Goal: Task Accomplishment & Management: Complete application form

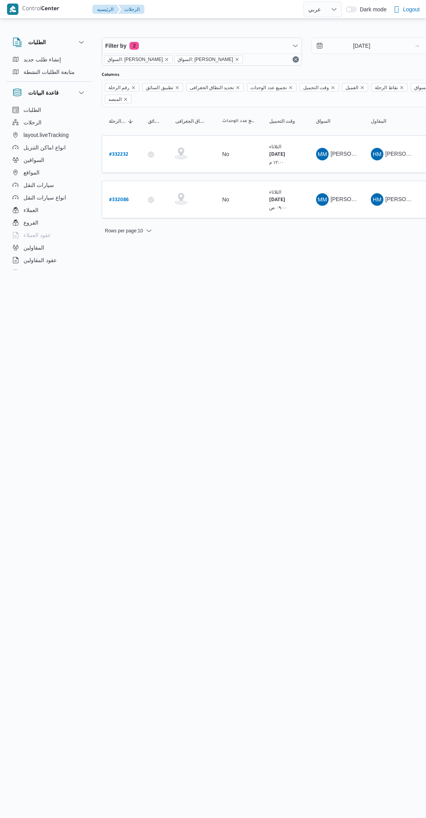
select select "ar"
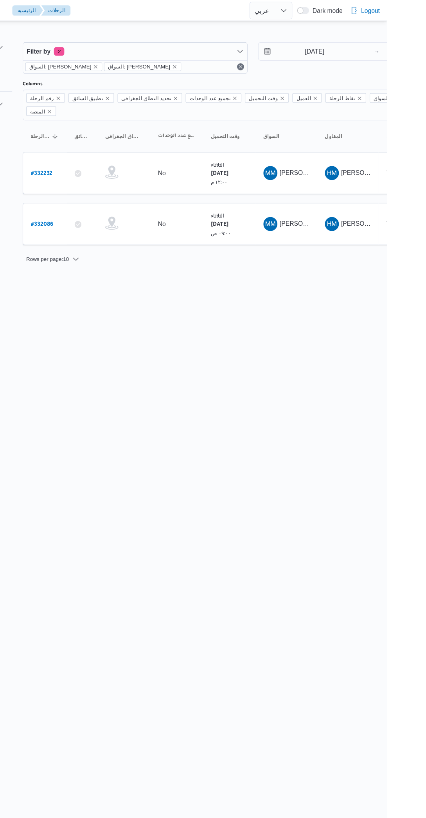
click at [110, 152] on b "# 332232" at bounding box center [118, 154] width 19 height 5
select select "ar"
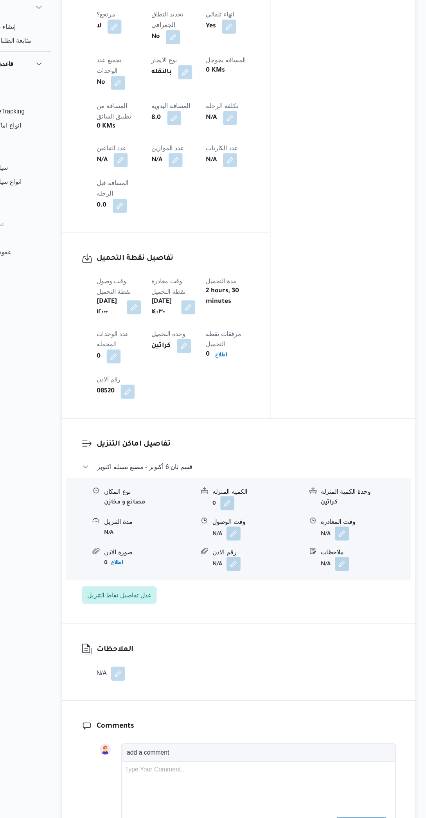
scroll to position [431, 0]
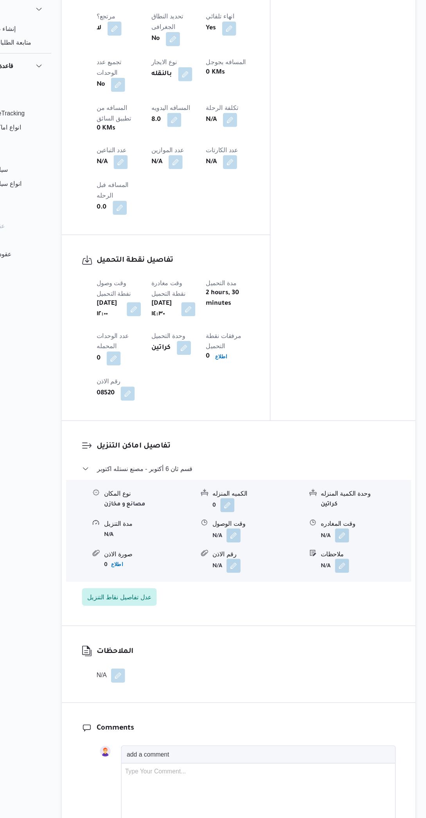
click at [260, 504] on button "button" at bounding box center [254, 510] width 13 height 13
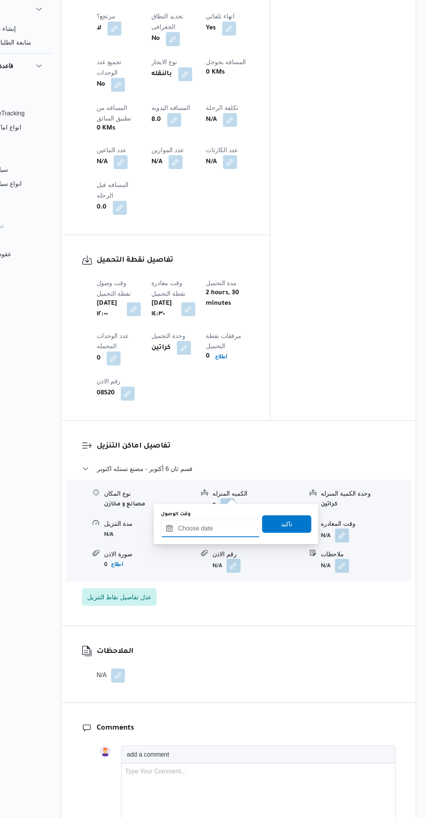
click at [245, 504] on input "وقت الوصول" at bounding box center [234, 505] width 89 height 16
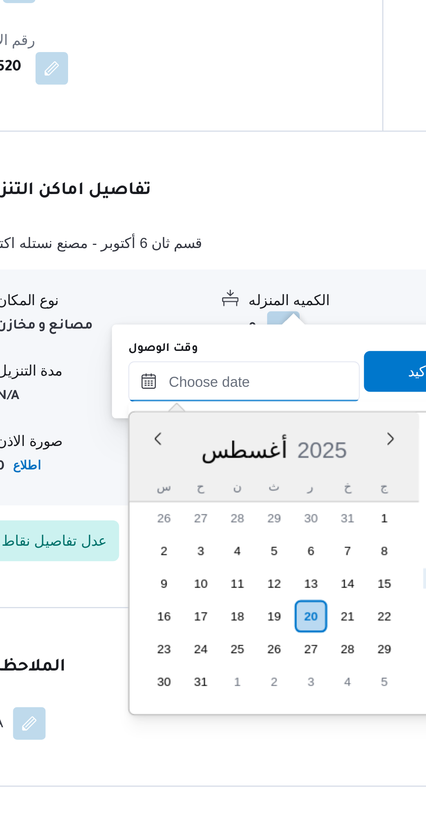
scroll to position [289, 0]
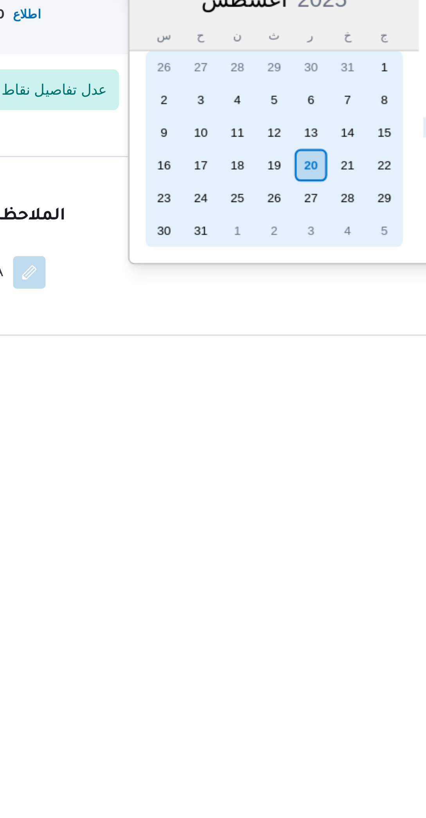
click at [247, 739] on div "19" at bounding box center [245, 736] width 13 height 13
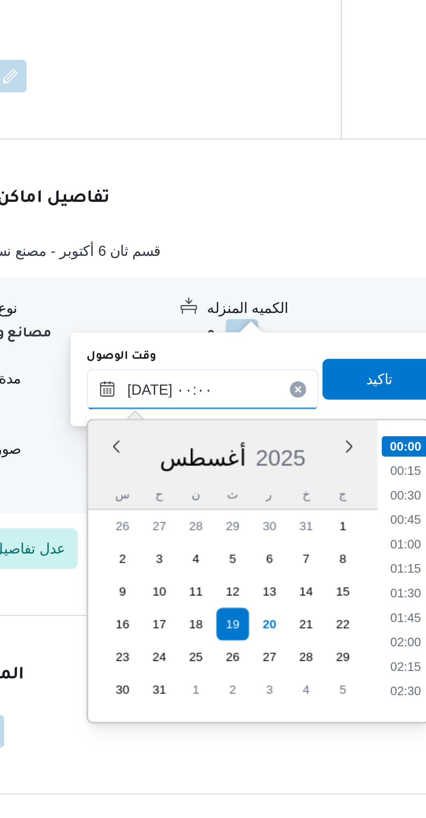
click at [209, 638] on input "١٩/٠٨/٢٠٢٥ ٠٠:٠٠" at bounding box center [234, 635] width 89 height 16
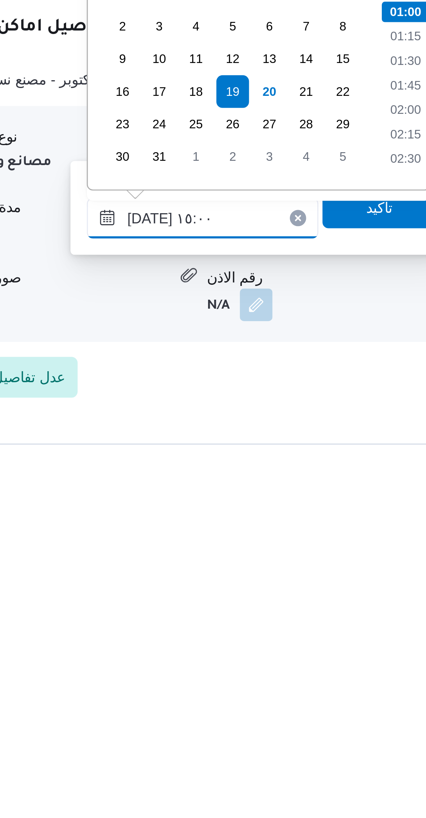
scroll to position [468, 0]
type input "١٩/٠٨/٢٠٢٥ ١٥:٠٠"
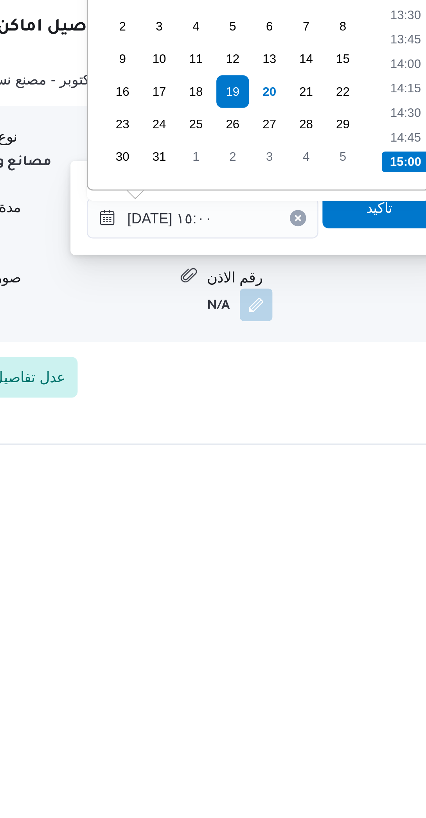
click at [308, 698] on li "15:00" at bounding box center [312, 698] width 18 height 8
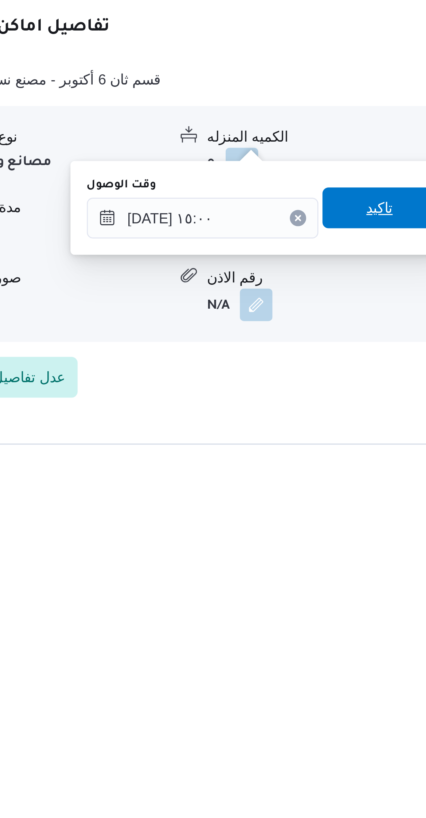
click at [299, 716] on span "تاكيد" at bounding box center [302, 715] width 44 height 16
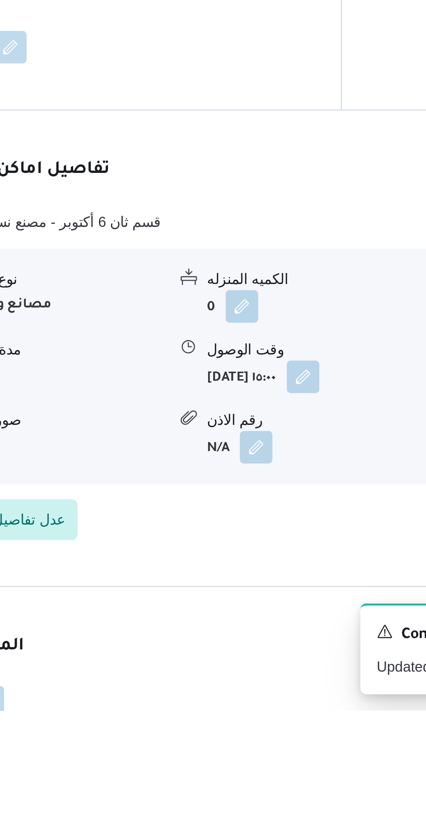
scroll to position [251, 0]
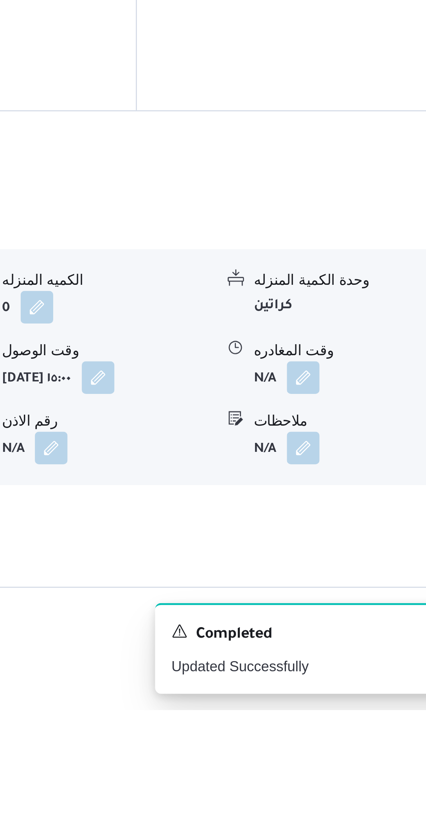
click at [357, 684] on button "button" at bounding box center [351, 690] width 13 height 13
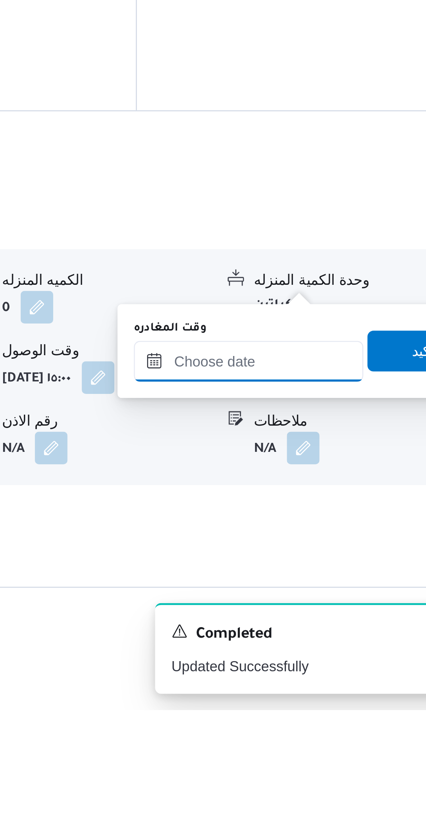
click at [327, 686] on input "وقت المغادره" at bounding box center [330, 684] width 88 height 16
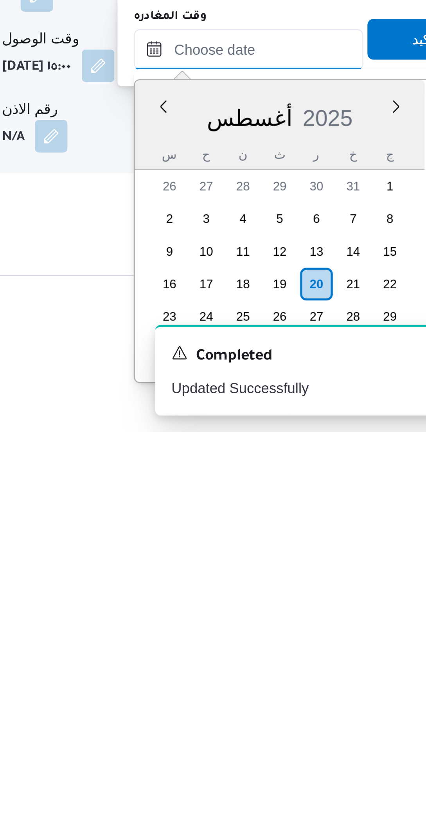
scroll to position [264, 0]
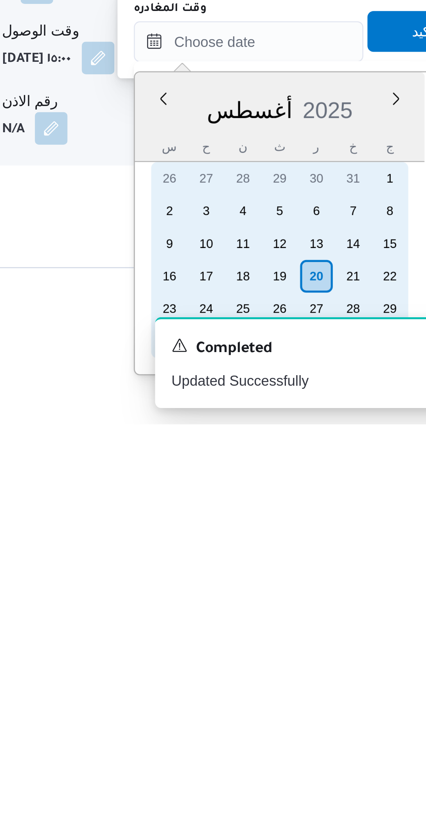
click at [345, 761] on div "19" at bounding box center [342, 761] width 13 height 13
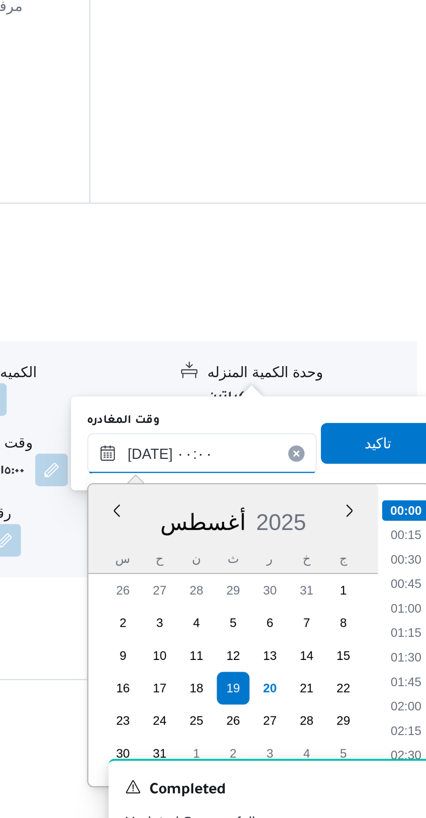
click at [305, 661] on input "١٩/٠٨/٢٠٢٥ ٠٠:٠٠" at bounding box center [330, 660] width 88 height 16
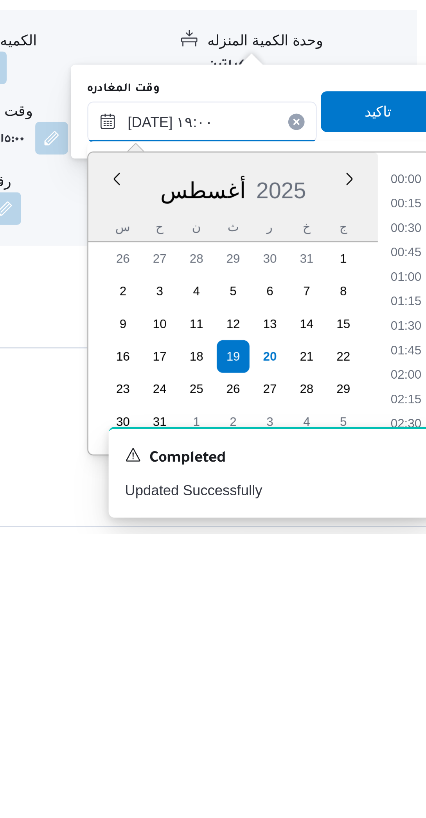
scroll to position [618, 0]
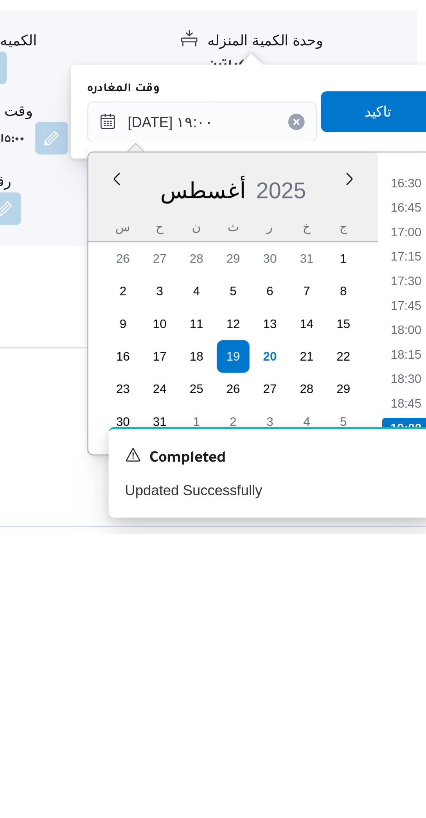
click at [407, 757] on li "18:30" at bounding box center [408, 758] width 18 height 8
type input "١٩/٠٨/٢٠٢٥ ١٨:٣٠"
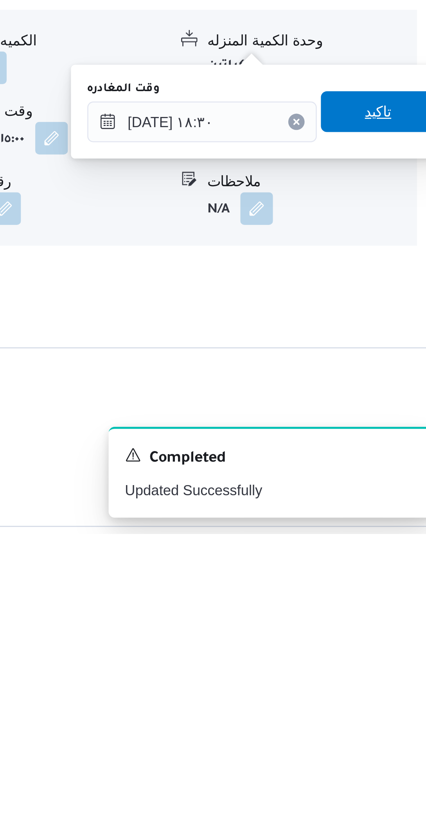
click at [396, 654] on span "تاكيد" at bounding box center [398, 656] width 44 height 16
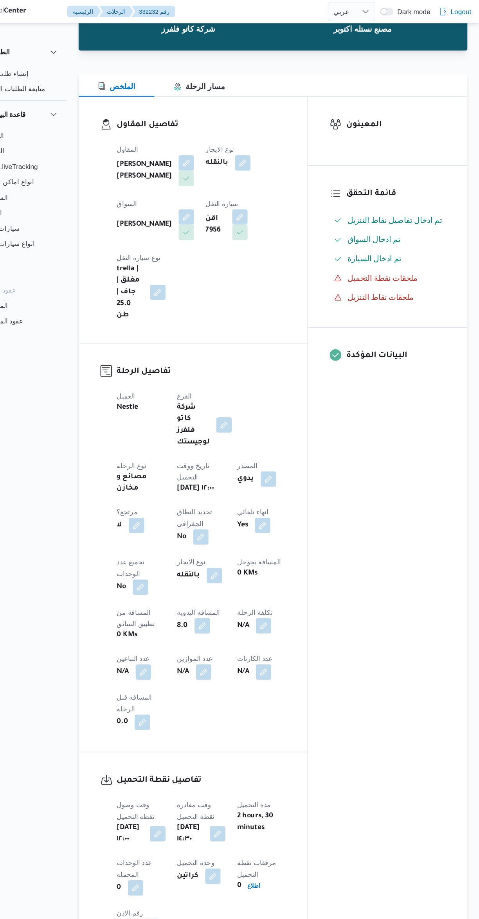
scroll to position [0, 0]
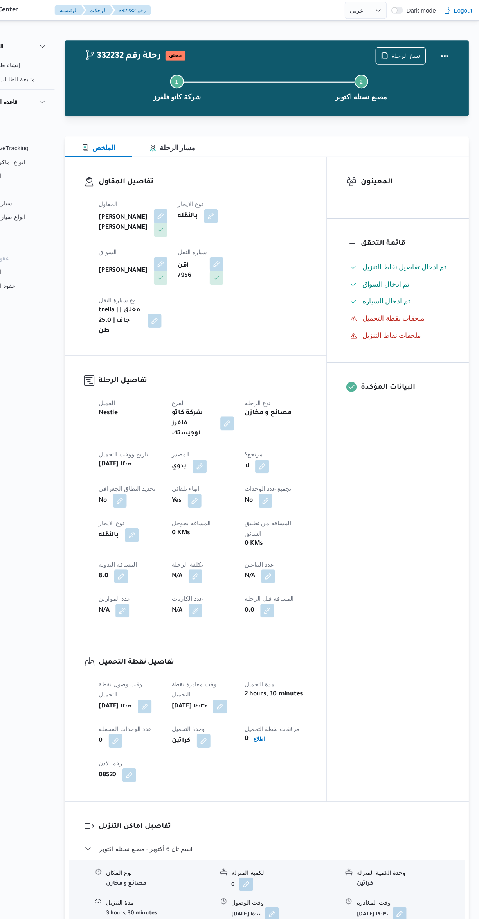
click at [378, 619] on div "المعينون قائمة التحقق تم ادخال تفاصيل نفاط التنزيل تم ادخال السواق تم ادخال الس…" at bounding box center [404, 436] width 129 height 586
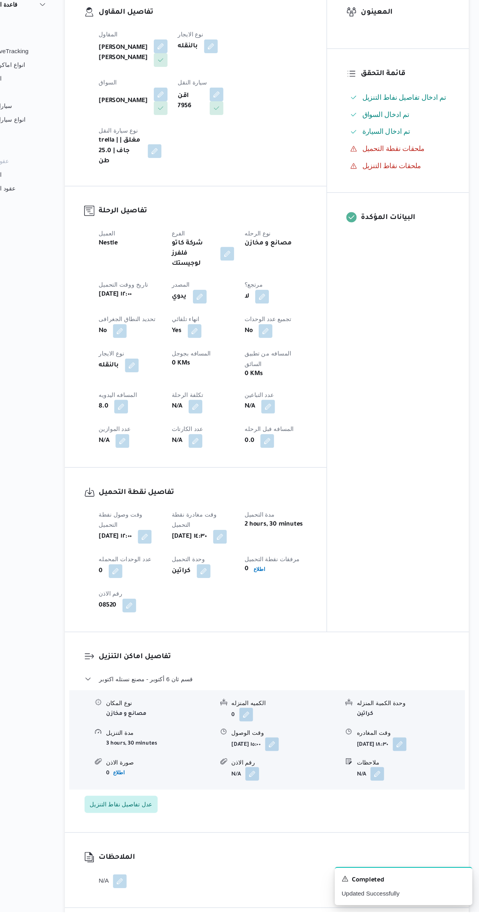
scroll to position [147, 0]
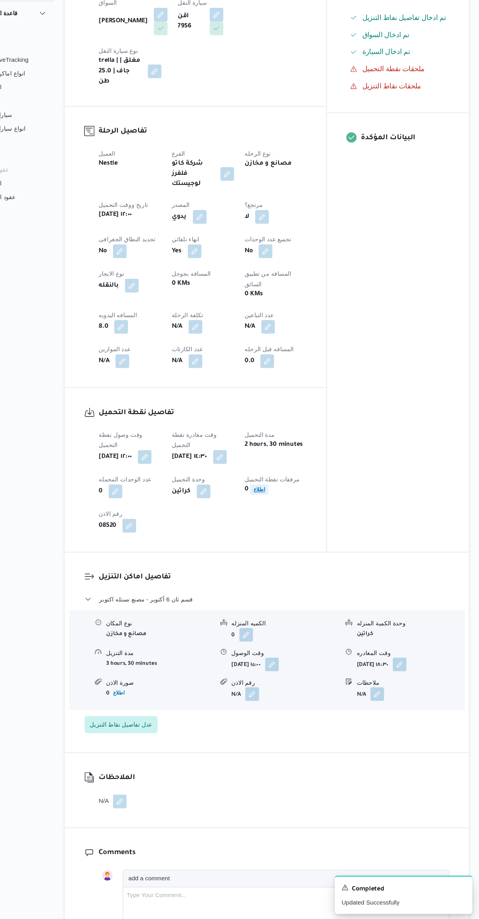
click at [284, 522] on span "اطلاع" at bounding box center [278, 526] width 11 height 9
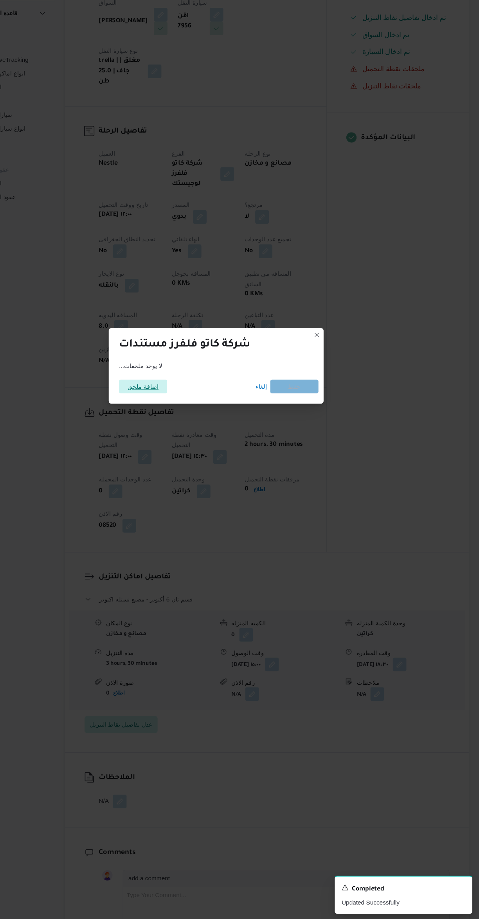
click at [183, 432] on span "اضافة ملحق" at bounding box center [173, 432] width 29 height 13
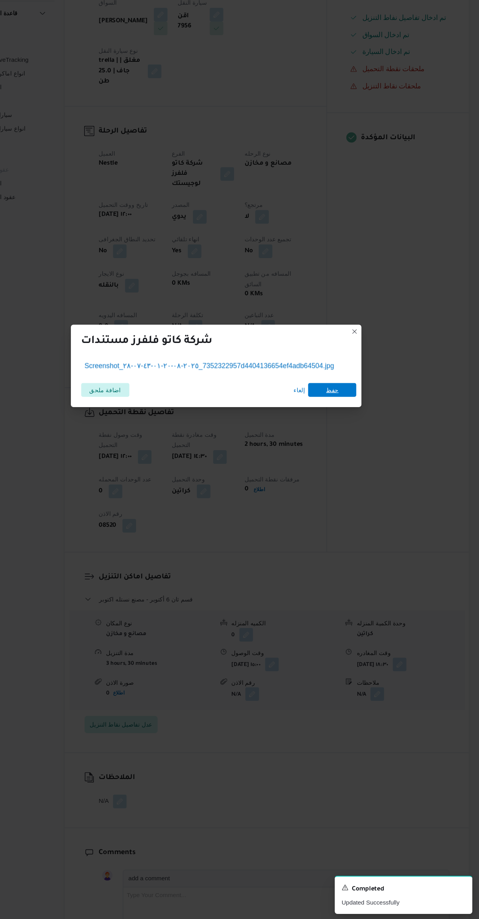
click at [350, 430] on span "حفظ" at bounding box center [345, 435] width 44 height 13
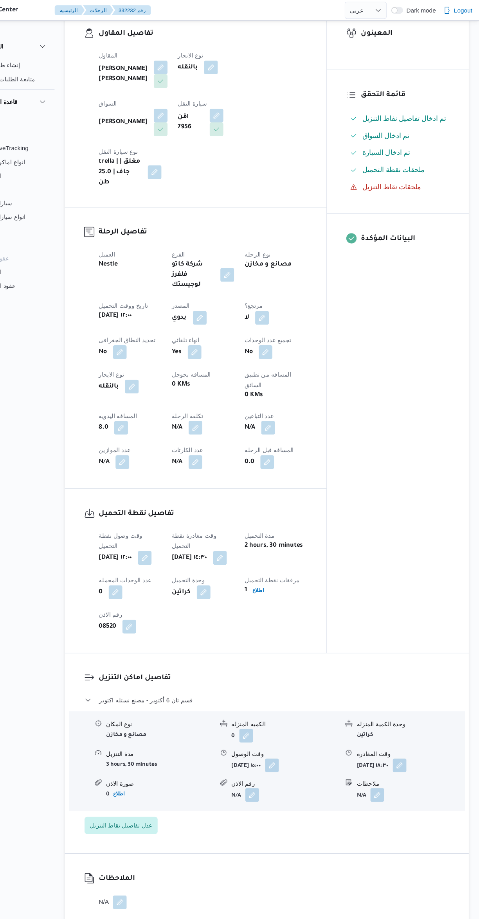
scroll to position [0, 0]
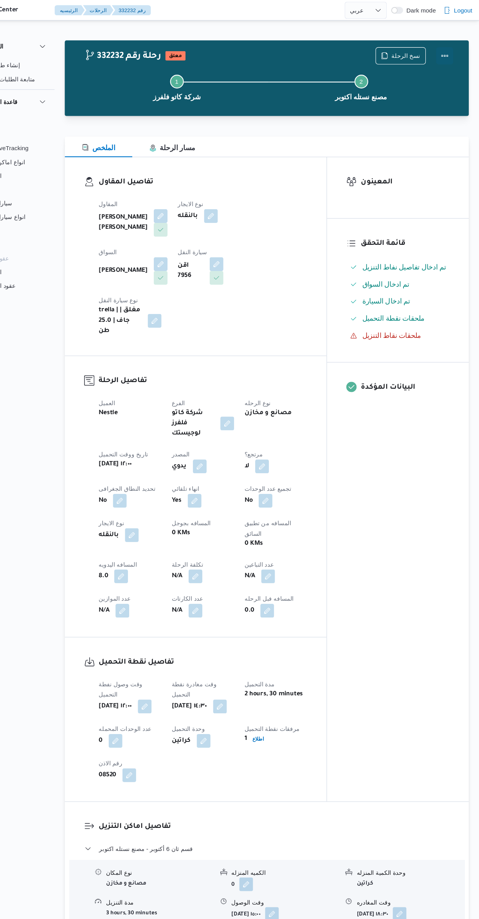
click at [425, 52] on button "Actions" at bounding box center [447, 51] width 16 height 16
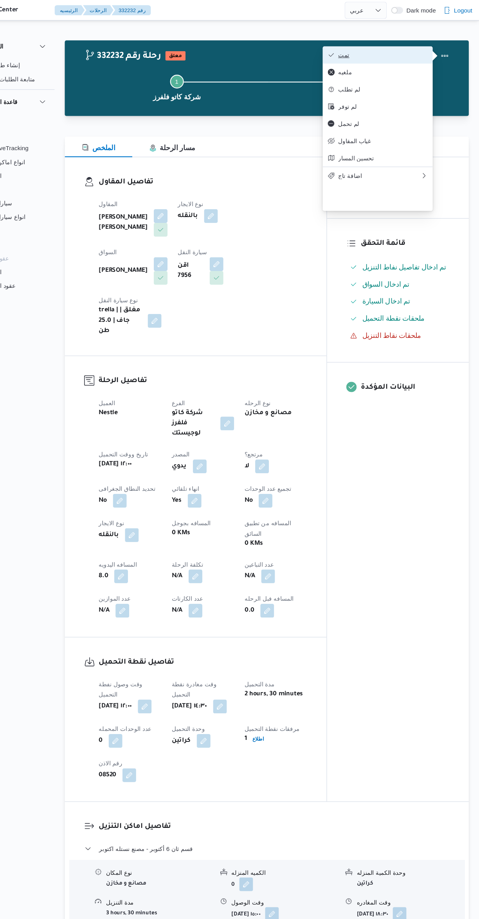
click at [417, 52] on span "تمت" at bounding box center [390, 50] width 81 height 6
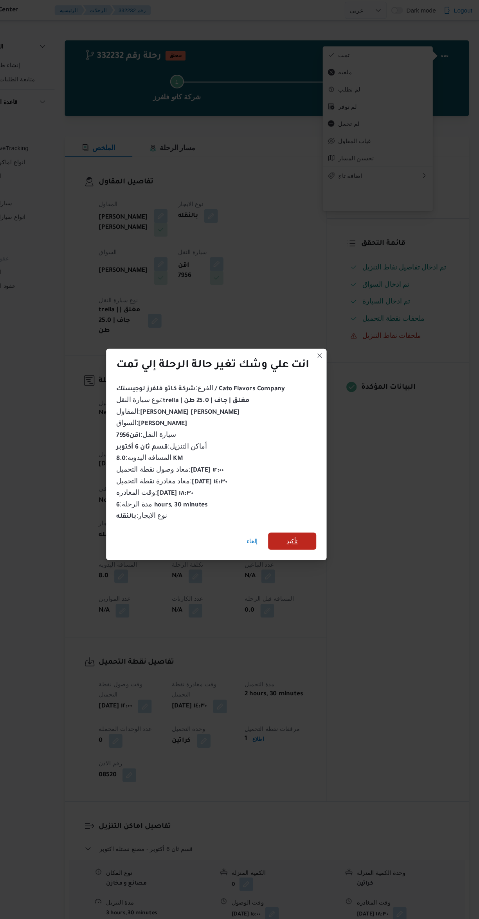
click at [328, 486] on span "تأكيد" at bounding box center [309, 493] width 44 height 16
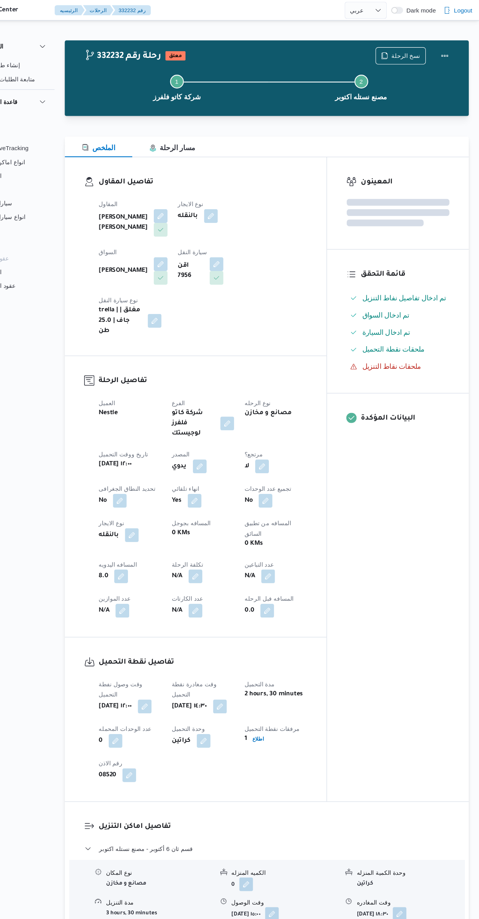
click at [412, 530] on div "المعينون قائمة التحقق تم ادخال تفاصيل نفاط التنزيل تم ادخال السواق تم ادخال الس…" at bounding box center [404, 436] width 129 height 586
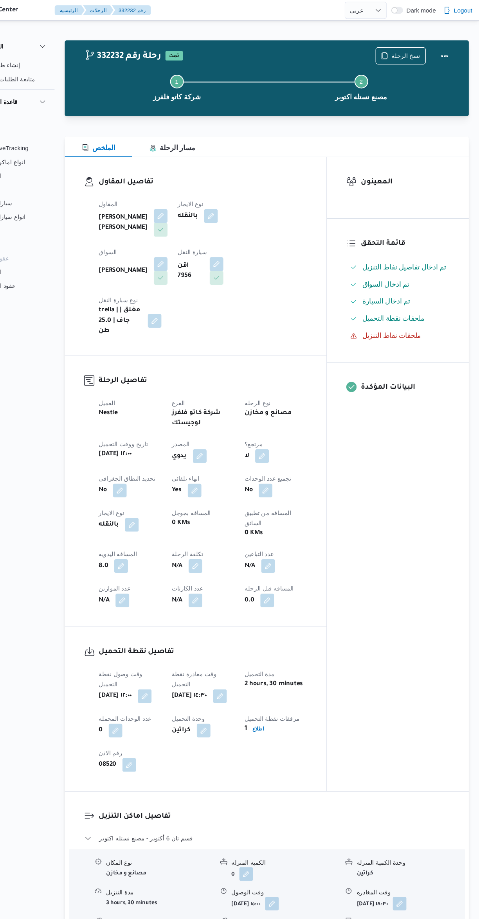
select select "ar"
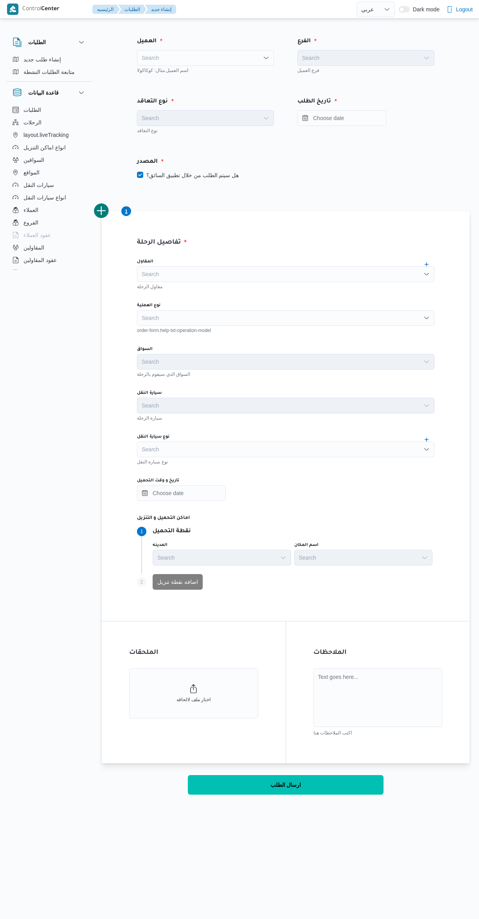
select select "ar"
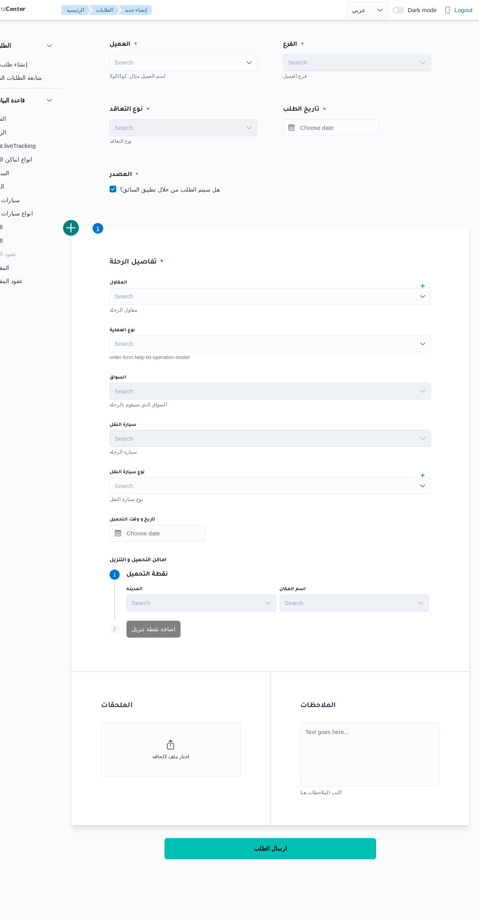
click at [255, 65] on div "Search" at bounding box center [205, 58] width 137 height 16
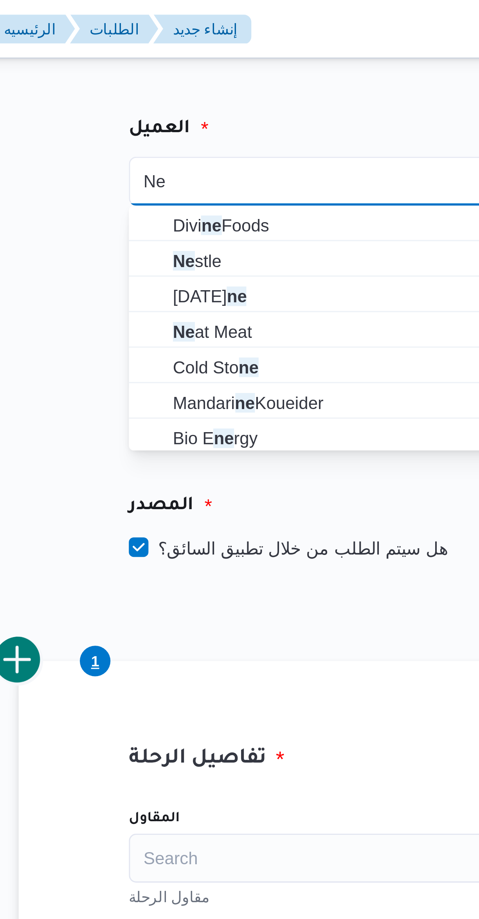
type input "Ne"
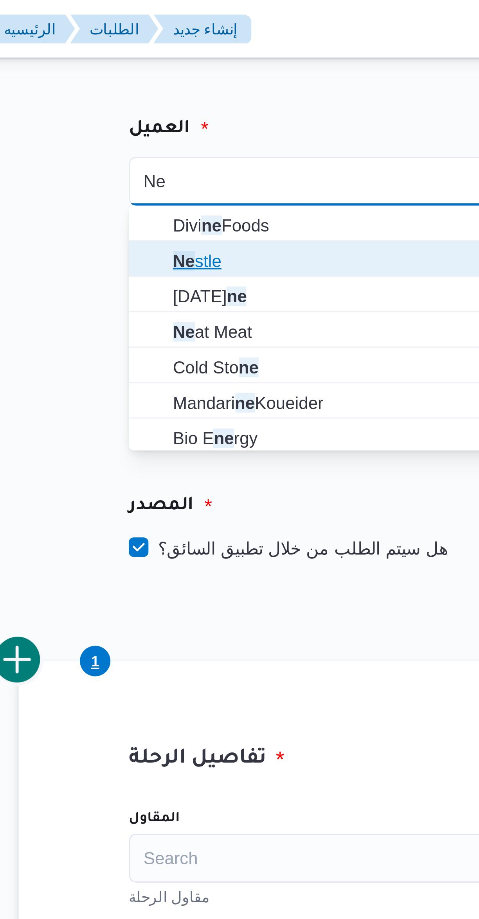
click at [194, 84] on span "Ne stle" at bounding box center [210, 83] width 118 height 9
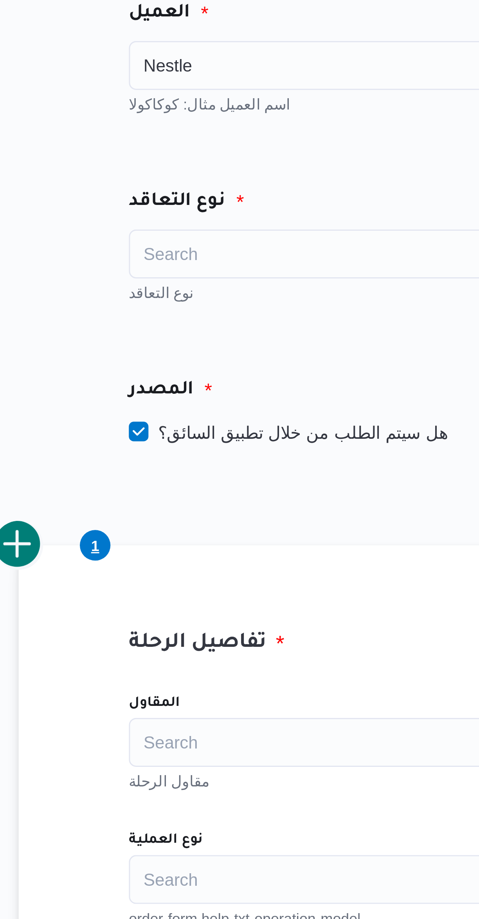
click at [199, 115] on div "Search" at bounding box center [205, 118] width 137 height 16
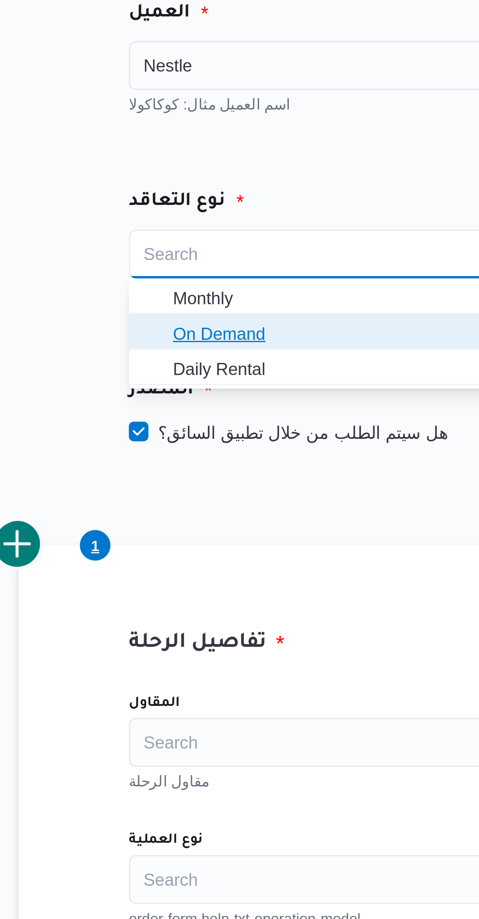
click at [195, 142] on span "On Demand" at bounding box center [210, 143] width 118 height 9
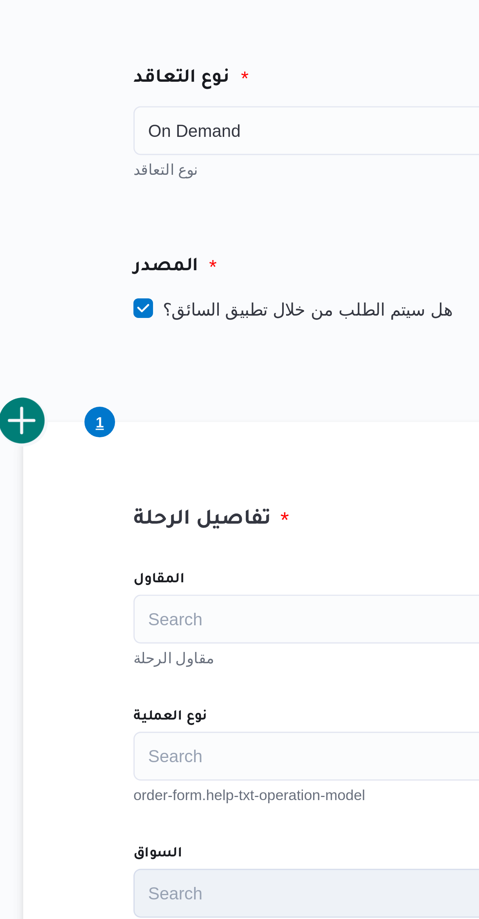
click at [199, 176] on label "هل سيتم الطلب من خلال تطبيق السائق؟" at bounding box center [188, 174] width 102 height 9
checkbox input "false"
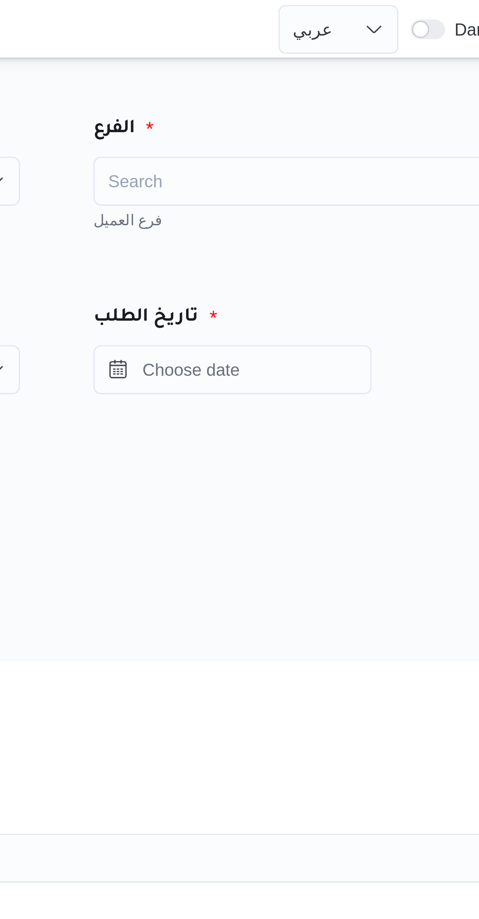
click at [381, 53] on div "Search" at bounding box center [365, 58] width 137 height 16
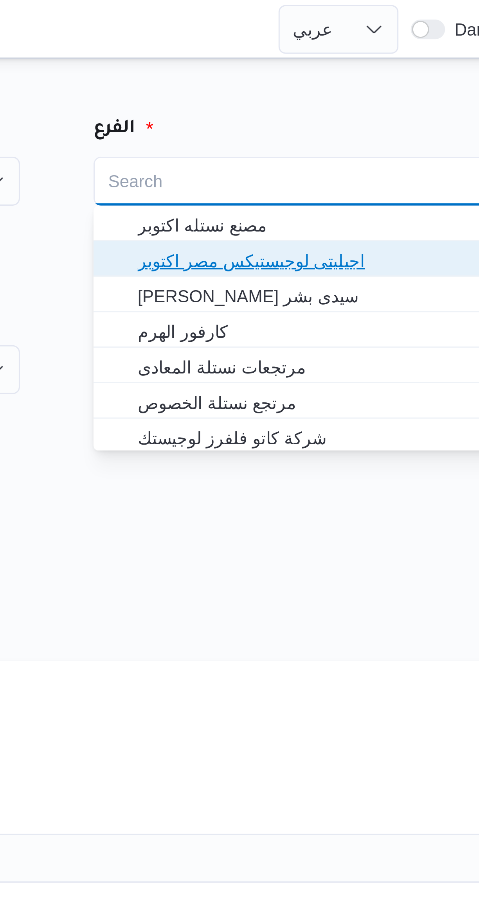
click at [381, 84] on span "اجيليتى لوجيستيكس مصر اكتوبر" at bounding box center [370, 83] width 118 height 9
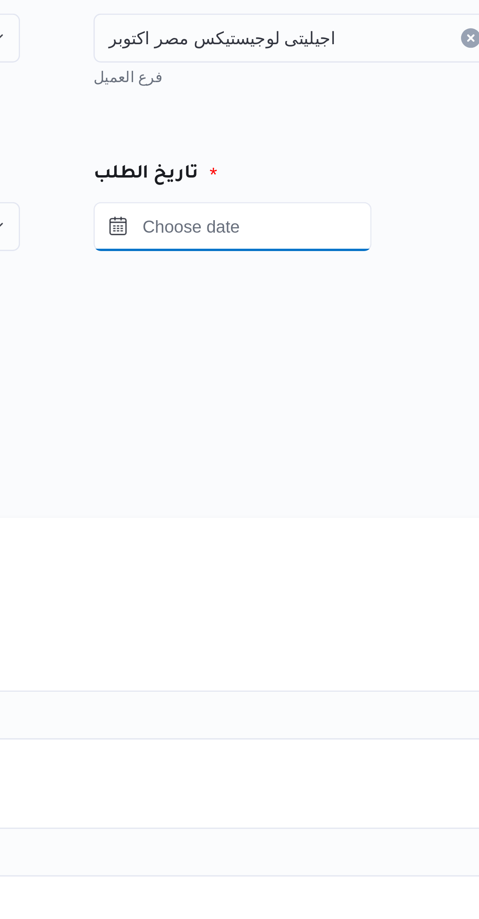
click at [368, 118] on input "Press the down key to open a popover containing a calendar." at bounding box center [341, 118] width 89 height 16
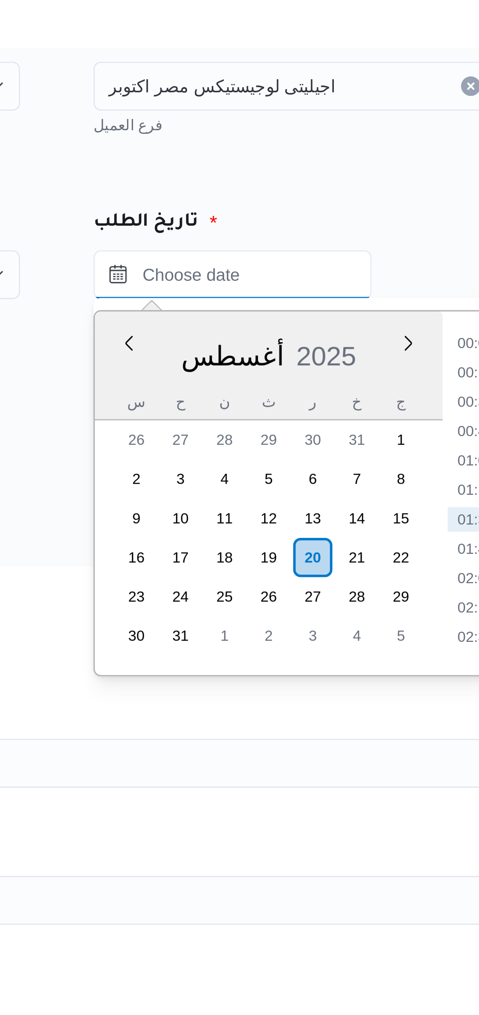
scroll to position [3, 0]
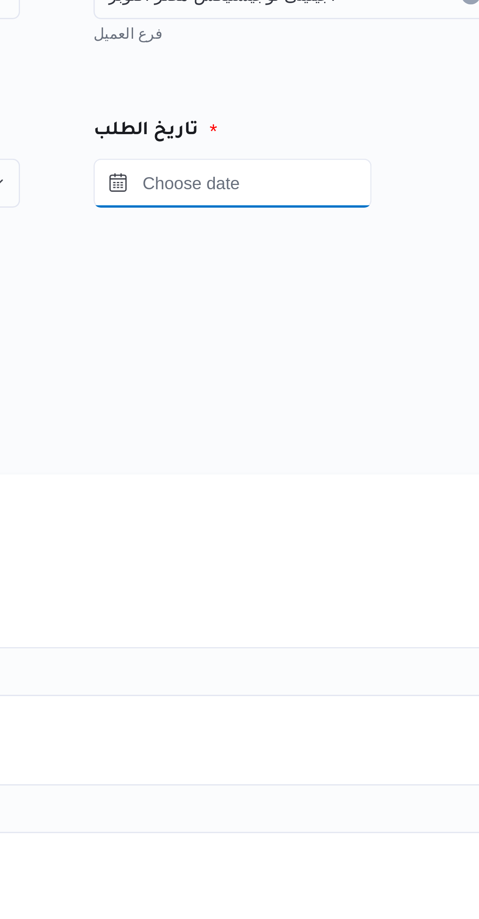
click at [373, 118] on input "Press the down key to open a popover containing a calendar." at bounding box center [341, 118] width 89 height 16
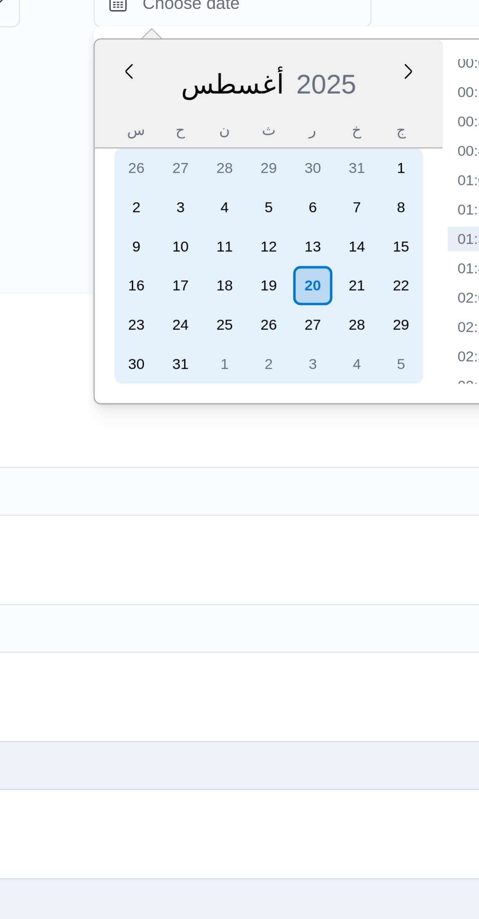
click at [354, 210] on div "19" at bounding box center [353, 208] width 13 height 13
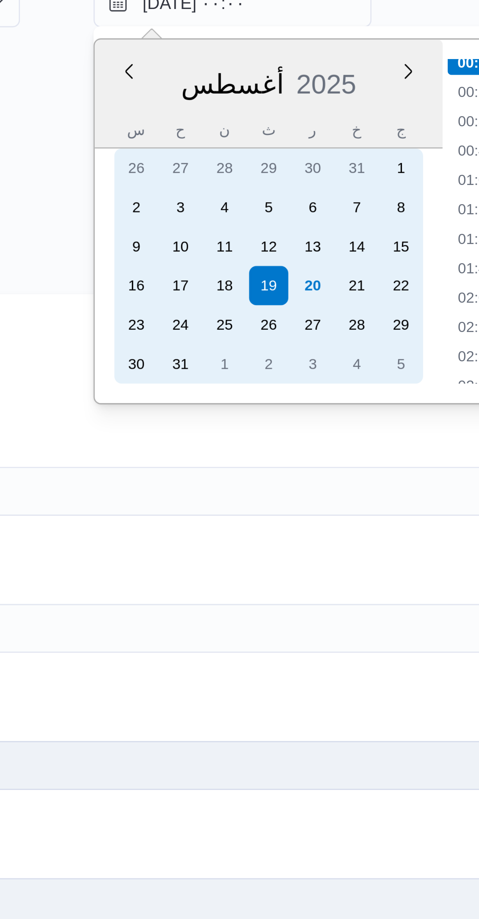
scroll to position [0, 0]
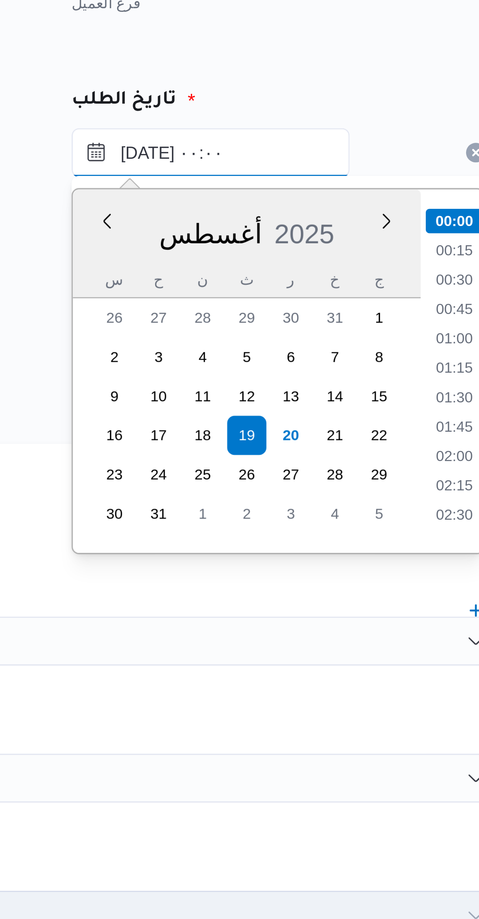
click at [315, 120] on input "١٩/٠٨/٢٠٢٥ ٠٠:٠٠" at bounding box center [341, 118] width 89 height 16
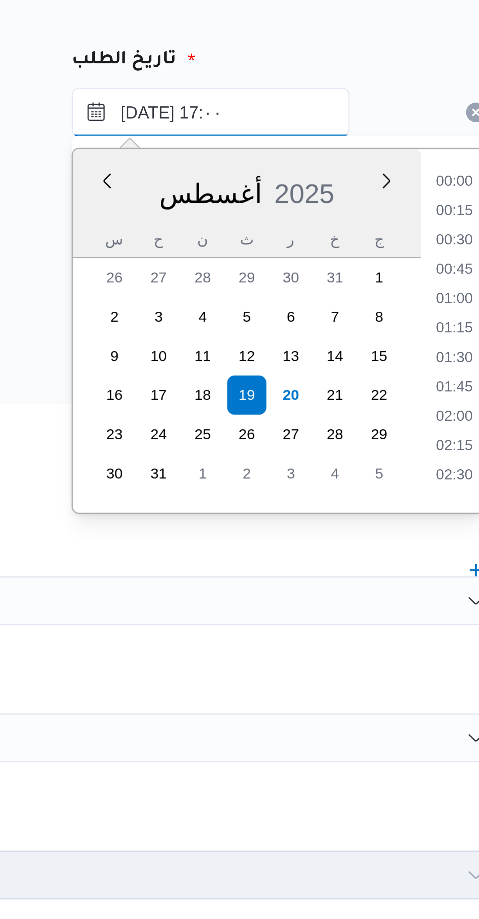
scroll to position [543, 0]
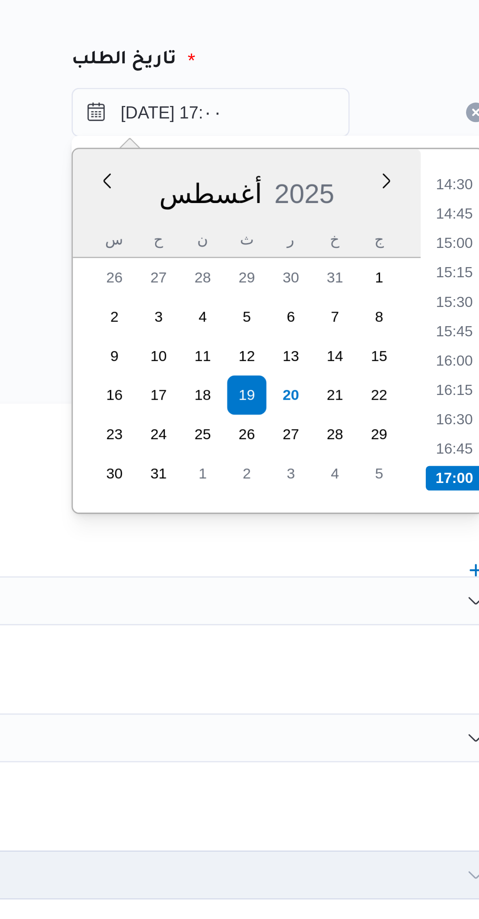
click at [417, 233] on li "17:00" at bounding box center [419, 235] width 18 height 8
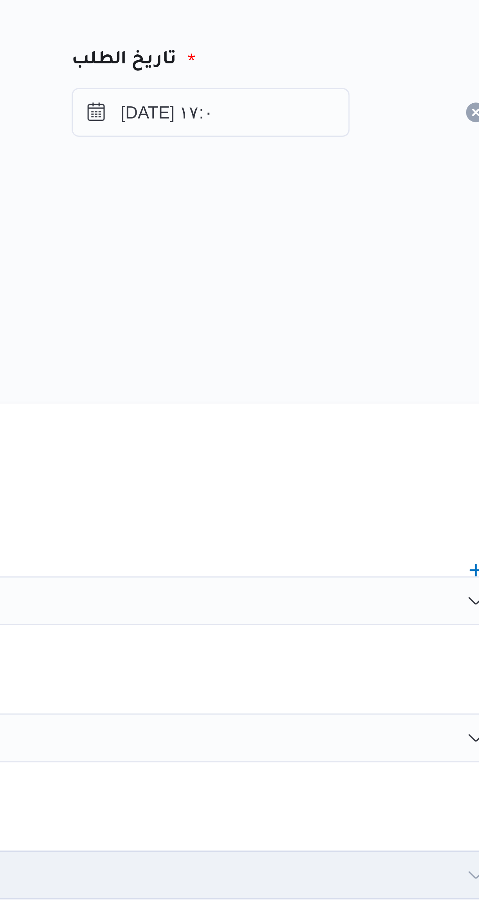
click at [389, 192] on form "العميل Nestle اسم العميل مثال: كوكاكولا الفرع اجيليتى لوجيستيكس مصر اكتوبر فرع …" at bounding box center [286, 409] width 368 height 769
click at [363, 122] on input "١٩/٠٨/٢٠٢٥ ١٧:٠" at bounding box center [341, 118] width 89 height 16
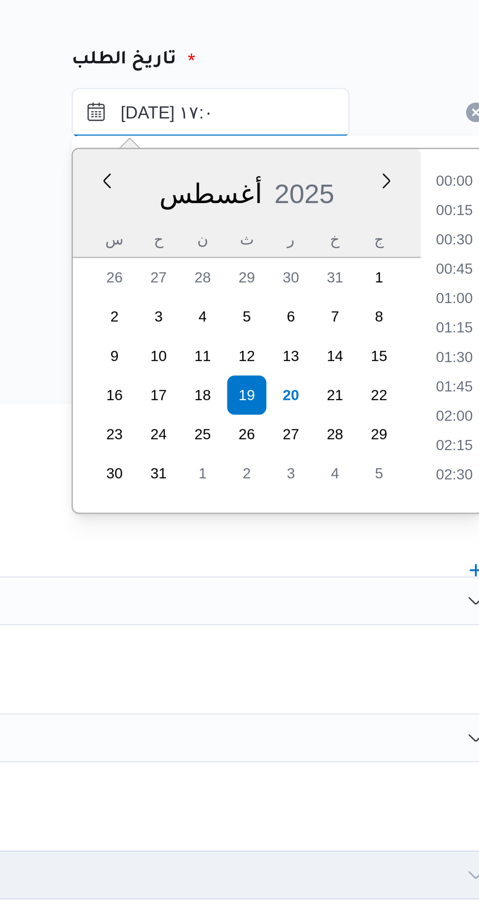
scroll to position [584, 0]
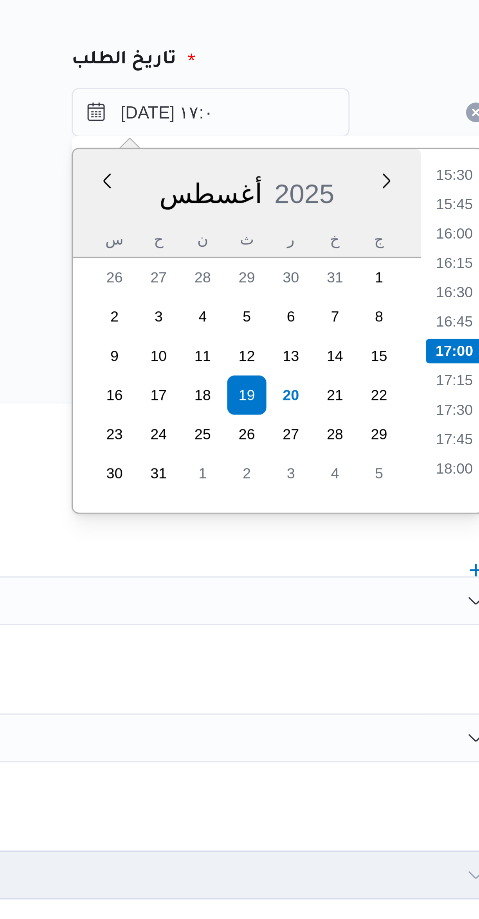
click at [417, 211] on li "17:30" at bounding box center [419, 213] width 18 height 8
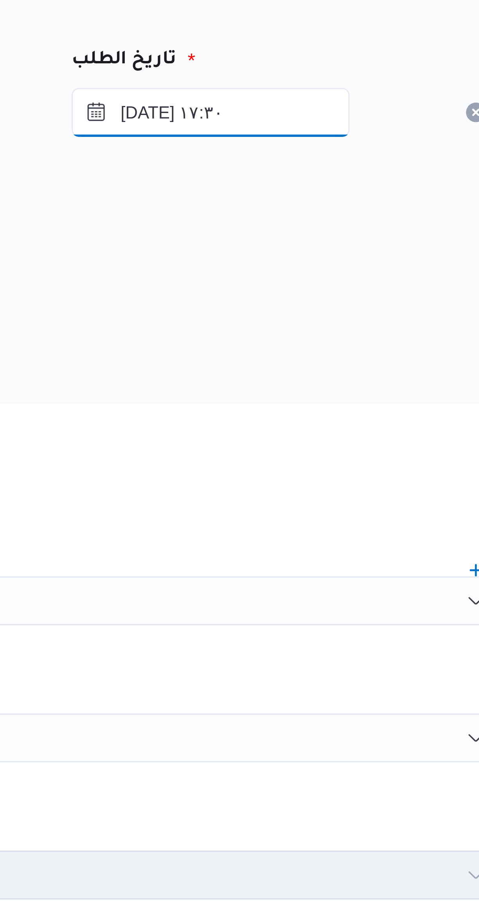
click at [316, 116] on input "١٩/٠٨/٢٠٢٥ ١٧:٣٠" at bounding box center [341, 118] width 89 height 16
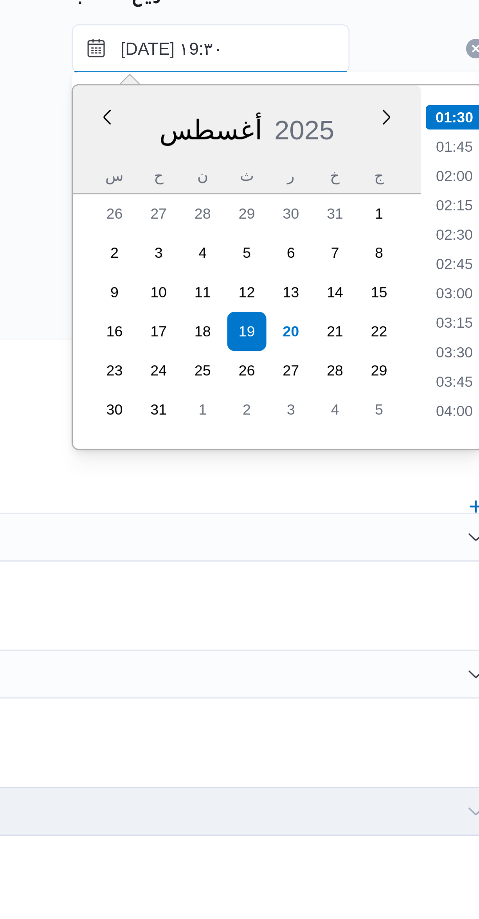
scroll to position [637, 0]
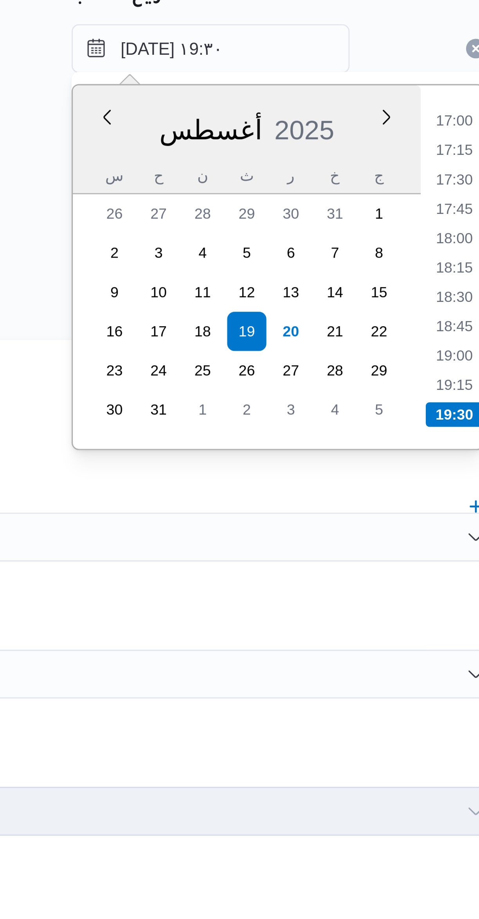
click at [416, 218] on li "19:00" at bounding box center [419, 216] width 18 height 8
type input "١٩/٠٨/٢٠٢٥ ١٩:٠٠"
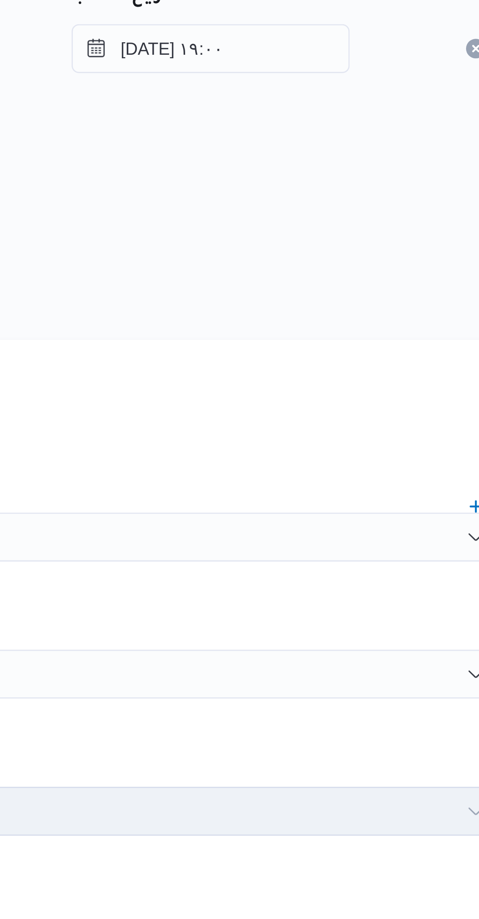
click at [385, 172] on div "هل سيتم الطلب من خلال تطبيق السائق؟" at bounding box center [285, 174] width 297 height 9
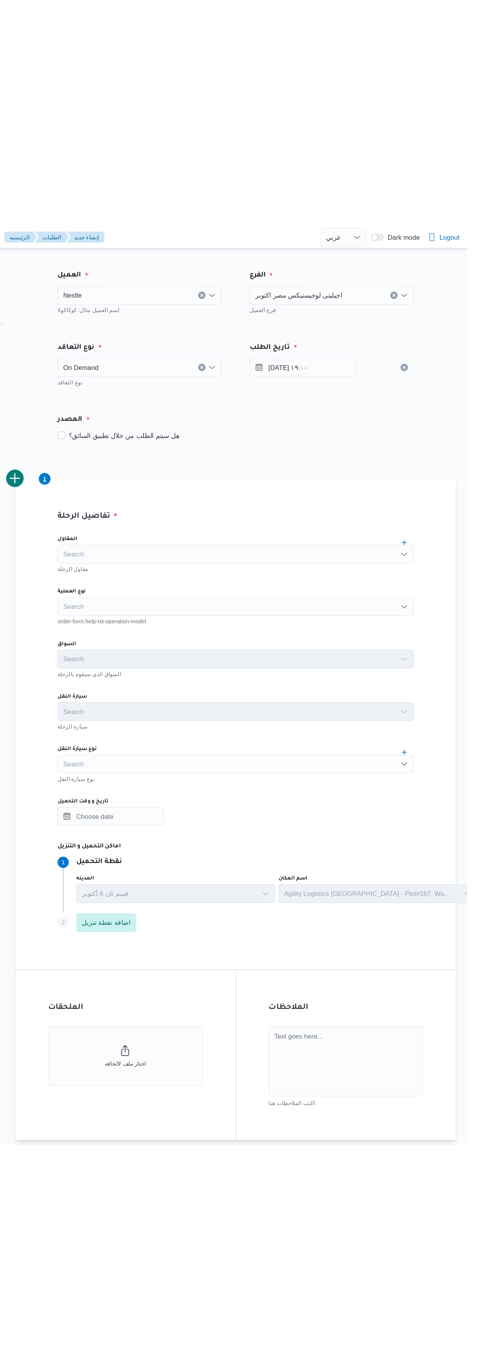
scroll to position [0, 0]
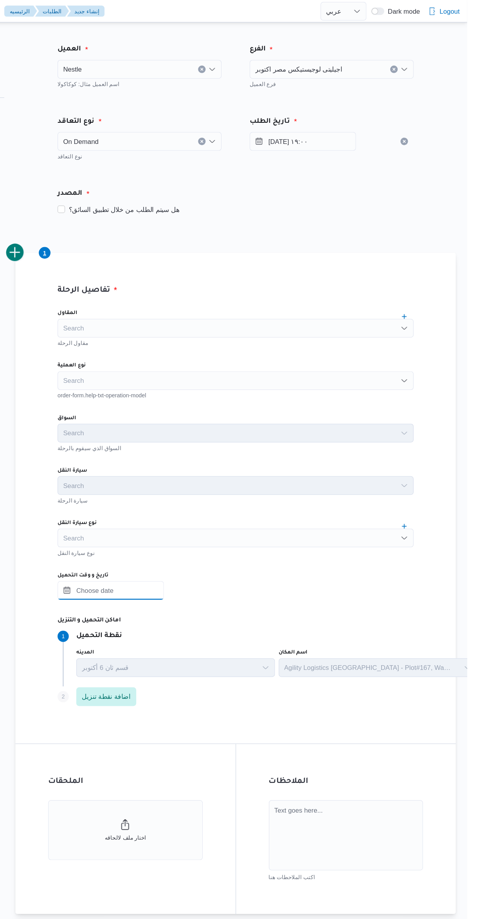
click at [209, 493] on input "تاريخ و وقت التحميل" at bounding box center [181, 493] width 89 height 16
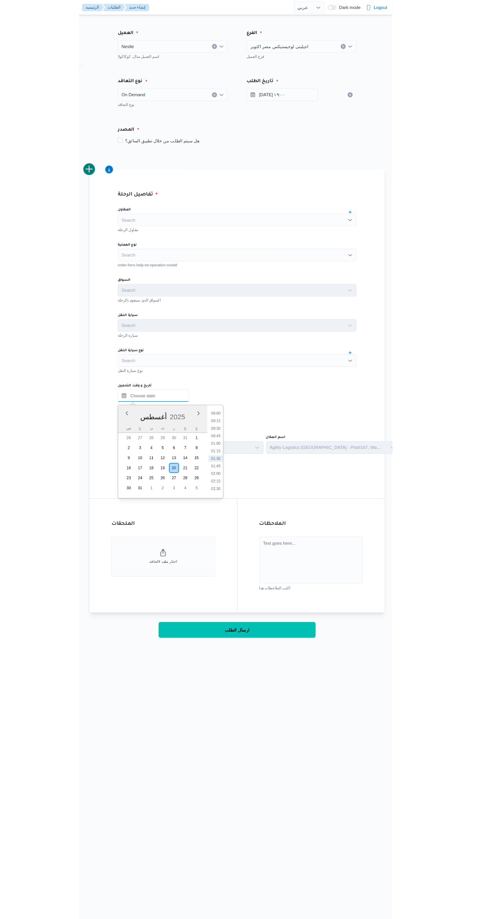
scroll to position [3, 0]
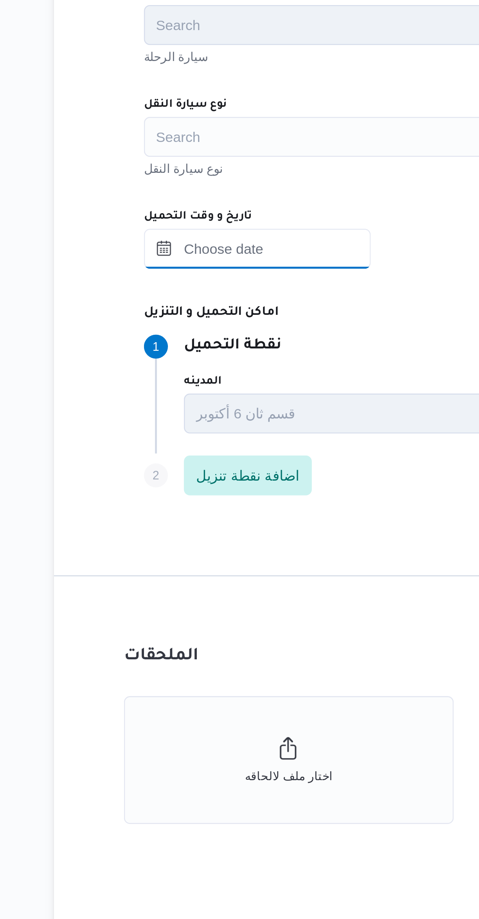
click at [196, 492] on input "تاريخ و وقت التحميل" at bounding box center [181, 493] width 89 height 16
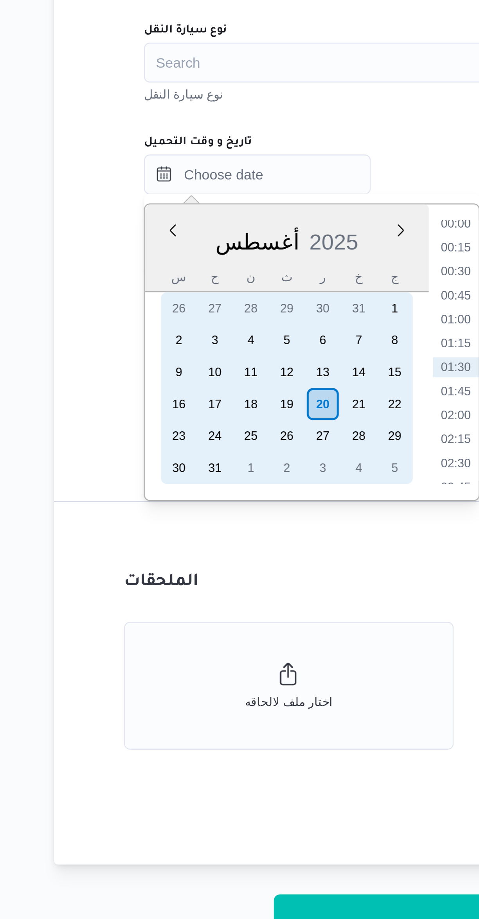
click at [197, 584] on div "19" at bounding box center [192, 583] width 13 height 13
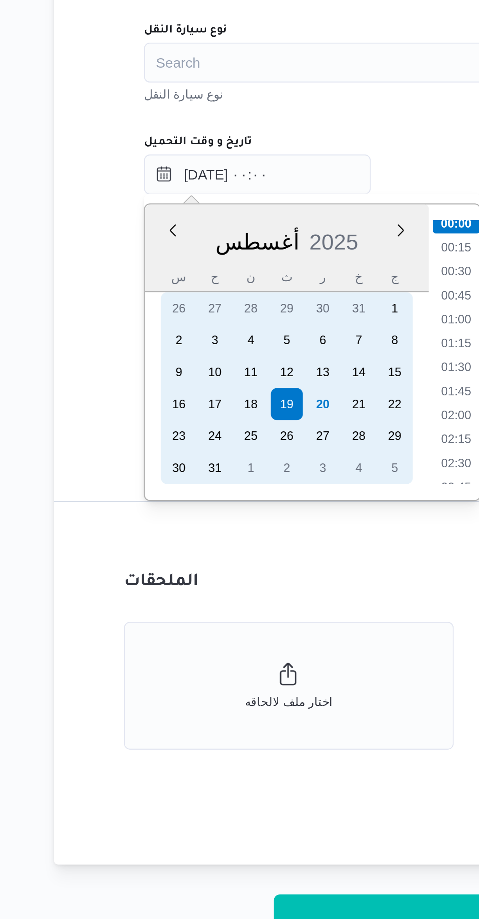
scroll to position [0, 0]
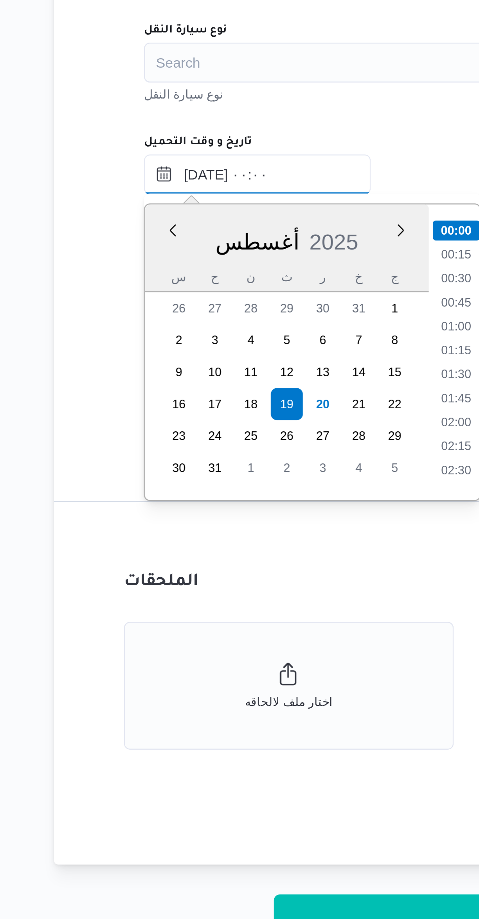
click at [155, 492] on input "١٩/٠٨/٢٠٢٥ ٠٠:٠٠" at bounding box center [181, 493] width 89 height 16
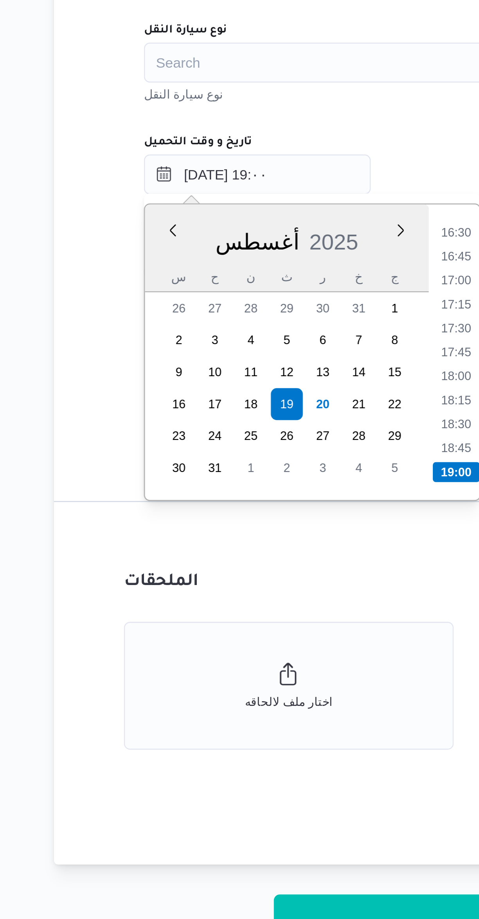
click at [257, 607] on li "19:00" at bounding box center [259, 610] width 18 height 8
type input "١٩/٠٨/٢٠٢٥ ١٩:٠٠"
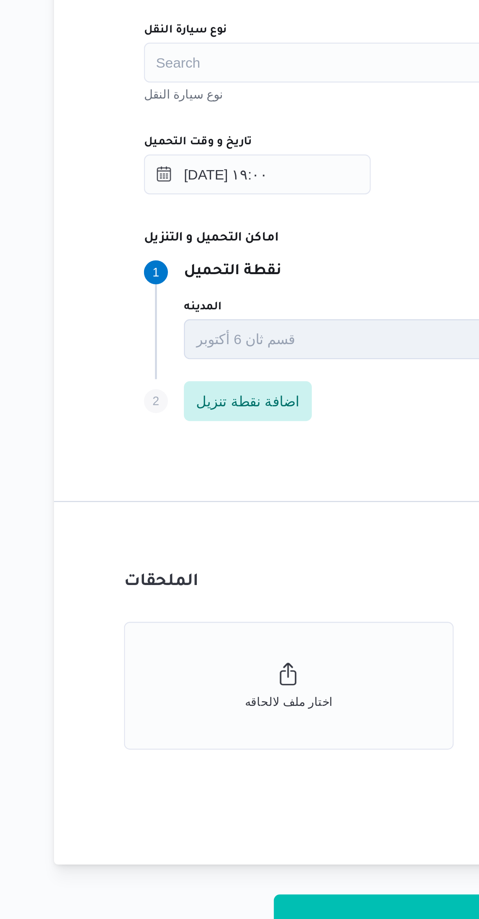
click at [191, 529] on p "نقطة التحميل" at bounding box center [171, 531] width 38 height 9
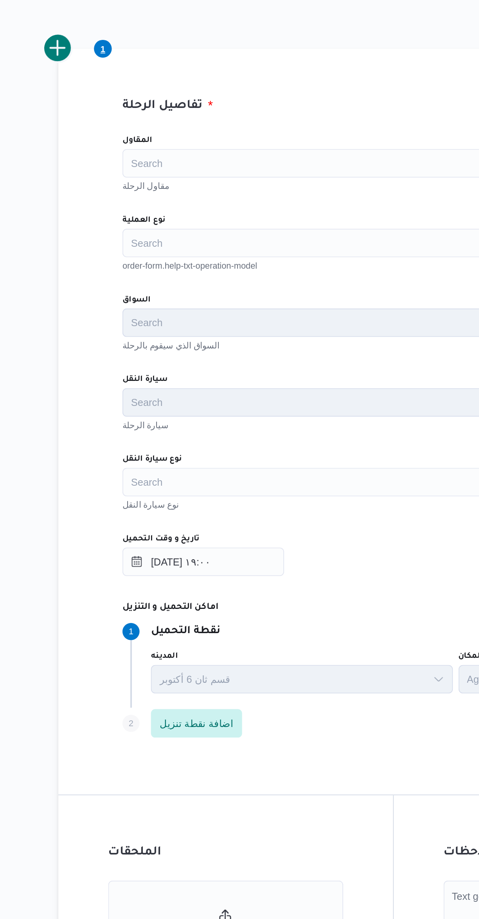
click at [257, 280] on div "Search" at bounding box center [285, 274] width 297 height 16
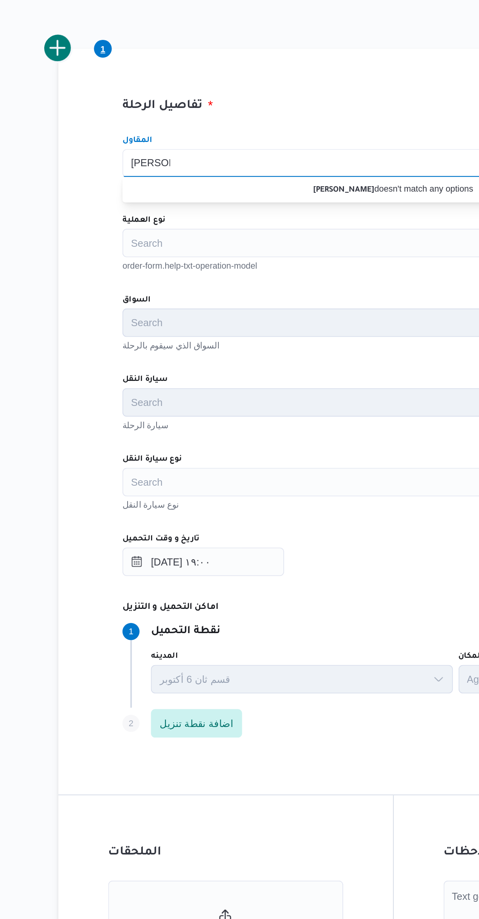
scroll to position [0, 0]
type input "هانى مجد"
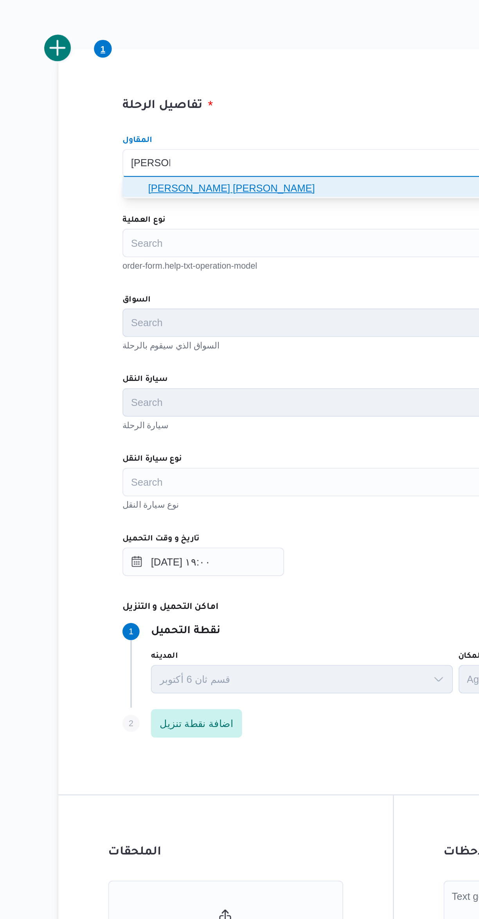
click at [229, 288] on span "[PERSON_NAME] [PERSON_NAME]" at bounding box center [290, 287] width 278 height 9
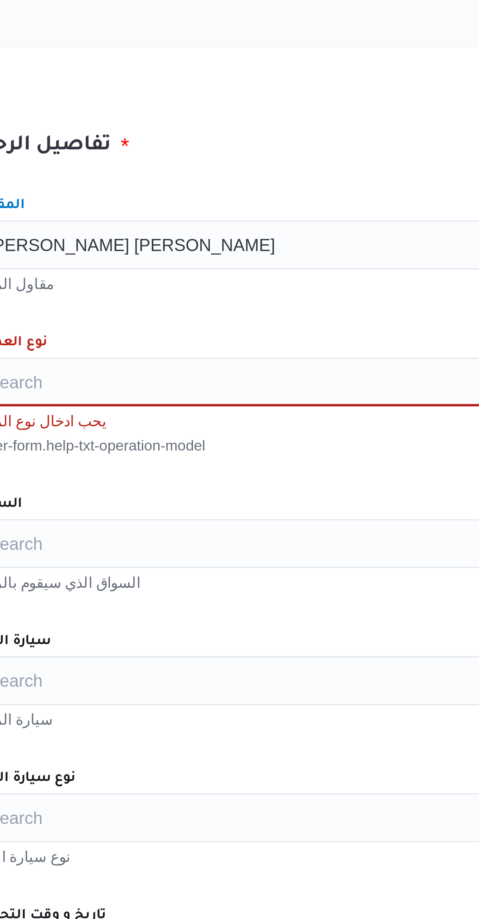
click at [233, 275] on div "هانى مجدى رئيس احمد Combo box. Selected. هانى مجدى رئيس احمد. Press Backspace t…" at bounding box center [285, 274] width 297 height 16
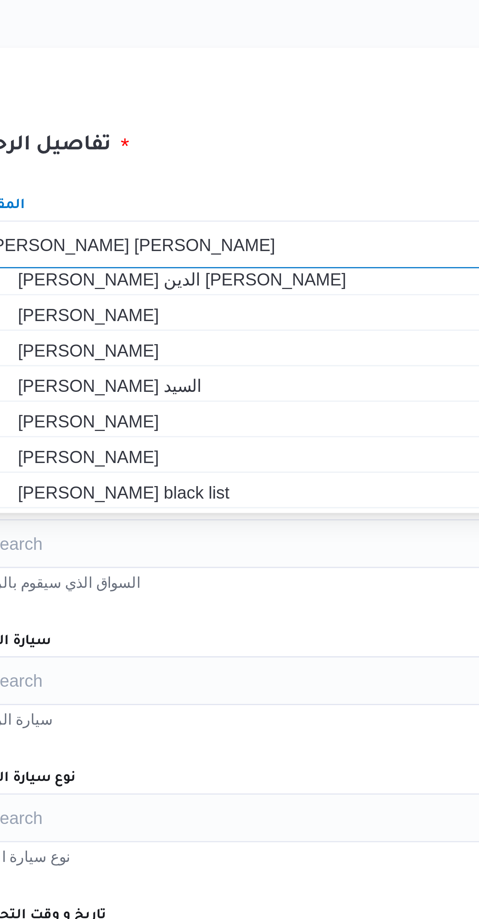
scroll to position [37, 0]
click at [247, 251] on div "تفاصيل الرحلة المقاول هانى مجدى رئيس احمد Combo box. Selected. هانى مجدى رئيس ا…" at bounding box center [285, 420] width 352 height 418
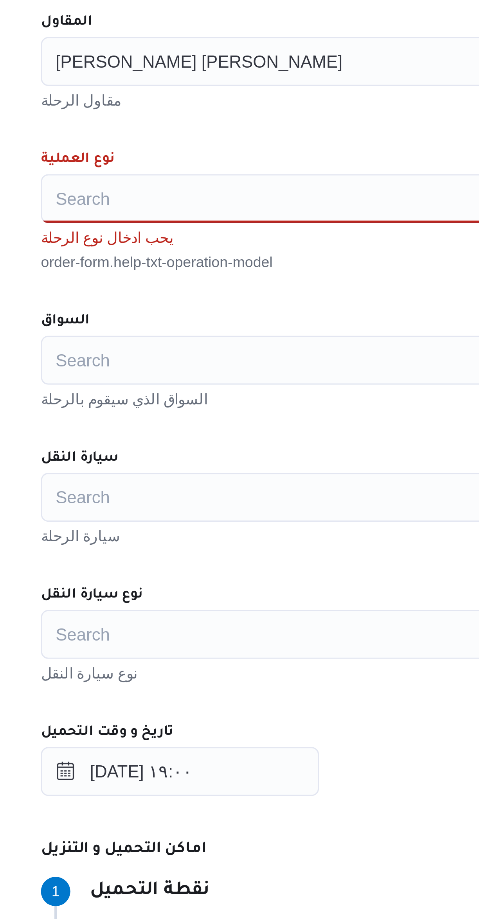
click at [226, 321] on div "Search" at bounding box center [285, 318] width 297 height 16
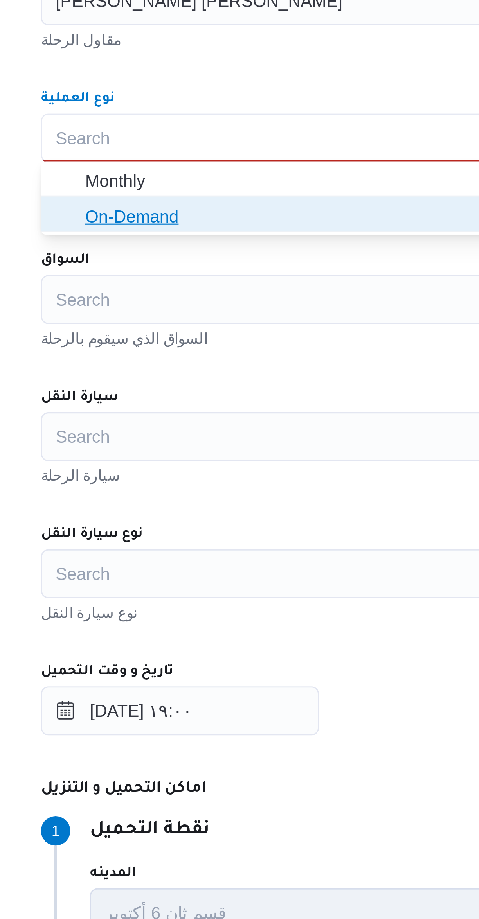
click at [218, 341] on span "On-Demand" at bounding box center [290, 342] width 278 height 9
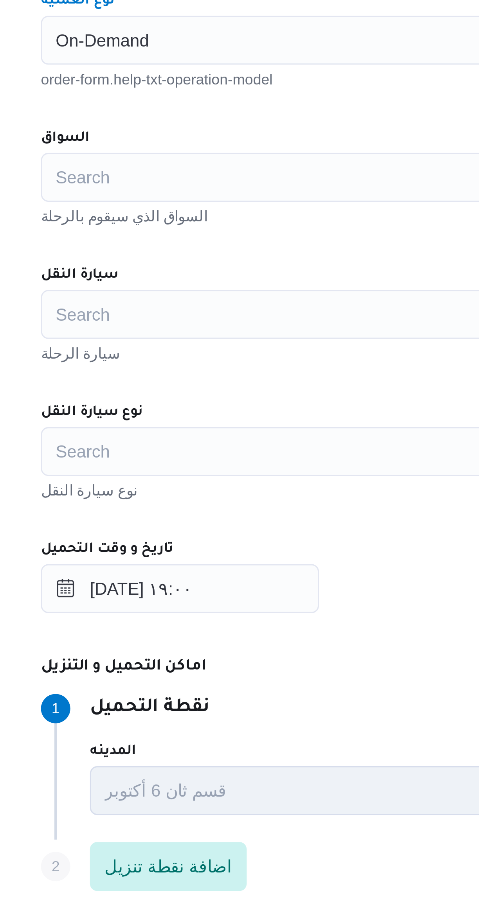
click at [221, 364] on div "Search" at bounding box center [285, 362] width 297 height 16
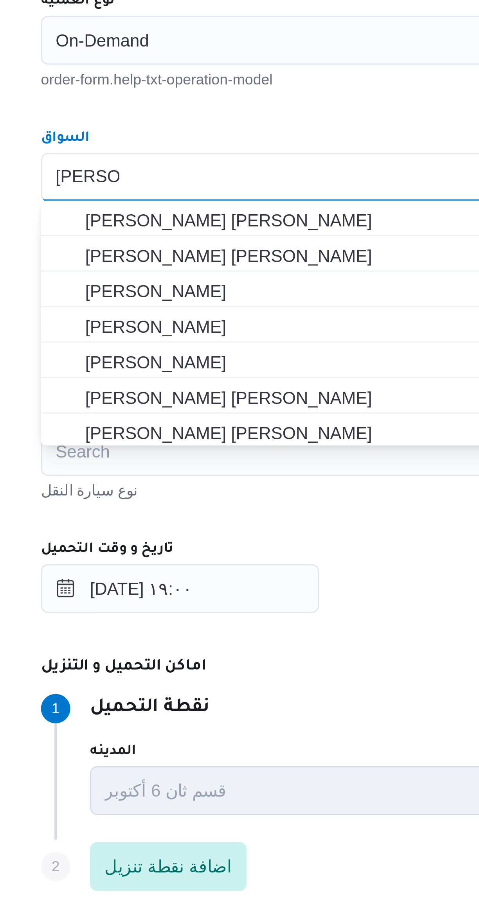
scroll to position [0, 0]
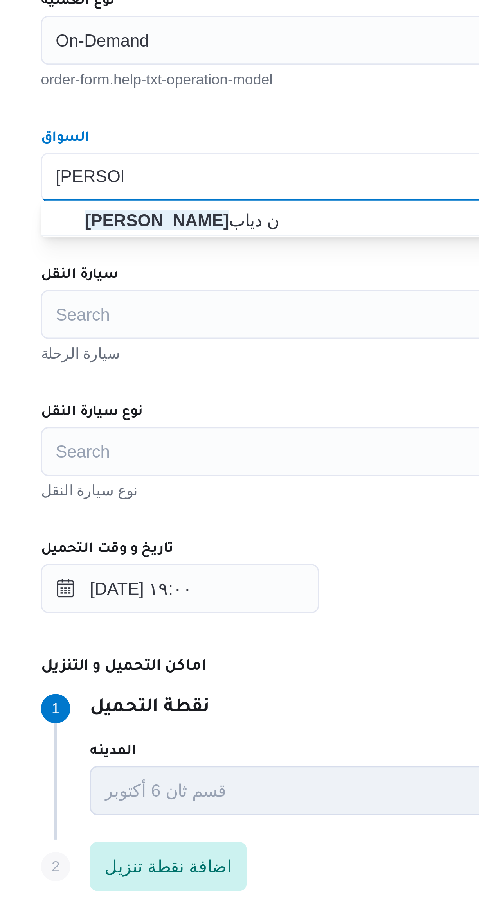
type input "محمد مروا"
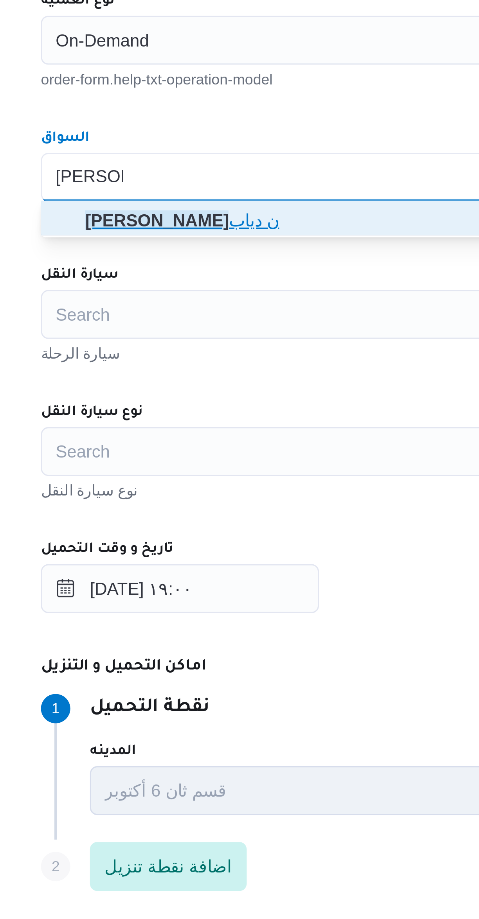
click at [213, 376] on span "محمد مروا ن دياب" at bounding box center [290, 375] width 278 height 9
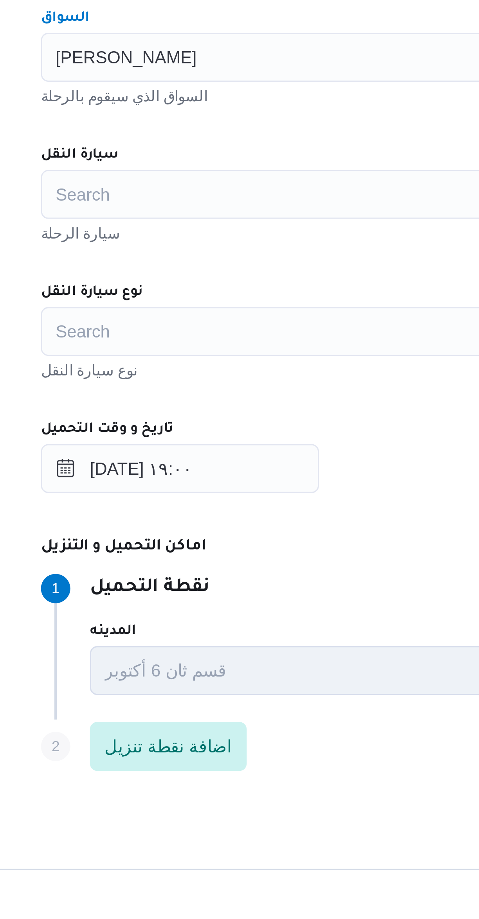
click at [215, 406] on div "Search" at bounding box center [285, 406] width 297 height 16
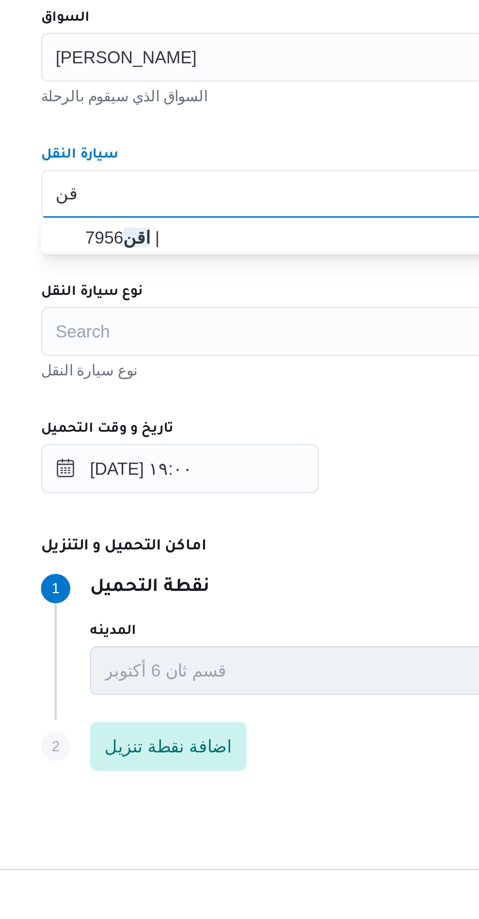
type input "اقن"
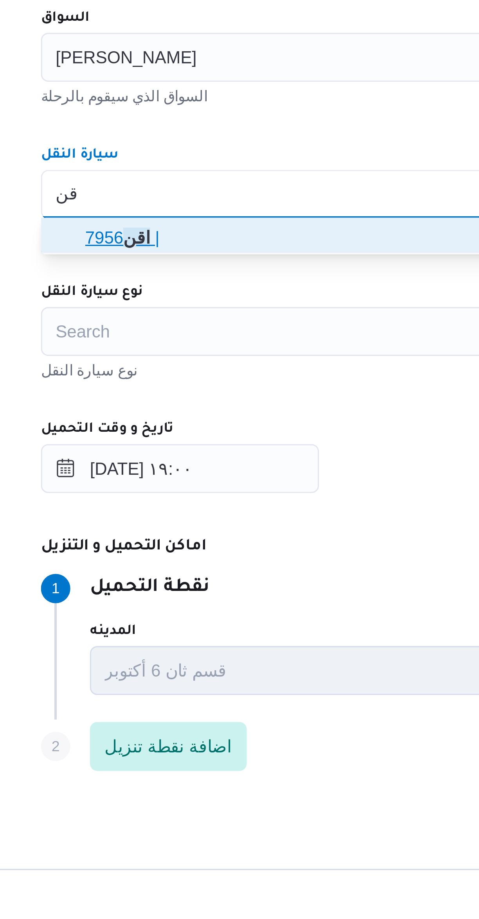
click at [213, 422] on span "اقن 7956 |" at bounding box center [290, 418] width 278 height 9
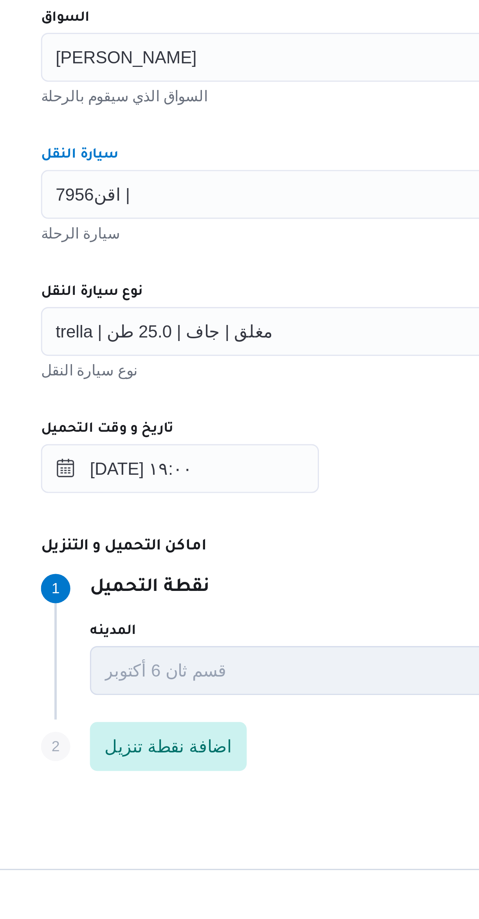
click at [219, 430] on div "المقاول هانى مجدى رئيس احمد مقاول الرحلة نوع العملية On-Demand order-form.help-…" at bounding box center [286, 426] width 310 height 348
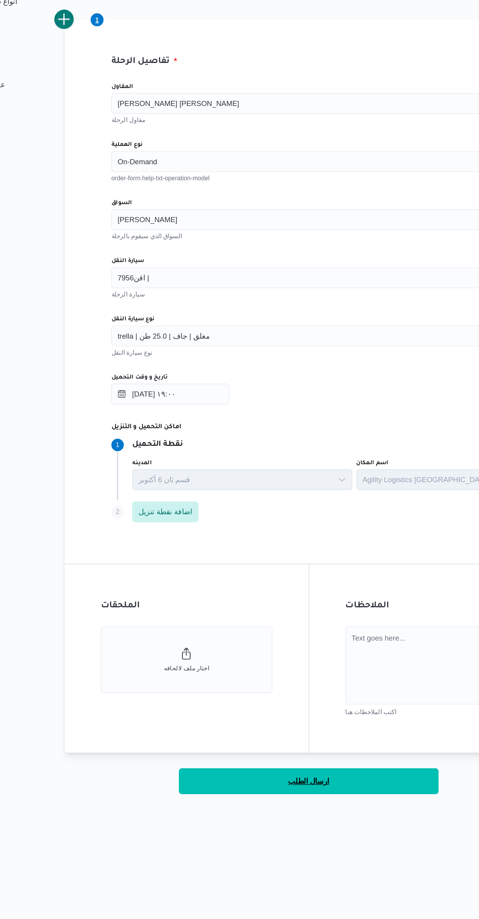
click at [312, 779] on button "ارسال الطلب" at bounding box center [285, 785] width 195 height 20
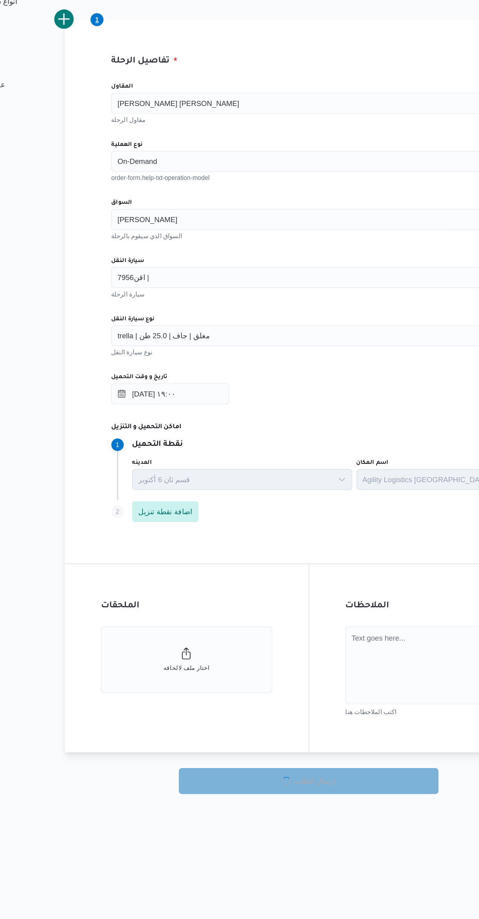
select select "ar"
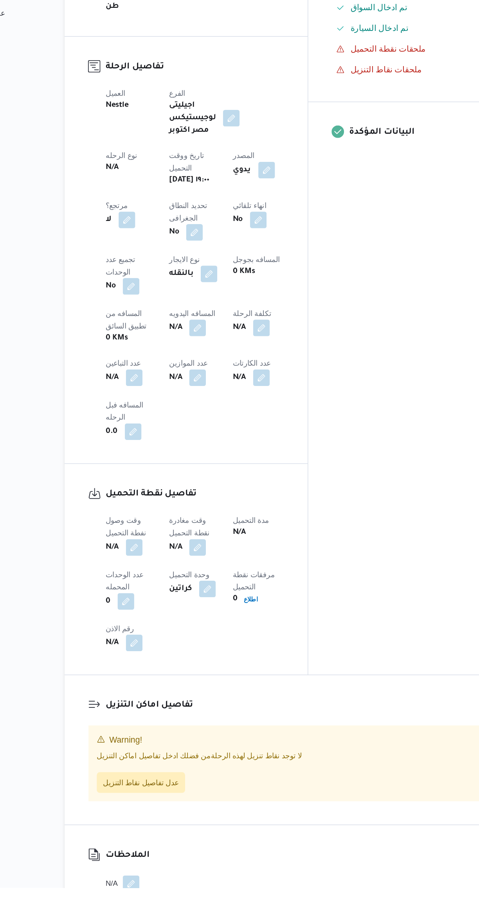
scroll to position [30, 0]
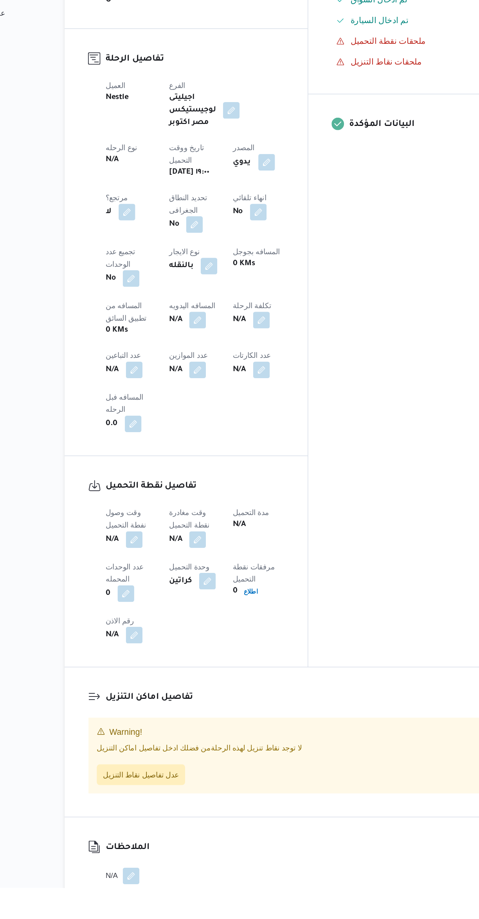
click at [160, 650] on button "button" at bounding box center [154, 656] width 13 height 13
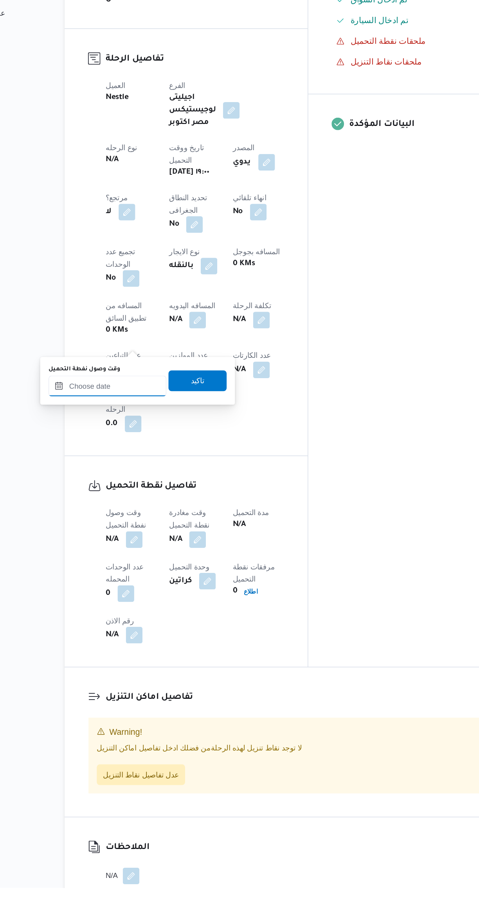
click at [158, 540] on input "وقت وصول نفطة التحميل" at bounding box center [134, 541] width 89 height 16
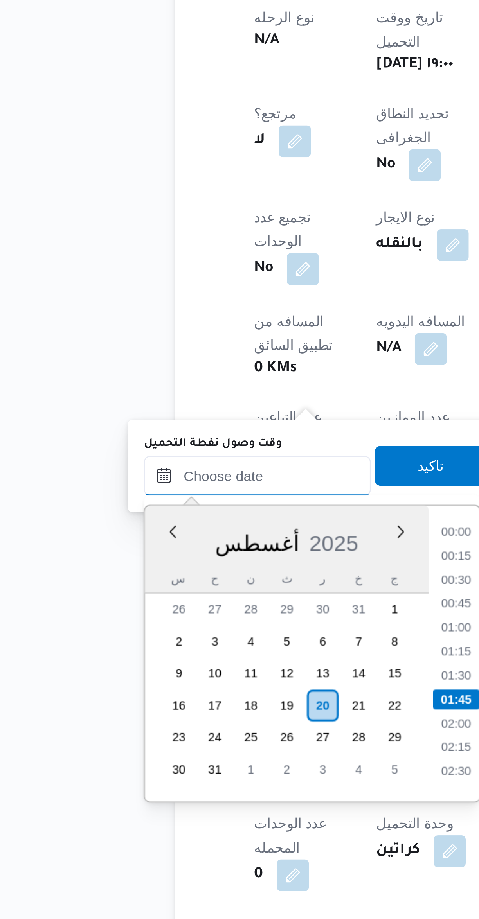
scroll to position [13, 0]
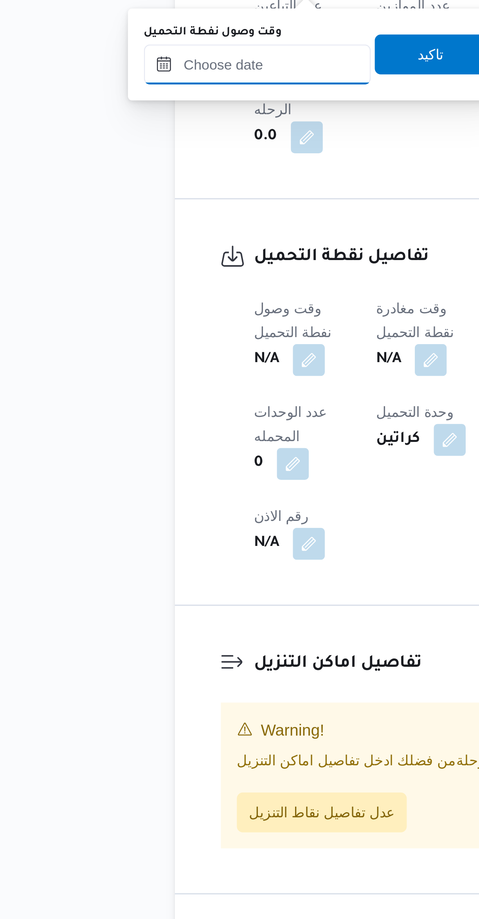
click at [153, 572] on input "وقت وصول نفطة التحميل" at bounding box center [134, 571] width 89 height 16
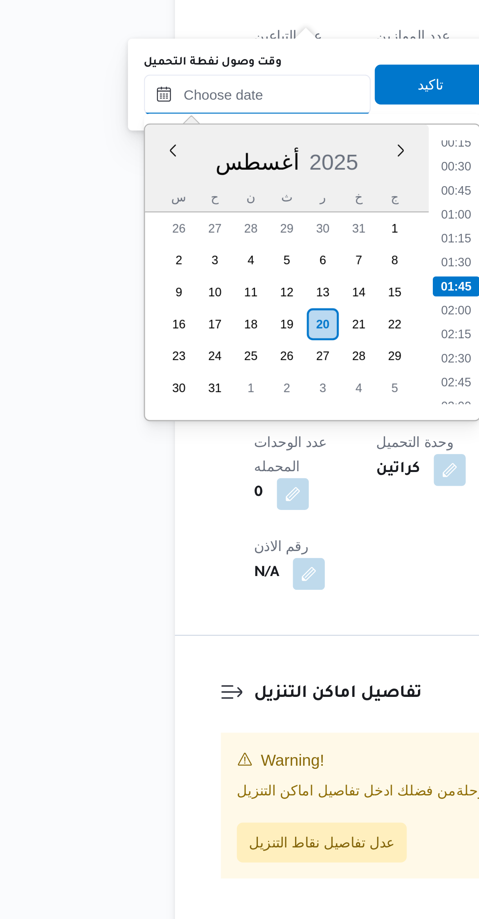
scroll to position [13, 0]
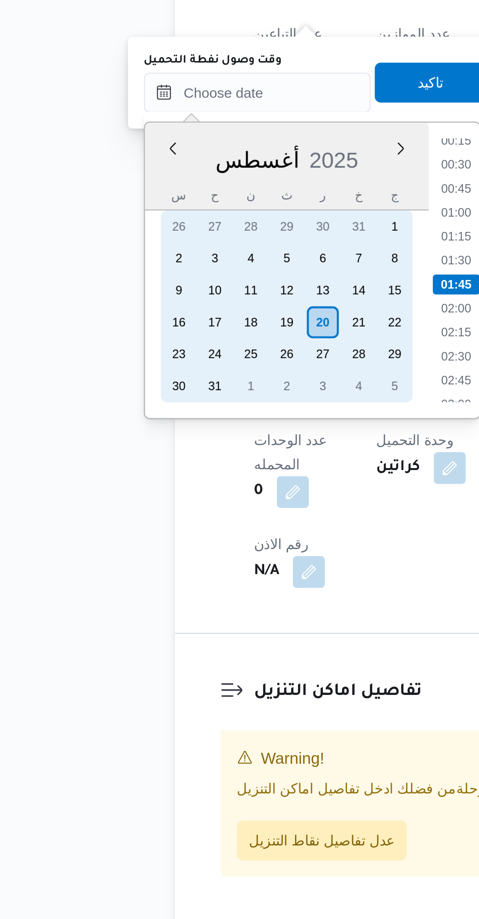
click at [151, 649] on div "19" at bounding box center [145, 648] width 13 height 13
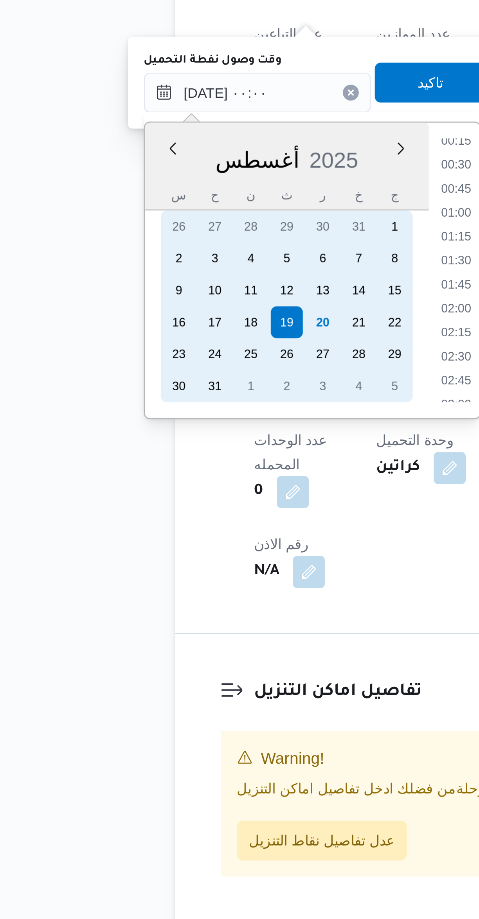
scroll to position [0, 0]
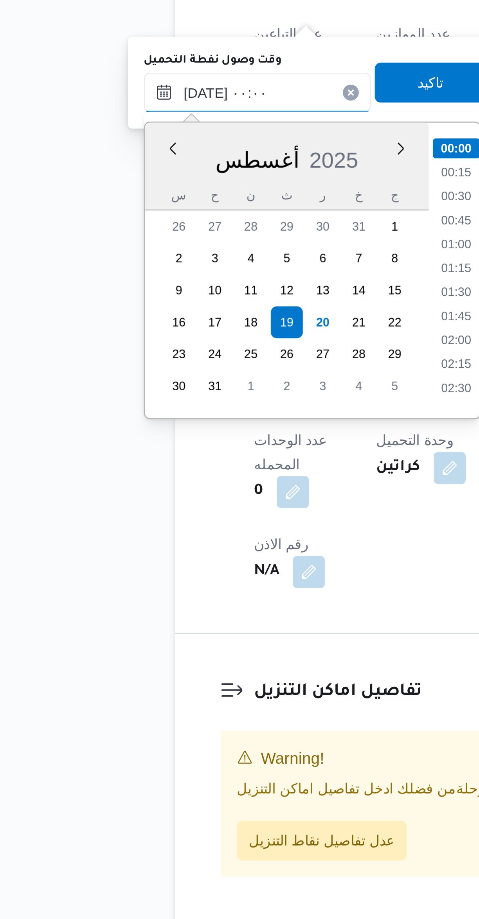
click at [109, 560] on input "١٩/٠٨/٢٠٢٥ ٠٠:٠٠" at bounding box center [134, 558] width 89 height 16
type input "١٩/٠٨/٢٠٢٥ ١٩:٠٠"
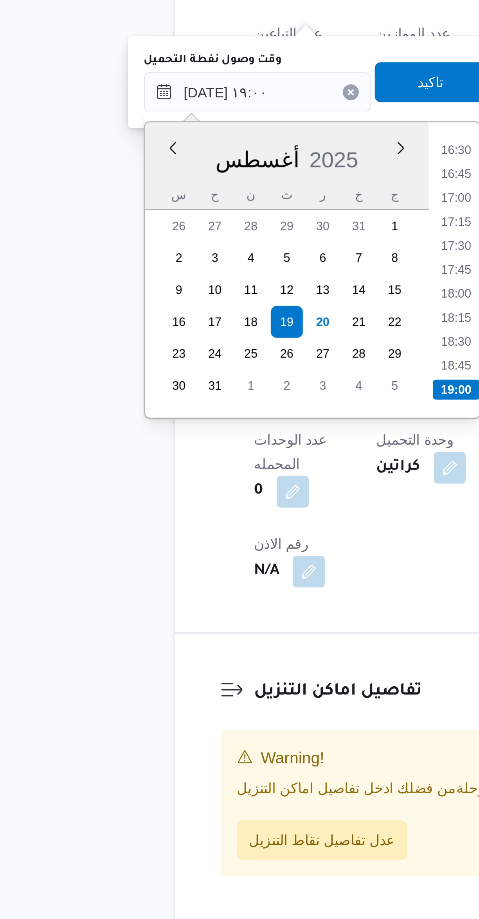
click at [210, 687] on li "19:00" at bounding box center [212, 688] width 18 height 8
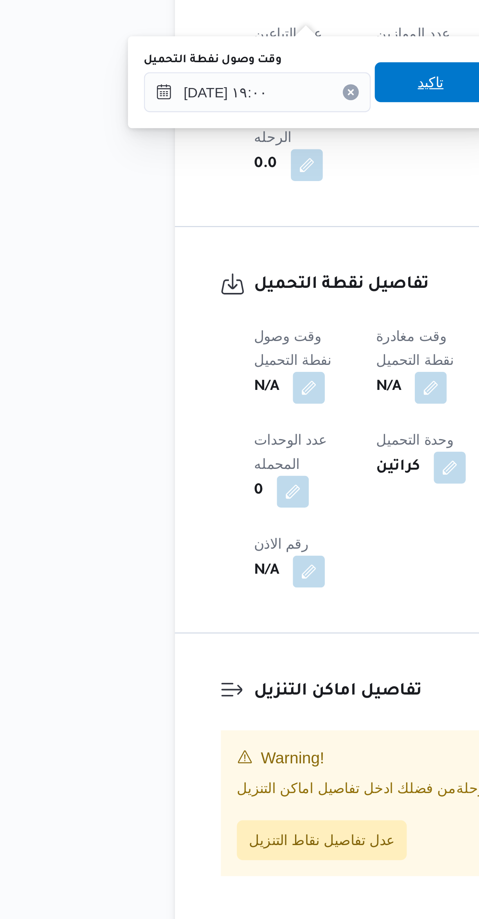
click at [204, 565] on span "تاكيد" at bounding box center [202, 567] width 44 height 16
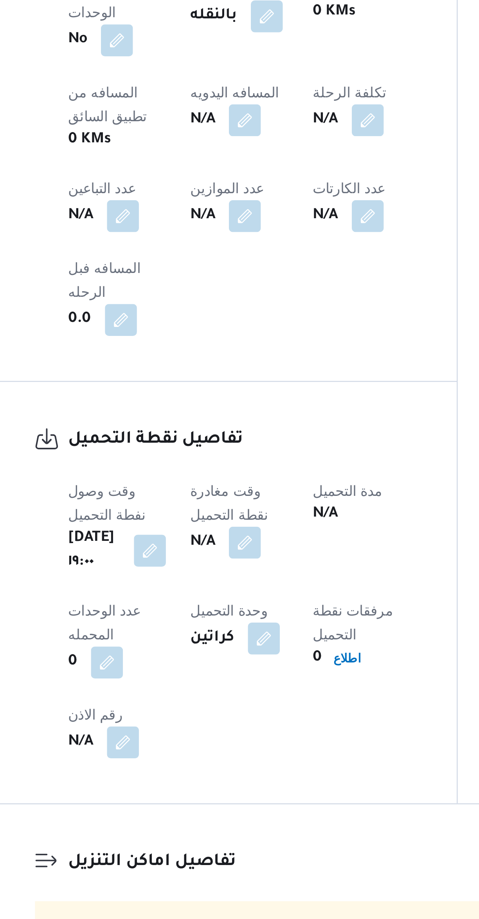
click at [208, 681] on button "button" at bounding box center [201, 687] width 13 height 13
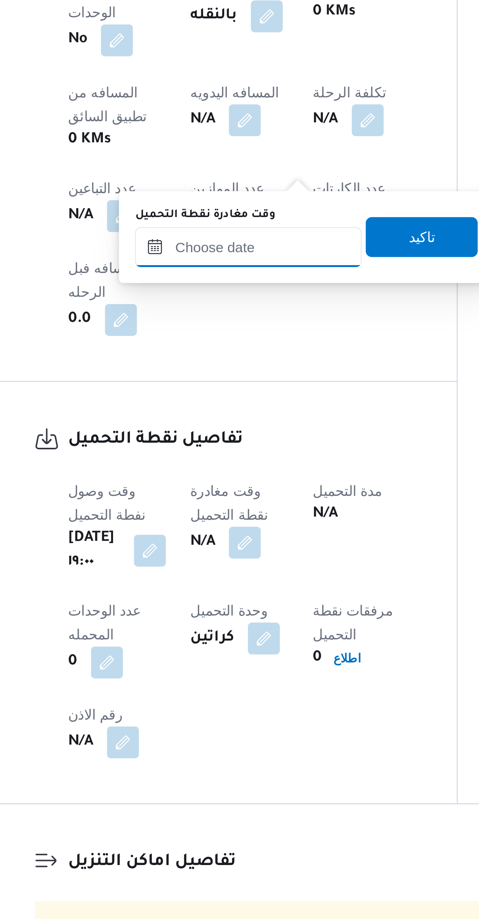
click at [221, 571] on input "وقت مغادرة نقطة التحميل" at bounding box center [203, 571] width 89 height 16
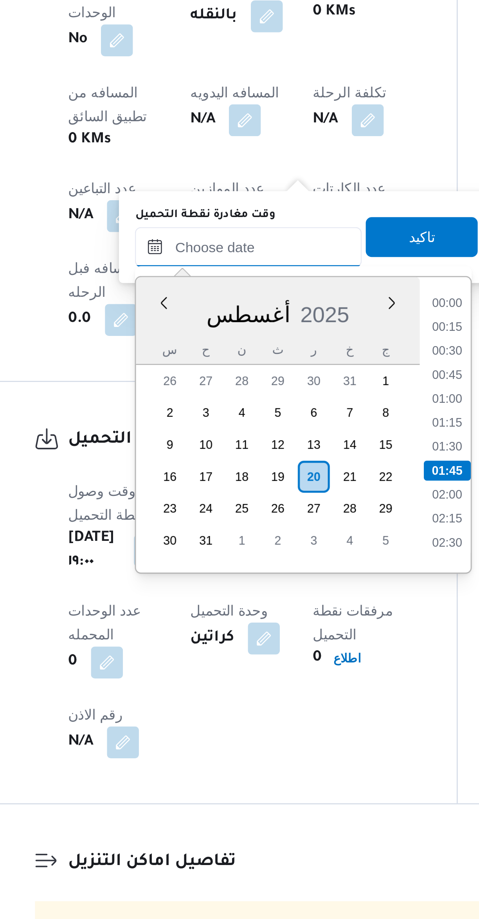
scroll to position [13, 0]
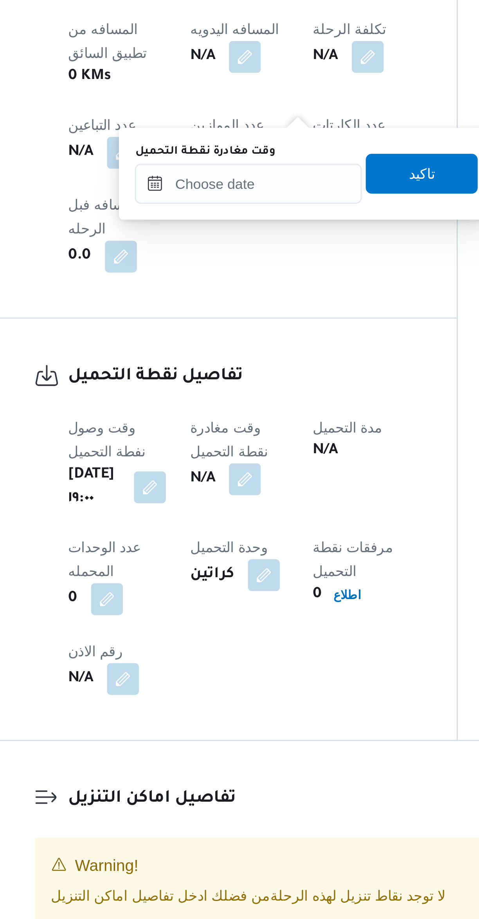
click at [227, 584] on div "You are in a dialog. To close this dialog, hit escape. وقت مغادرة نقطة التحميل …" at bounding box center [225, 567] width 147 height 36
click at [225, 570] on input "وقت مغادرة نقطة التحميل" at bounding box center [203, 571] width 89 height 16
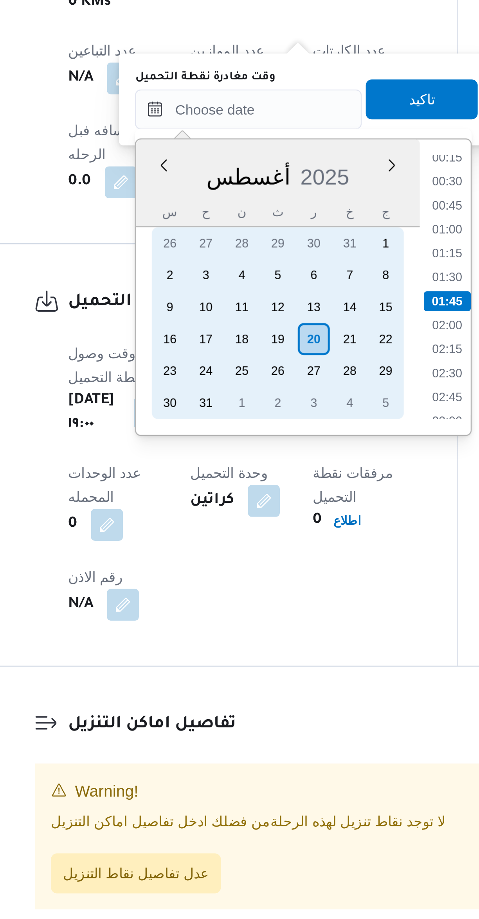
click at [221, 662] on div "19" at bounding box center [214, 661] width 13 height 13
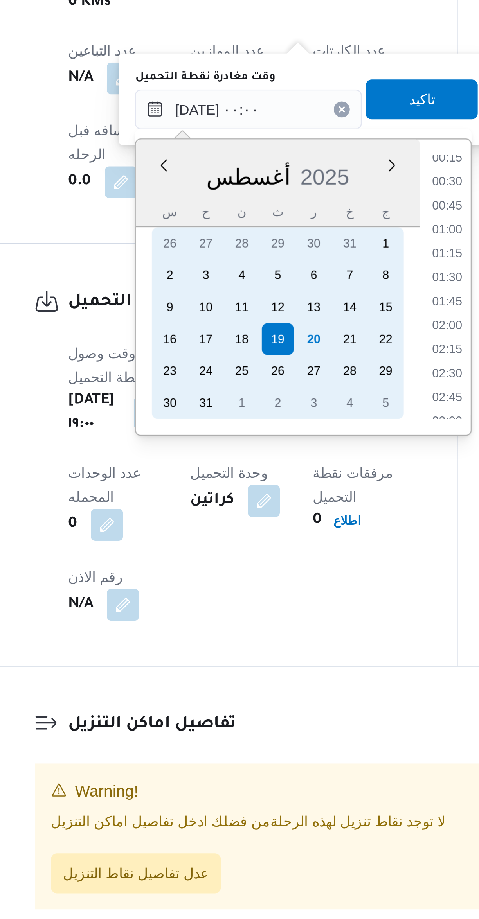
scroll to position [0, 0]
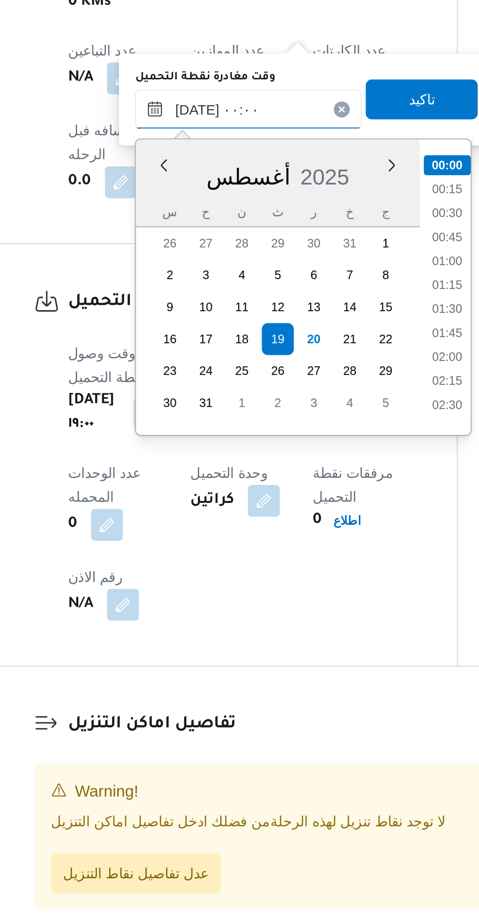
click at [178, 574] on input "١٩/٠٨/٢٠٢٥ ٠٠:٠٠" at bounding box center [203, 571] width 89 height 16
type input "١٩/٠٨/٢٠٢٥ ٢٠:٠٠"
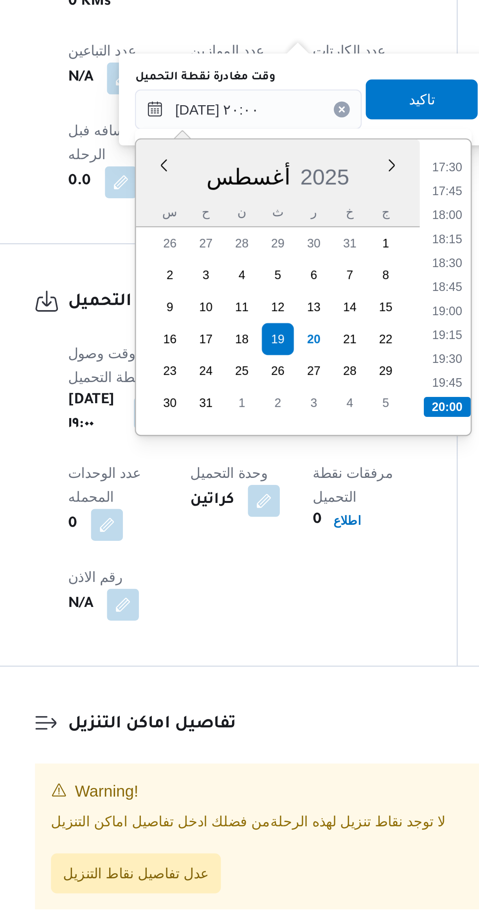
click at [280, 687] on li "20:00" at bounding box center [281, 688] width 18 height 8
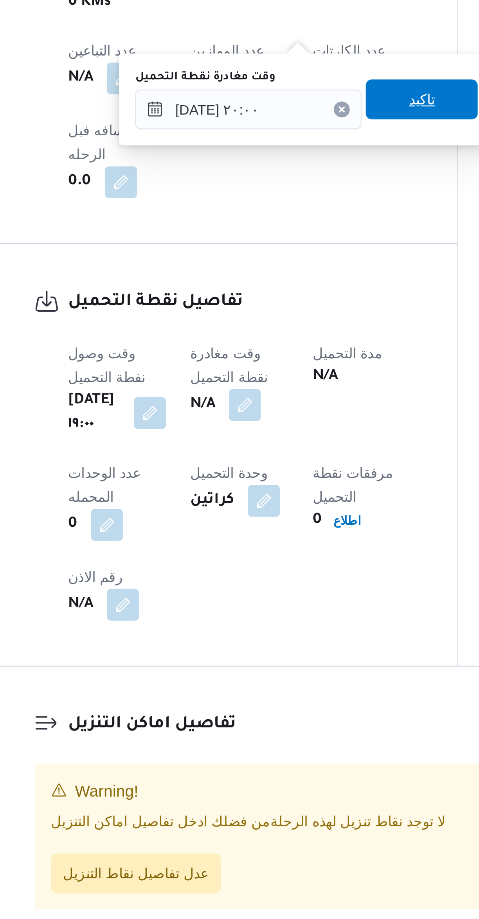
click at [272, 569] on span "تاكيد" at bounding box center [271, 567] width 44 height 16
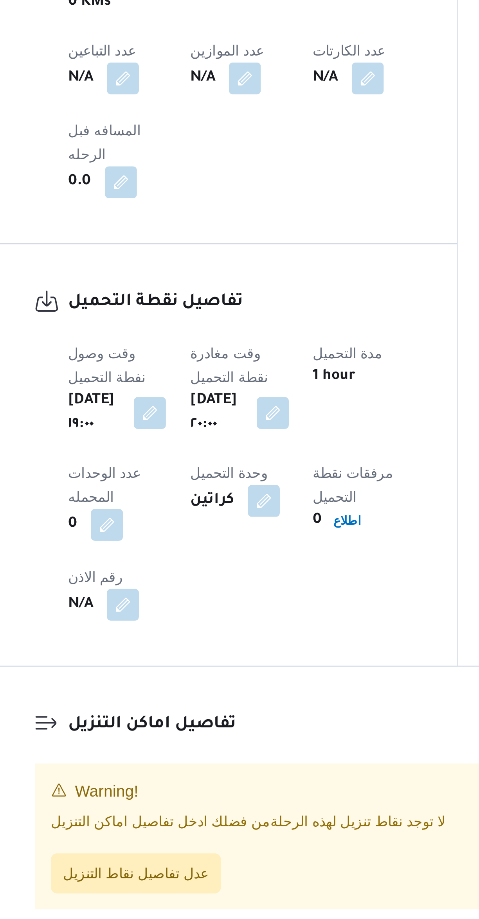
scroll to position [0, 0]
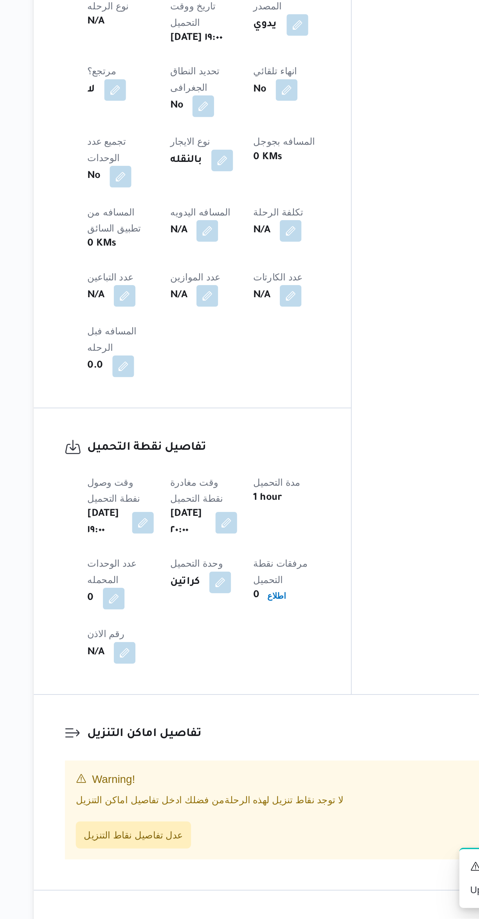
click at [197, 846] on div "لا توجد نقاط تنزيل لهذه الرحلة من فضلك ادخل تفاصيل اماكن التنزيل عدل تفاصيل نقا…" at bounding box center [285, 862] width 319 height 32
click at [182, 862] on span "عدل تفاصيل نقاط التنزيل" at bounding box center [159, 870] width 66 height 16
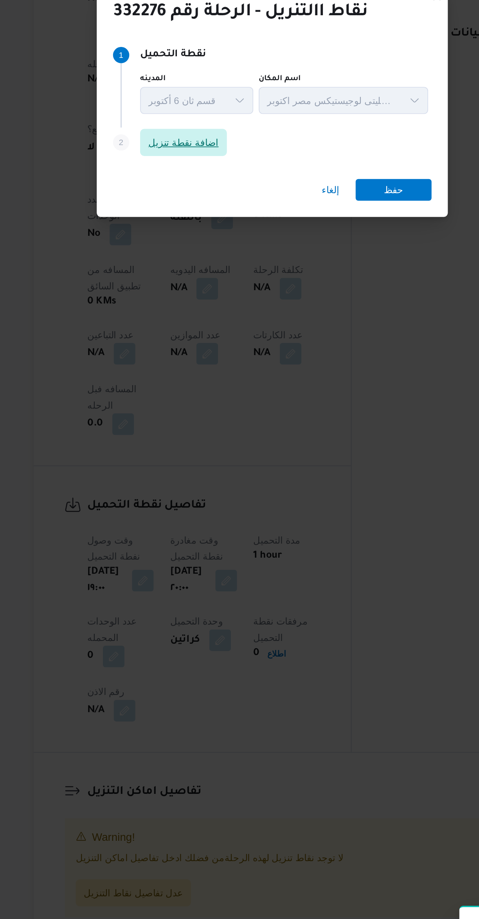
click at [204, 434] on span "اضافة نقطة تنزيل" at bounding box center [188, 436] width 41 height 9
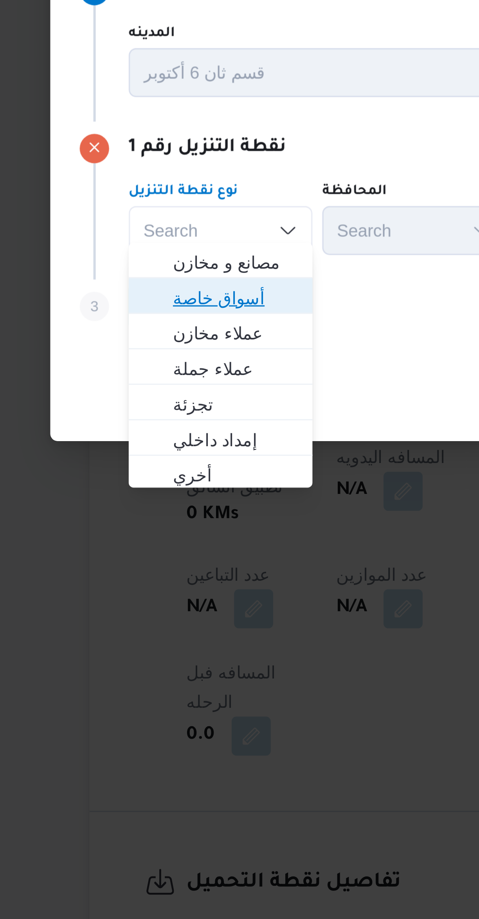
click at [167, 455] on span "أسواق خاصة" at bounding box center [148, 459] width 40 height 9
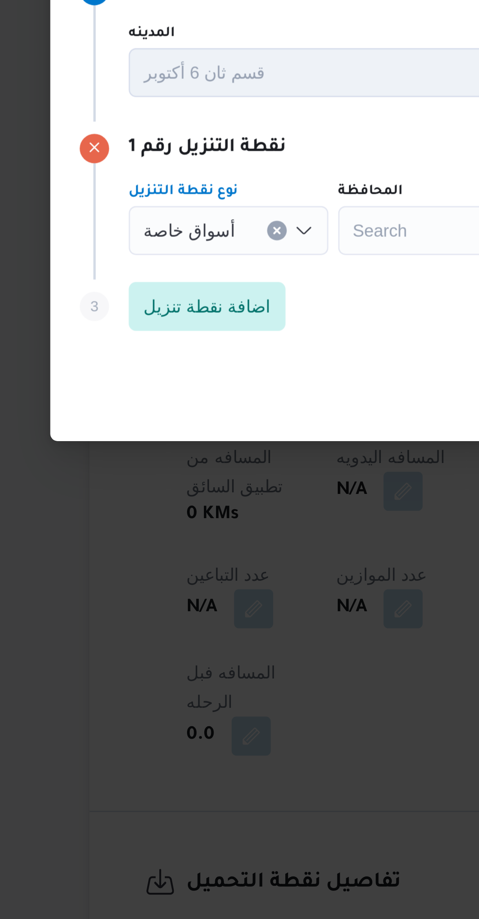
click at [154, 436] on div "أسواق خاصة Combo box. Selected. أسواق خاصة. Press Backspace to delete أسواق خاص…" at bounding box center [146, 438] width 64 height 16
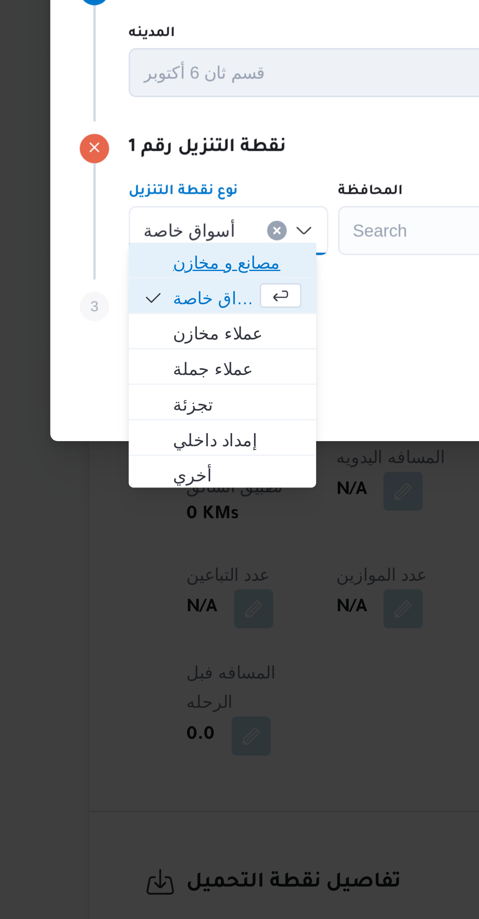
click at [164, 448] on span "مصانع و مخازن" at bounding box center [148, 448] width 41 height 9
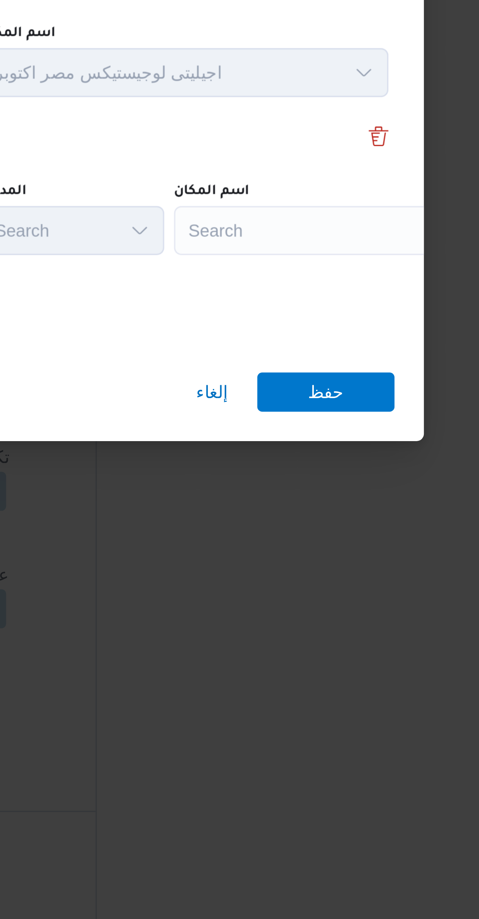
click at [365, 440] on div "Search" at bounding box center [359, 438] width 98 height 16
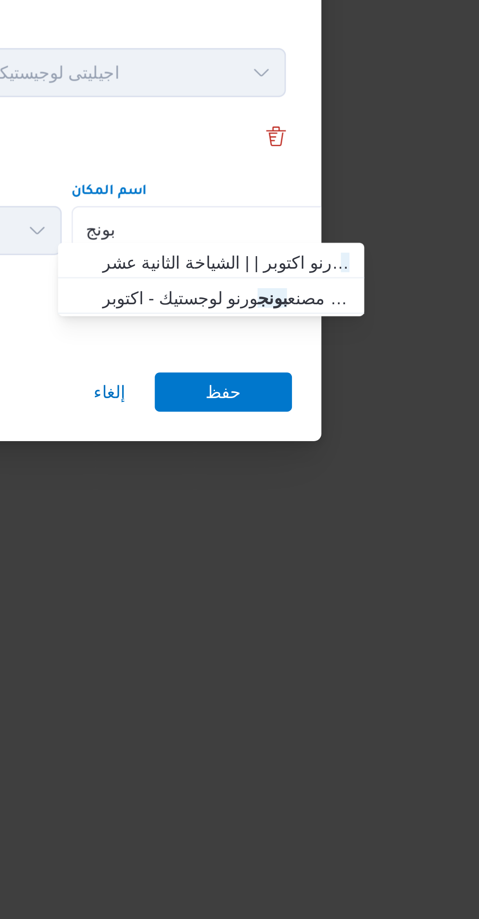
type input "بونج"
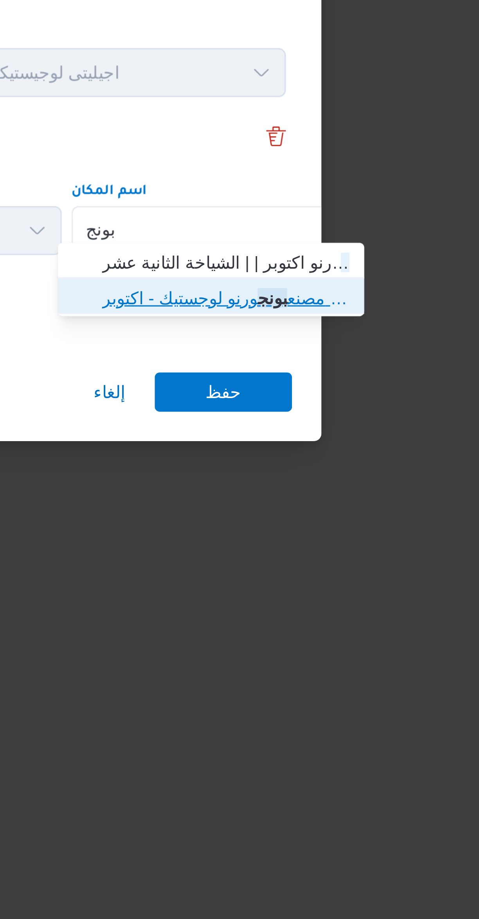
click at [377, 457] on span "مصنع بونج ورنو لوجستيك - اكتوبر | Bonjorno New Coffe Factory | null" at bounding box center [358, 459] width 79 height 9
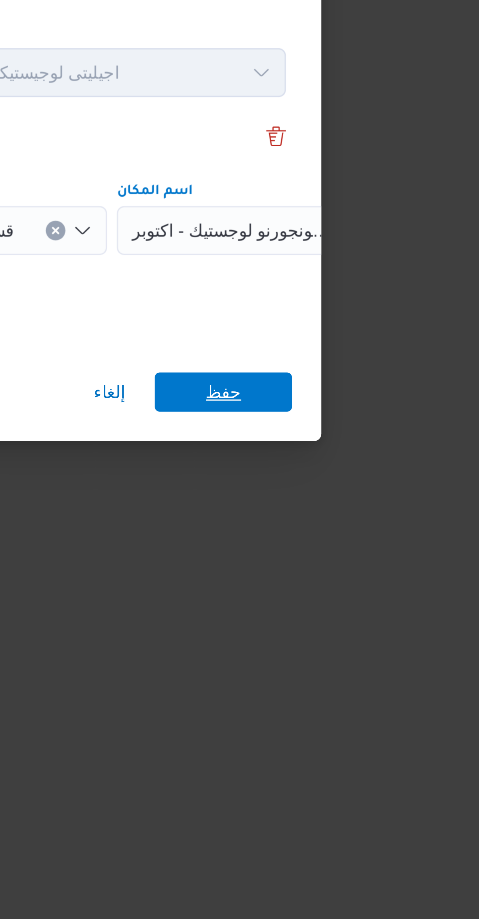
click at [373, 484] on span "حفظ" at bounding box center [358, 490] width 44 height 13
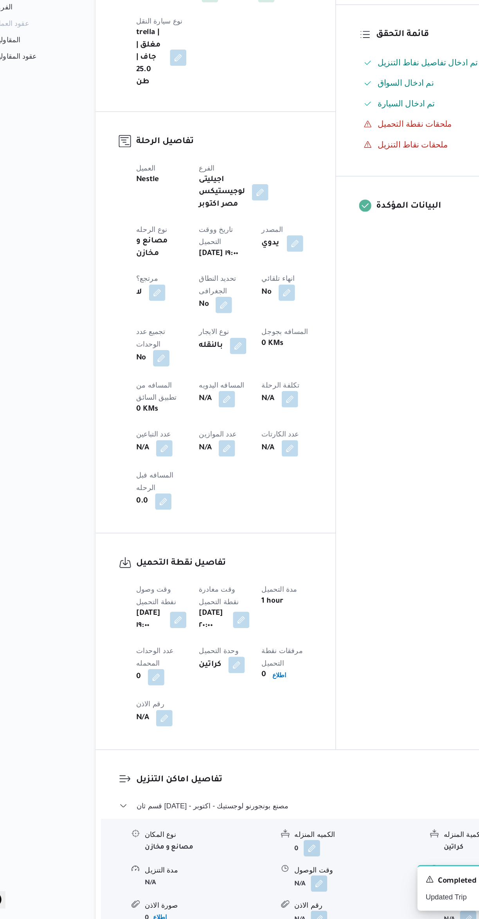
scroll to position [93, 0]
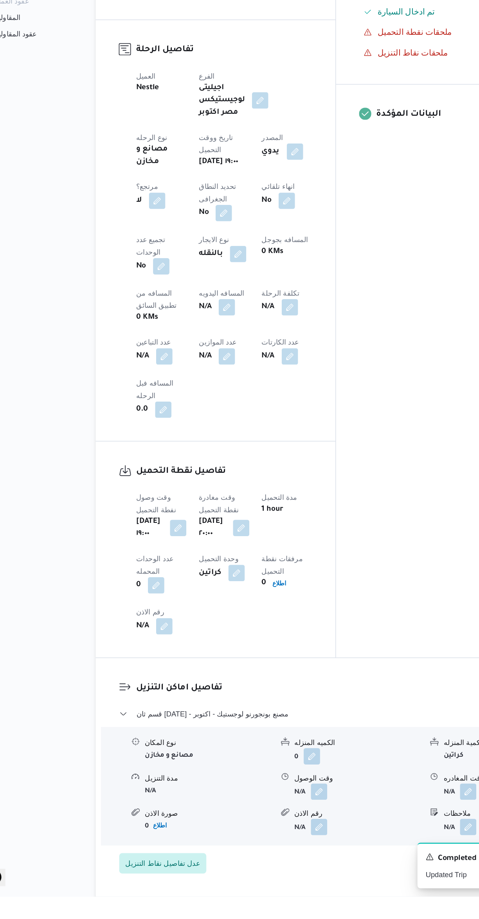
click at [278, 832] on span at bounding box center [270, 838] width 16 height 13
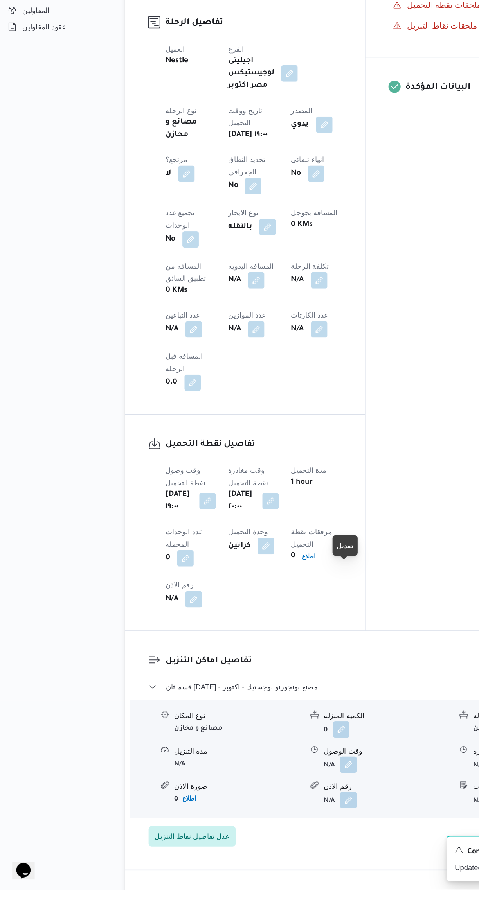
scroll to position [135, 0]
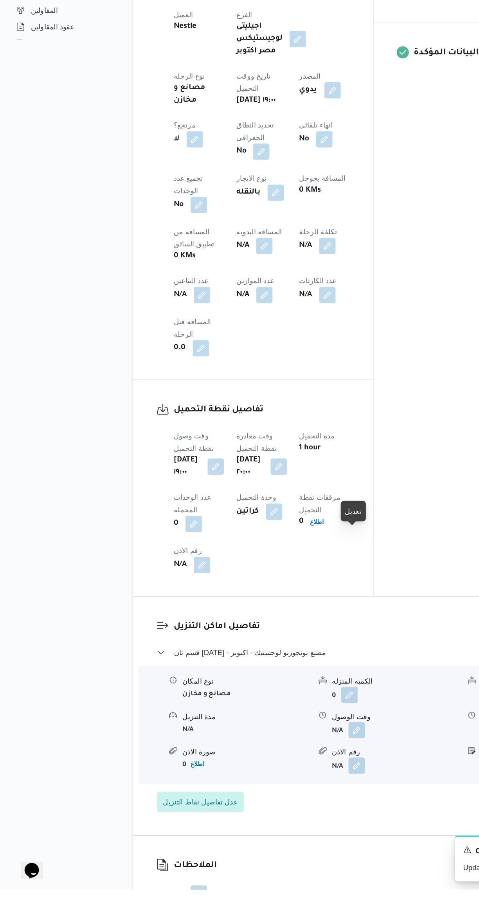
click at [277, 791] on button "button" at bounding box center [272, 797] width 13 height 13
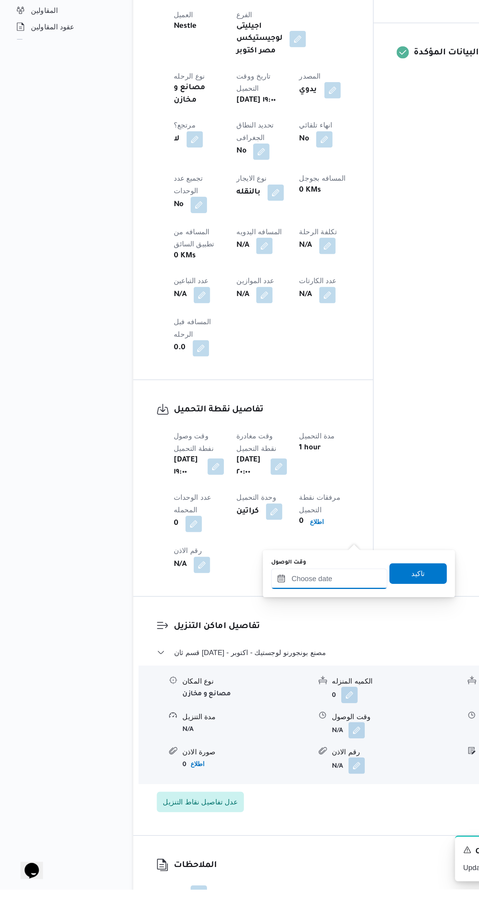
click at [258, 681] on input "وقت الوصول" at bounding box center [251, 682] width 89 height 16
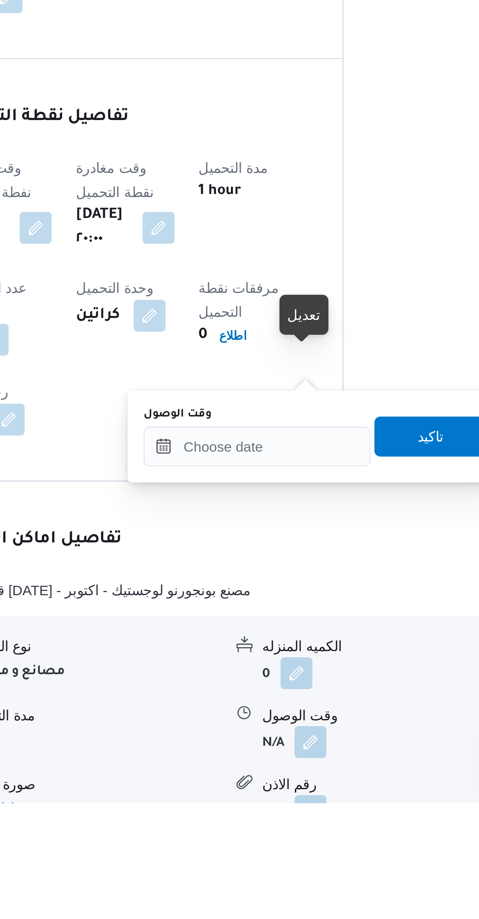
scroll to position [41, 0]
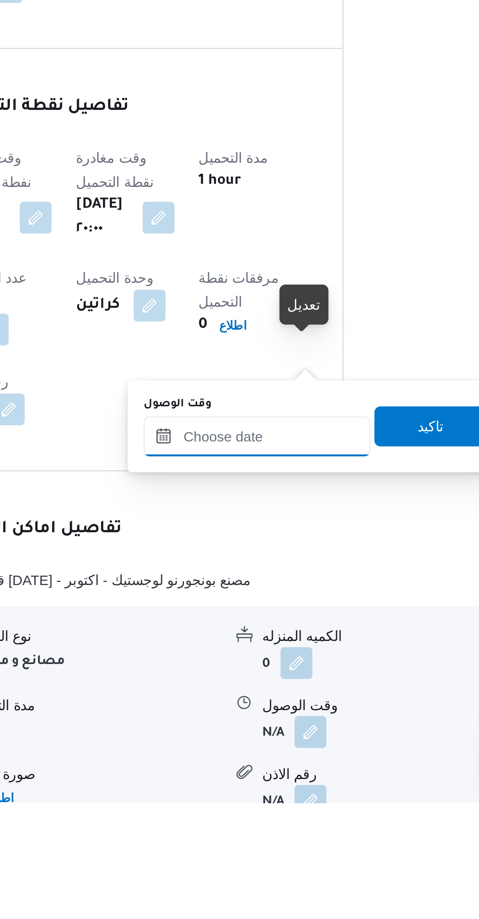
click at [265, 772] on input "وقت الوصول" at bounding box center [251, 775] width 89 height 16
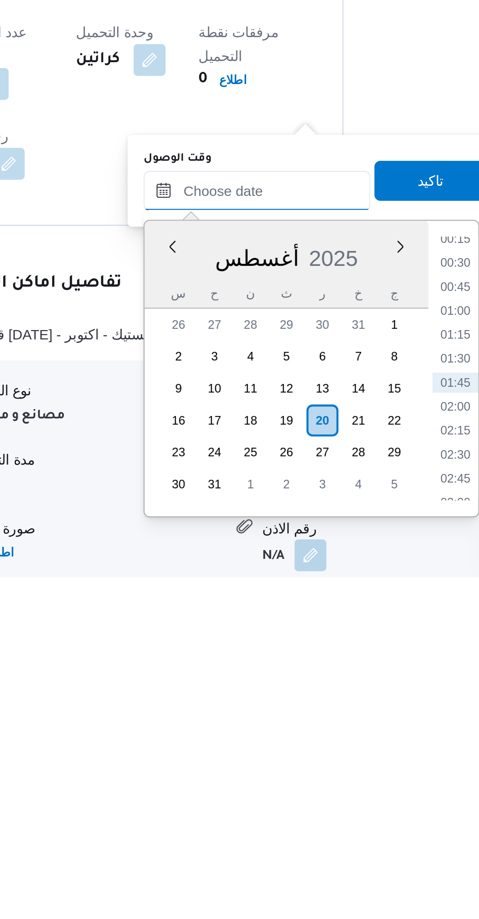
scroll to position [49, 0]
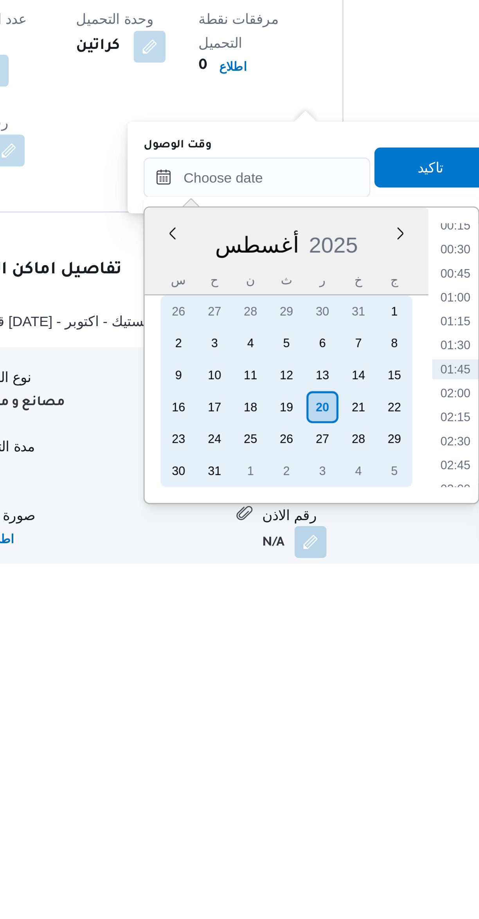
click at [263, 856] on div "19" at bounding box center [262, 857] width 13 height 13
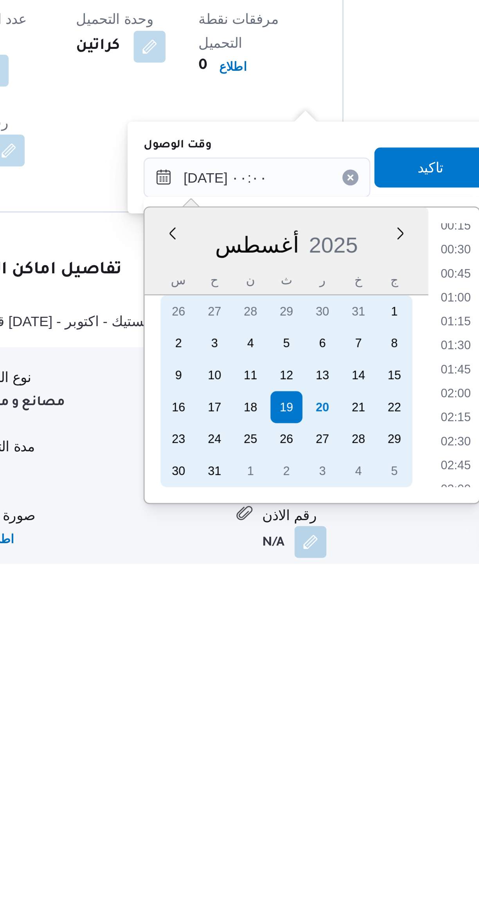
scroll to position [0, 0]
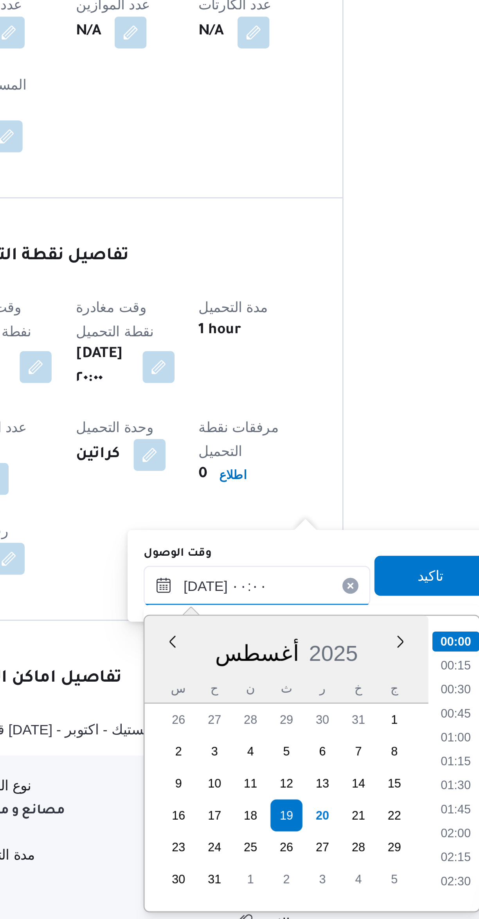
click at [231, 764] on input "١٩/٠٨/٢٠٢٥ ٠٠:٠٠" at bounding box center [251, 767] width 89 height 16
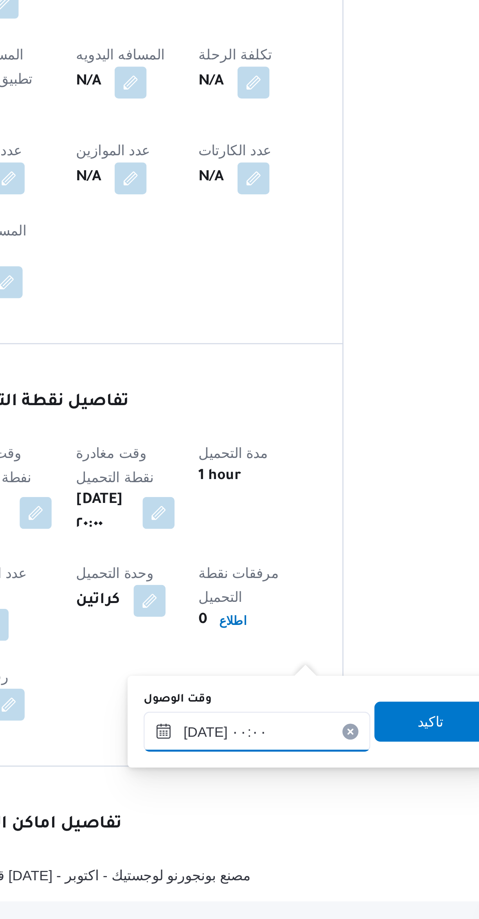
click at [229, 812] on input "١٩/٠٨/٢٠٢٥ ٠٠:٠٠" at bounding box center [251, 817] width 89 height 16
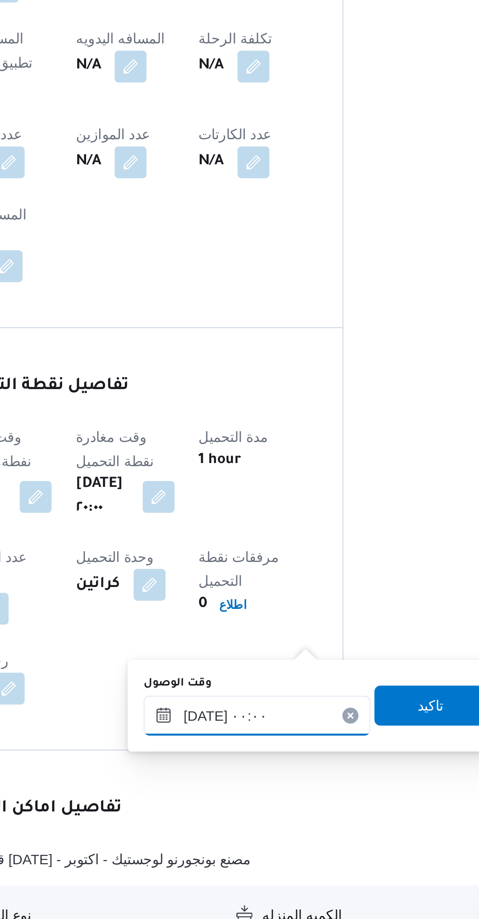
click at [229, 817] on input "١٩/٠٨/٢٠٢٥ ٠٠:٠٠" at bounding box center [251, 817] width 89 height 16
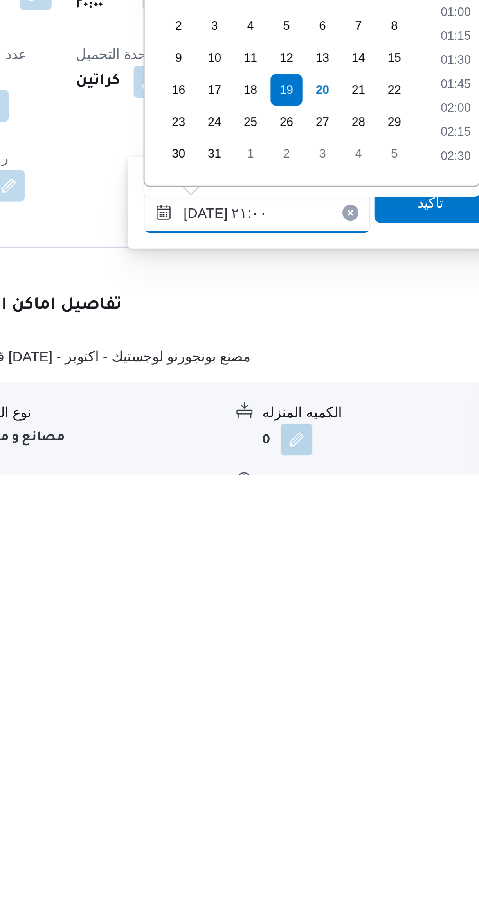
scroll to position [694, 0]
click at [324, 777] on li "20:30" at bounding box center [329, 776] width 18 height 8
type input "١٩/٠٨/٢٠٢٥ ٢٠:٣٠"
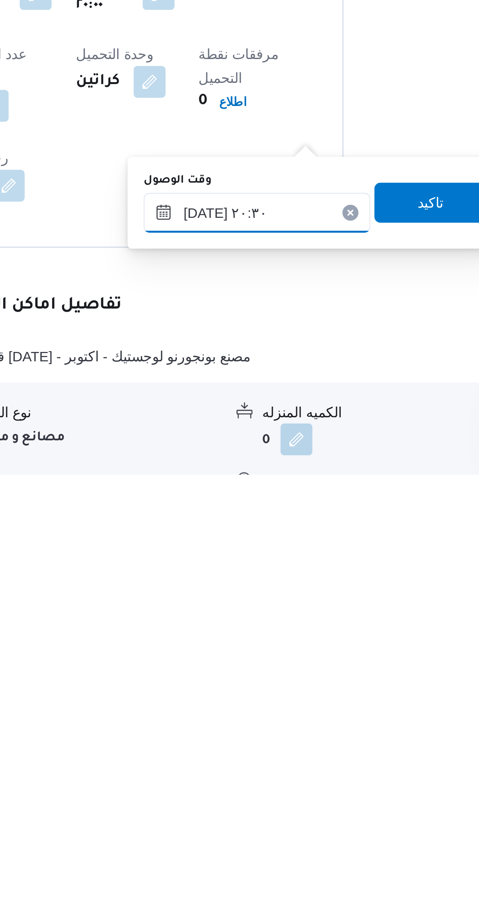
scroll to position [0, 0]
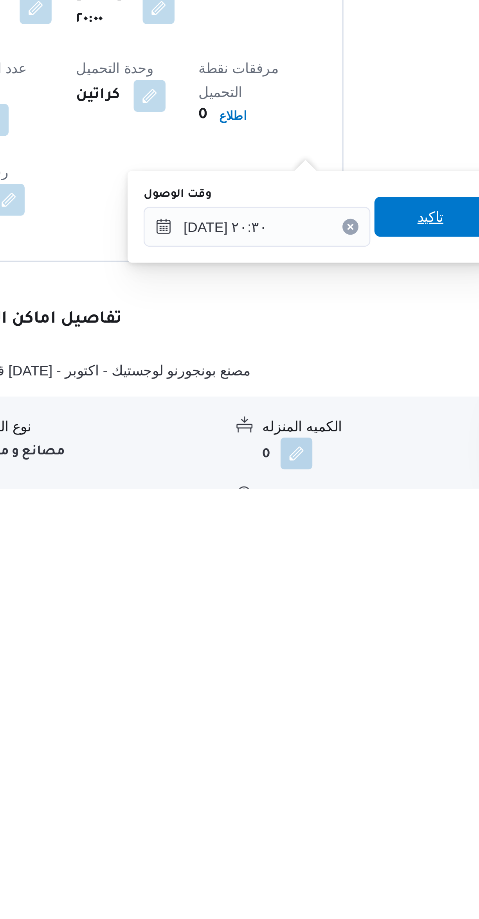
click at [317, 814] on span "تاكيد" at bounding box center [319, 813] width 44 height 16
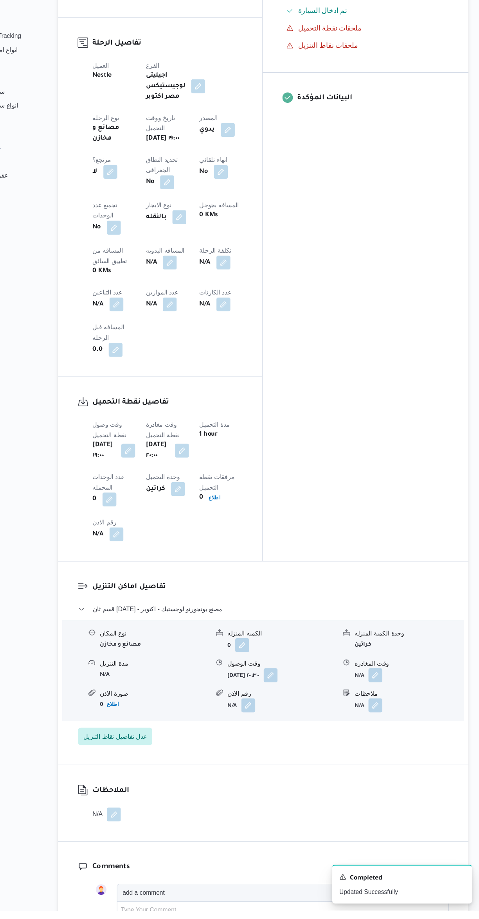
scroll to position [229, 0]
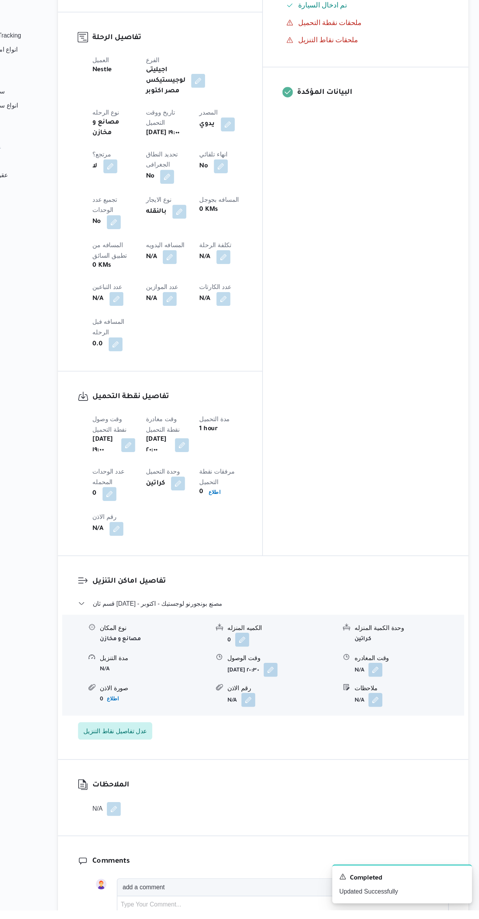
click at [387, 697] on button "button" at bounding box center [386, 703] width 13 height 13
click at [389, 584] on input "وقت المغادره" at bounding box center [365, 588] width 89 height 16
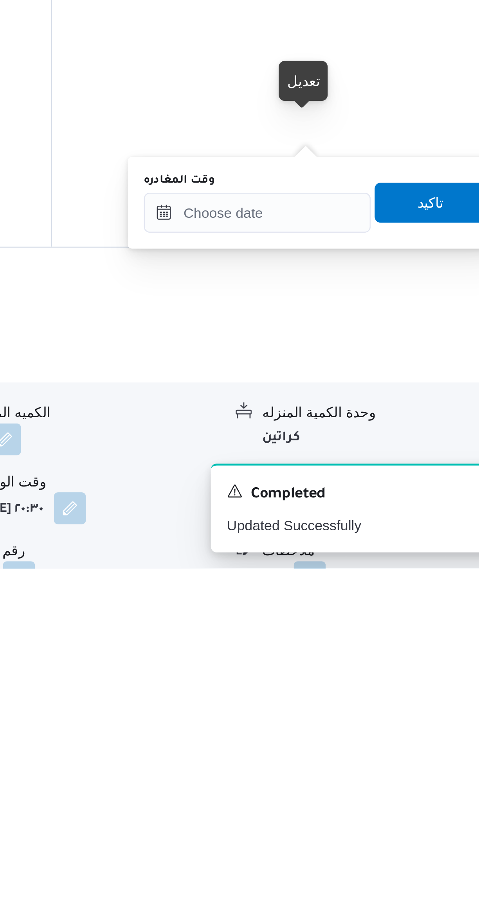
scroll to position [37, 0]
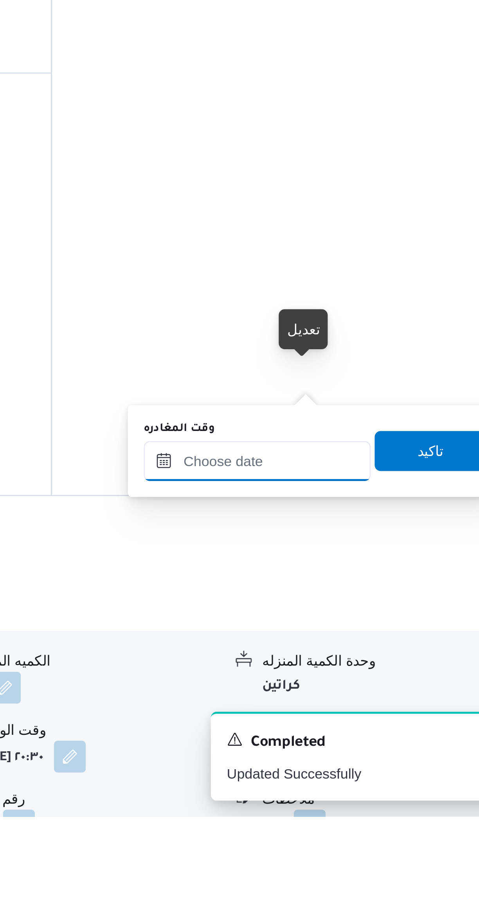
click at [385, 778] on input "وقت المغادره" at bounding box center [365, 780] width 89 height 16
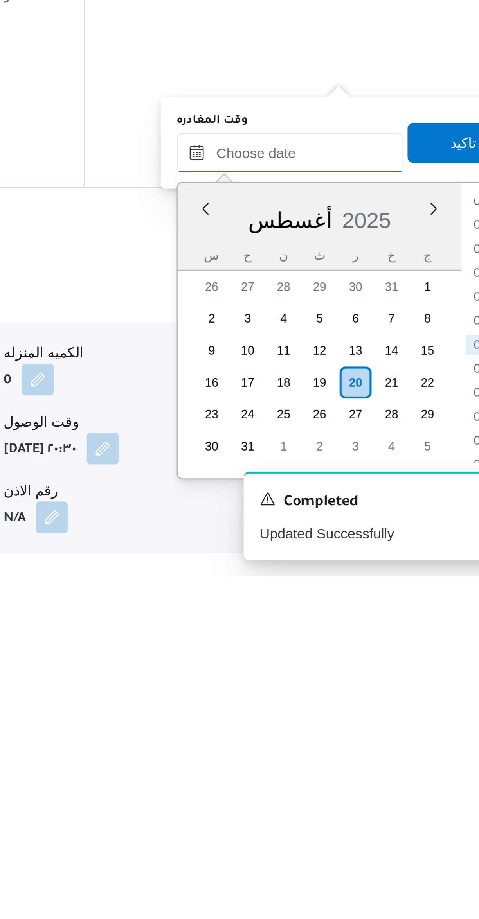
scroll to position [63, 0]
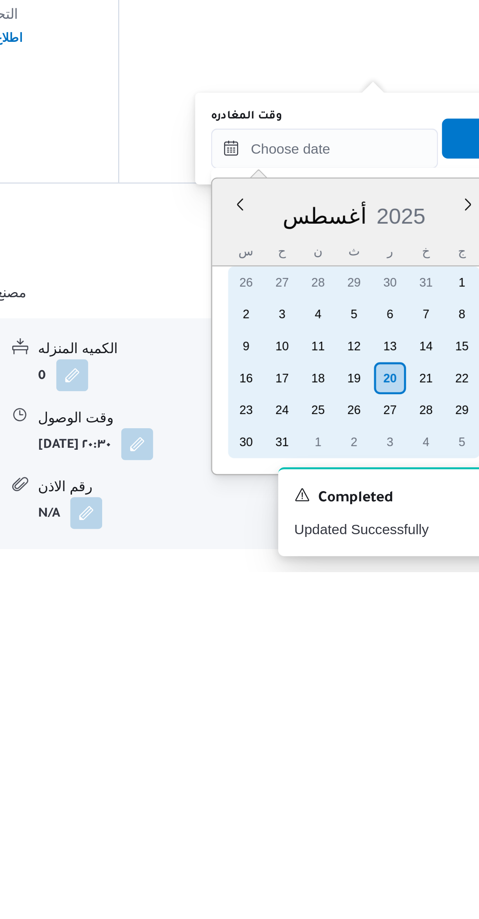
click at [380, 846] on div "19" at bounding box center [377, 843] width 13 height 13
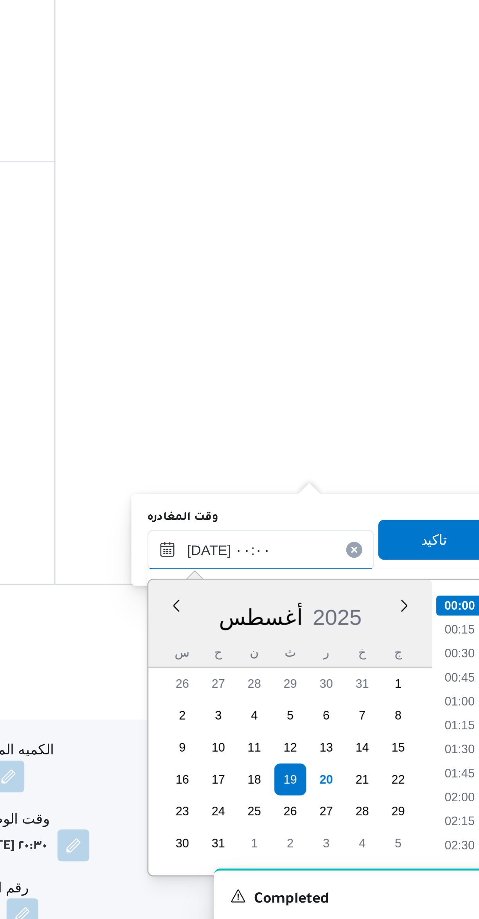
click at [341, 749] on input "١٩/٠٨/٢٠٢٥ ٠٠:٠٠" at bounding box center [365, 753] width 89 height 16
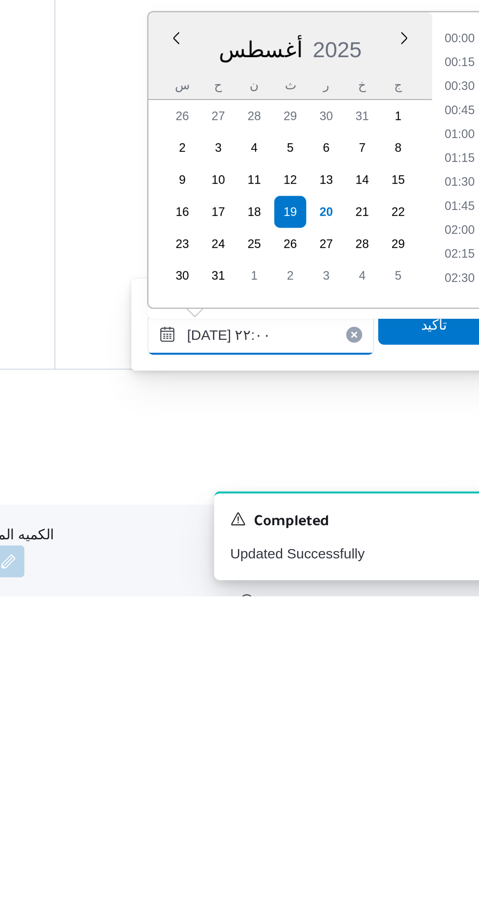
scroll to position [731, 0]
type input "١٩/٠٨/٢٠٢٥ ٢٢:٠٠"
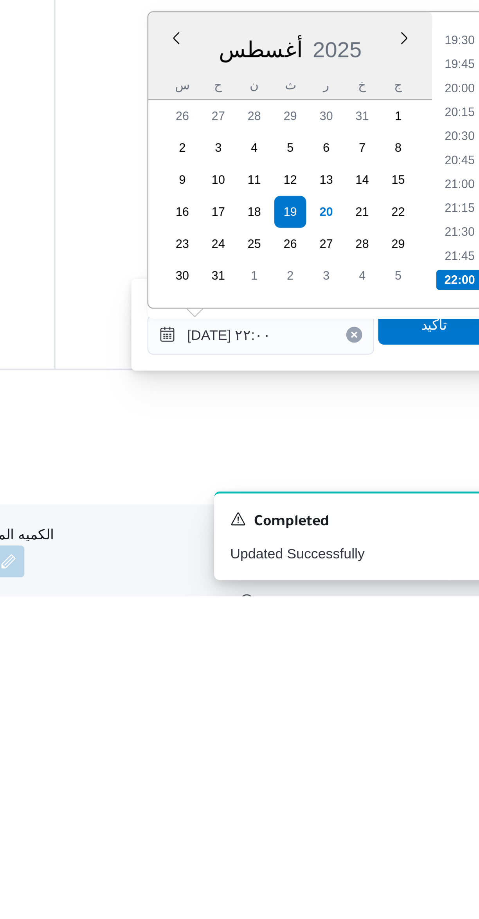
scroll to position [0, 0]
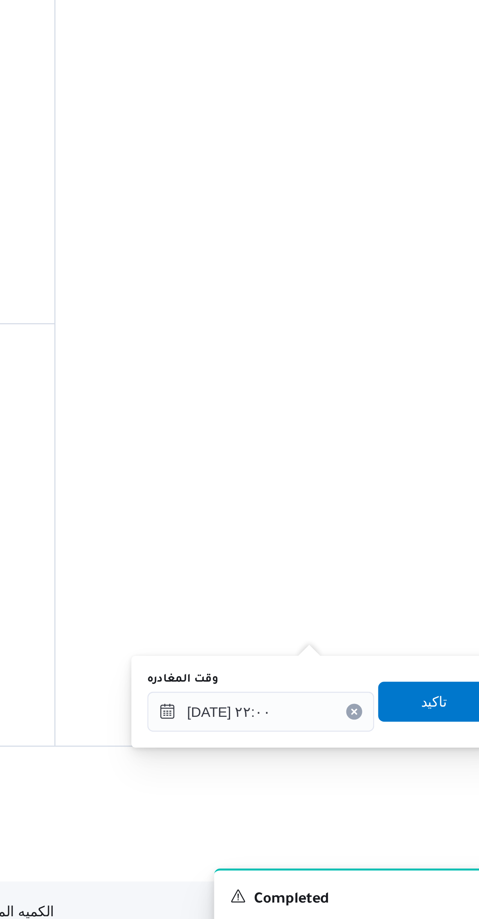
click at [430, 665] on div "المعينون • Superadmin karim.ragab@illa.com.eg • Supply Representative mohamed.s…" at bounding box center [377, 486] width 184 height 687
click at [428, 811] on span "تاكيد" at bounding box center [433, 812] width 10 height 9
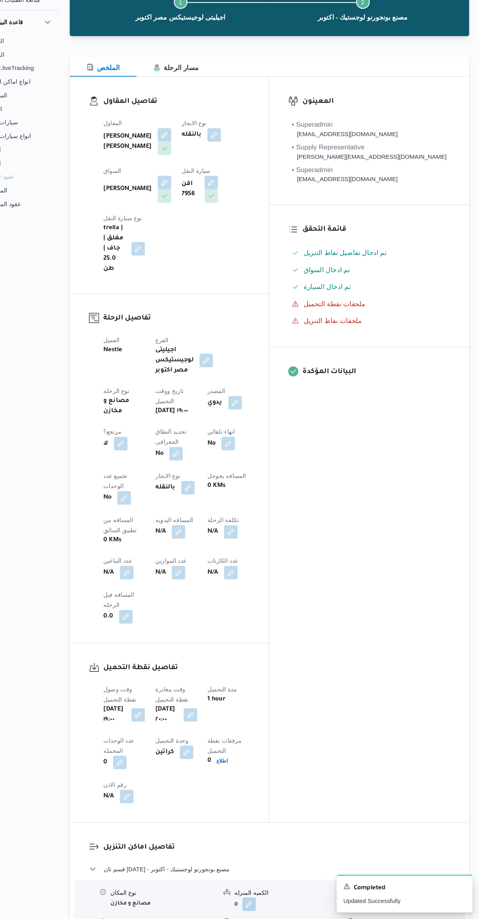
click at [195, 556] on button "button" at bounding box center [201, 562] width 13 height 13
click at [154, 502] on input "المسافه اليدويه" at bounding box center [134, 503] width 78 height 16
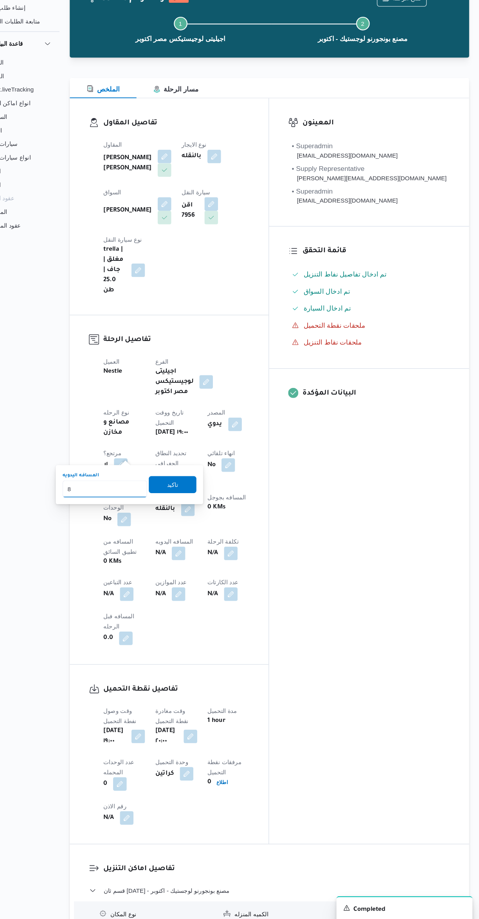
type input "8"
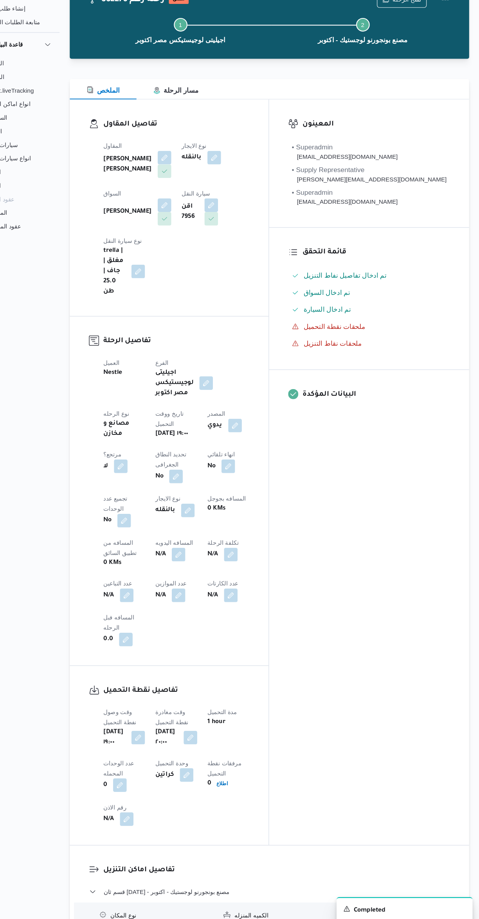
click at [244, 556] on button "button" at bounding box center [250, 562] width 13 height 13
click at [267, 682] on h3 "تفاصيل نقطة التحميل" at bounding box center [200, 687] width 134 height 11
click at [180, 480] on div "العميل Nestle الفرع اجيليتى لوجيستيكس مصر اكتوبر نوع الرحله مصانع و مخازن تاريخ…" at bounding box center [200, 513] width 144 height 275
click at [180, 584] on dt "عدد الموازين" at bounding box center [199, 588] width 38 height 9
click at [174, 484] on div "العميل Nestle الفرع اجيليتى لوجيستيكس مصر اكتوبر نوع الرحله مصانع و مخازن تاريخ…" at bounding box center [200, 513] width 144 height 275
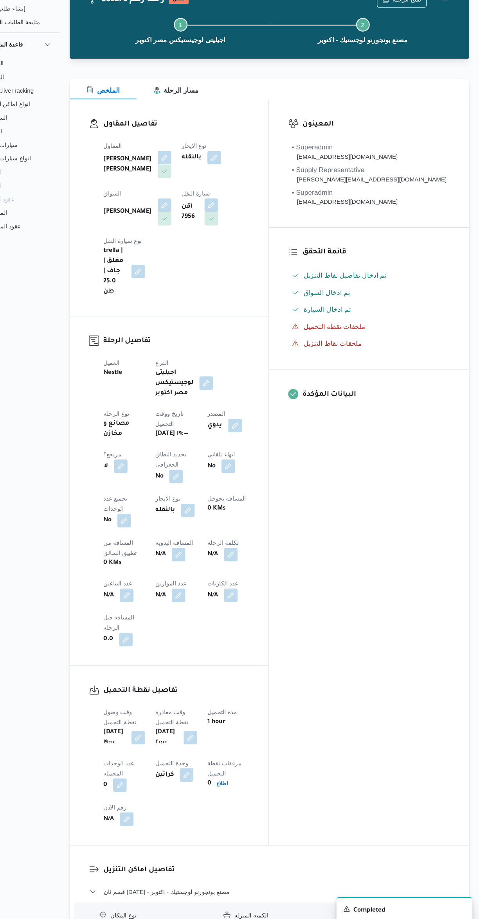
click at [181, 584] on dt "عدد الموازين" at bounding box center [199, 588] width 38 height 9
click at [195, 556] on button "button" at bounding box center [201, 562] width 13 height 13
click at [151, 505] on input "المسافه اليدويه" at bounding box center [134, 503] width 78 height 16
type input "8"
click at [203, 494] on span "تاكيد" at bounding box center [196, 499] width 44 height 16
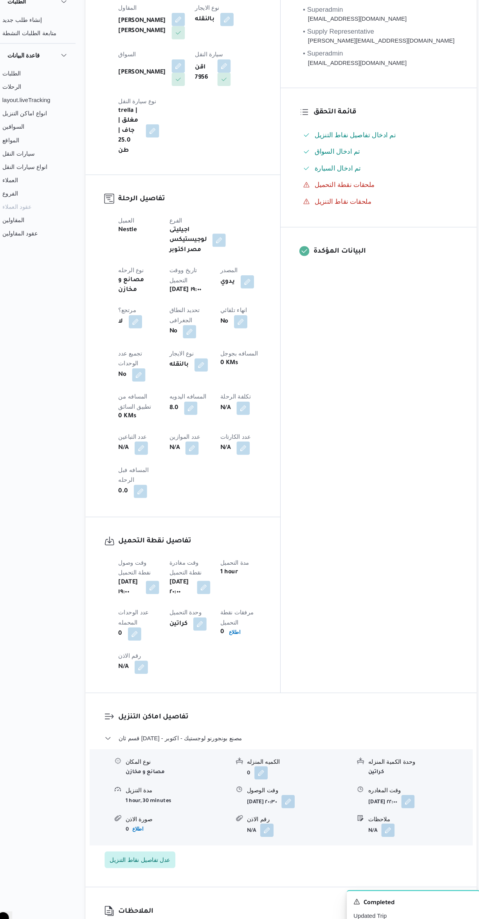
scroll to position [138, 0]
click at [247, 633] on b "اطلاع" at bounding box center [242, 635] width 11 height 5
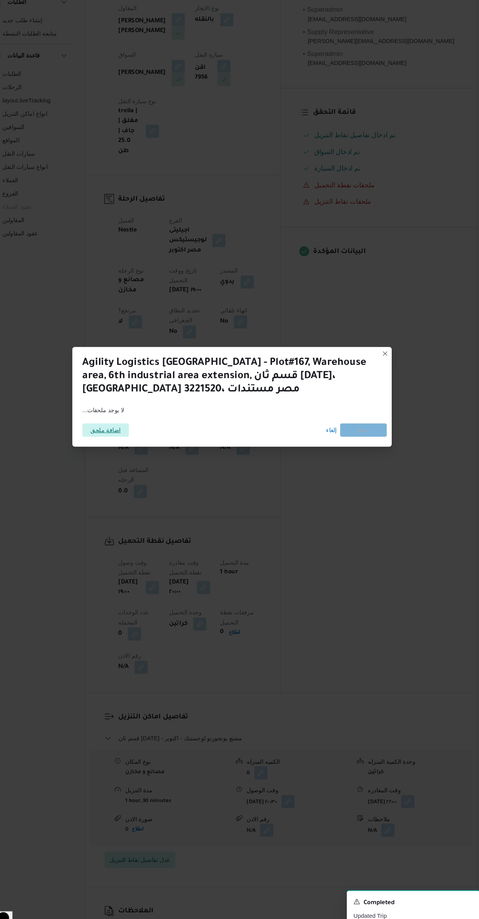
click at [125, 439] on span "اضافة ملحق" at bounding box center [120, 445] width 29 height 13
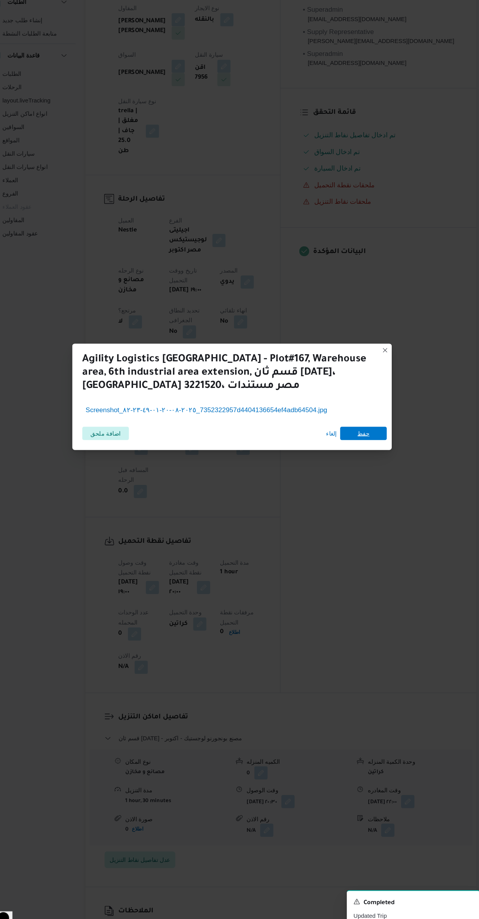
click at [377, 442] on span "حفظ" at bounding box center [363, 448] width 44 height 13
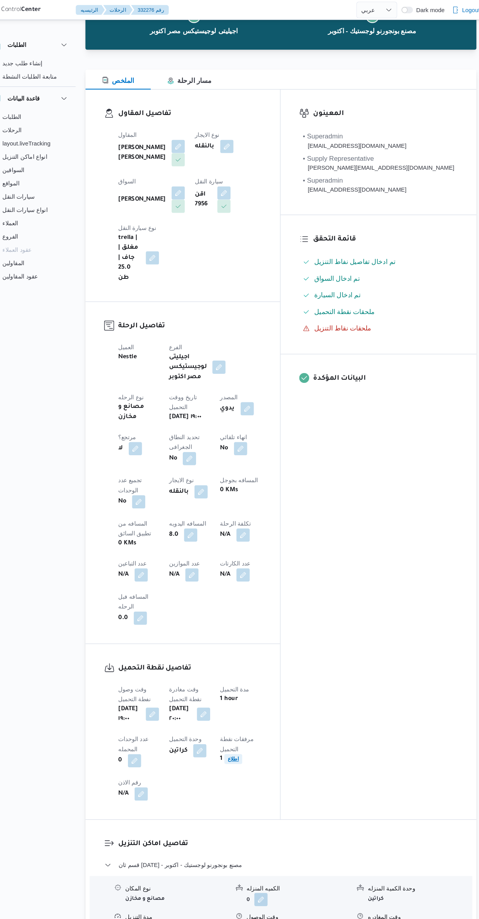
scroll to position [0, 0]
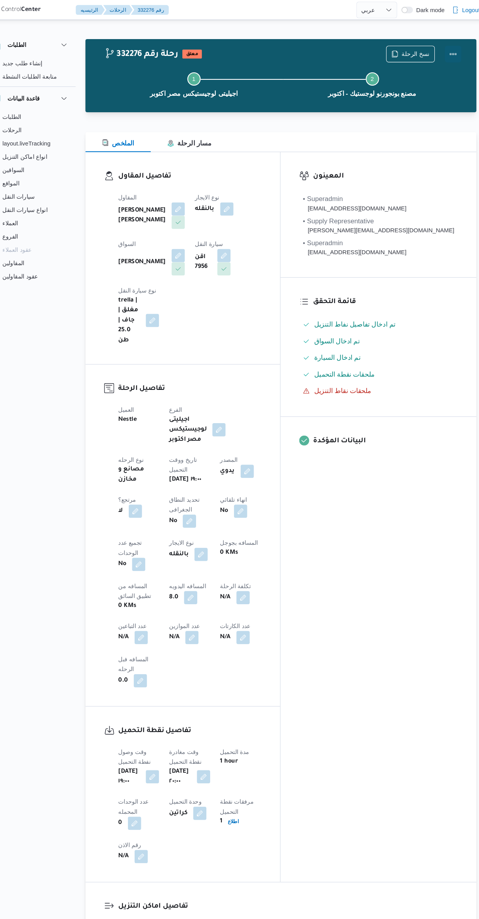
click at [454, 48] on button "Actions" at bounding box center [447, 51] width 16 height 16
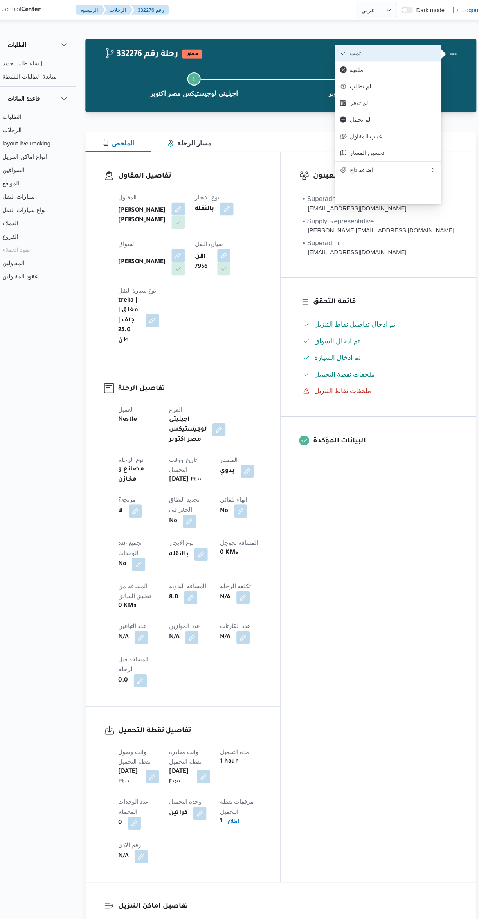
click at [409, 53] on span "تمت" at bounding box center [390, 50] width 81 height 6
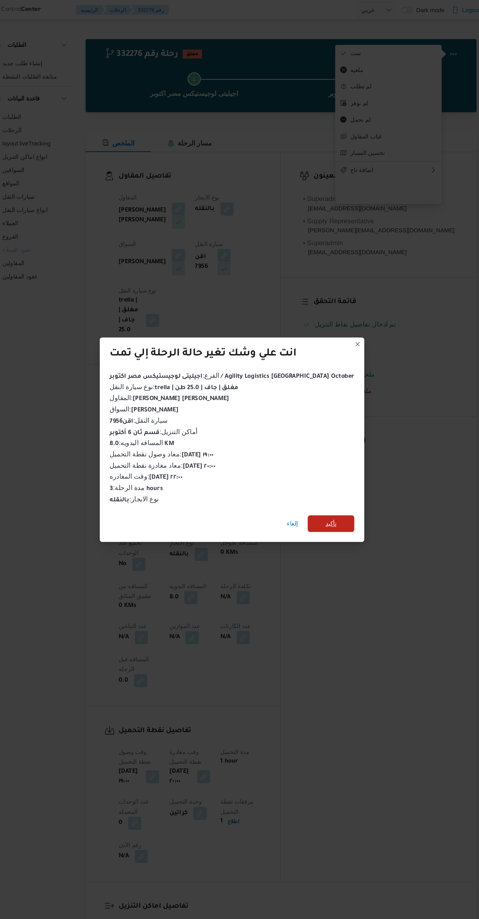
click at [327, 488] on span "تأكيد" at bounding box center [332, 492] width 10 height 9
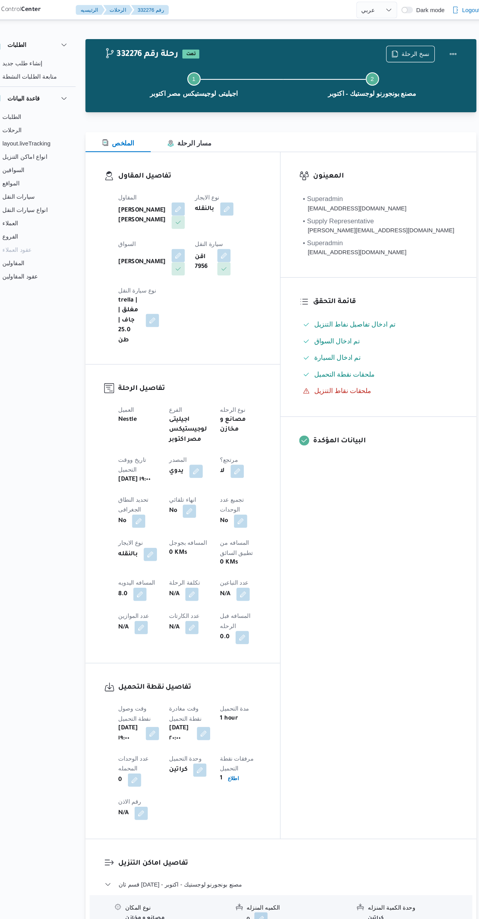
select select "ar"
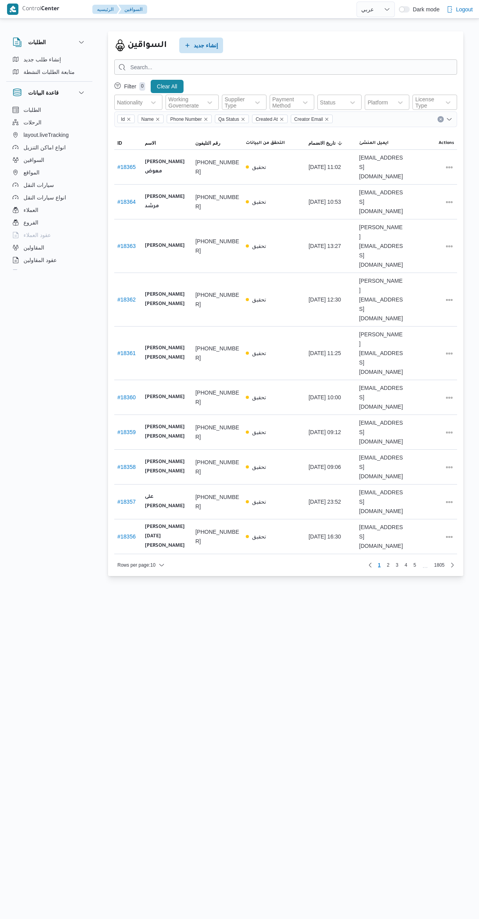
select select "ar"
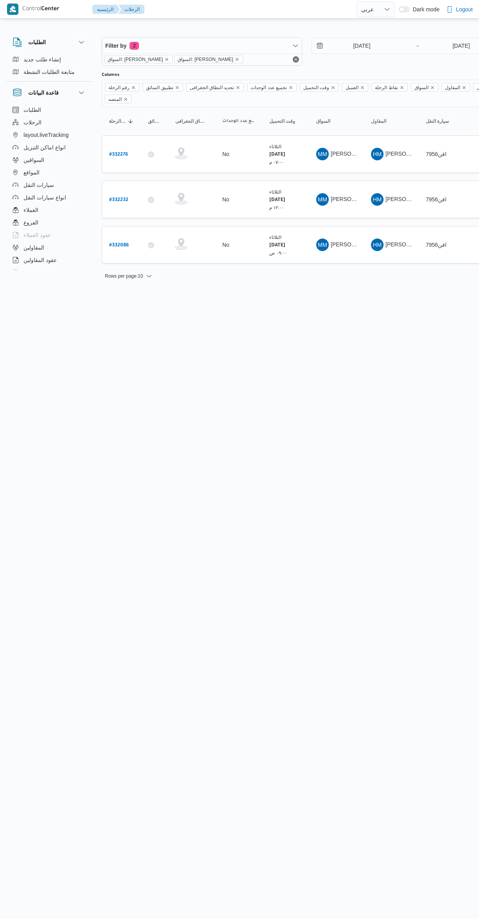
select select "ar"
